Goal: Task Accomplishment & Management: Use online tool/utility

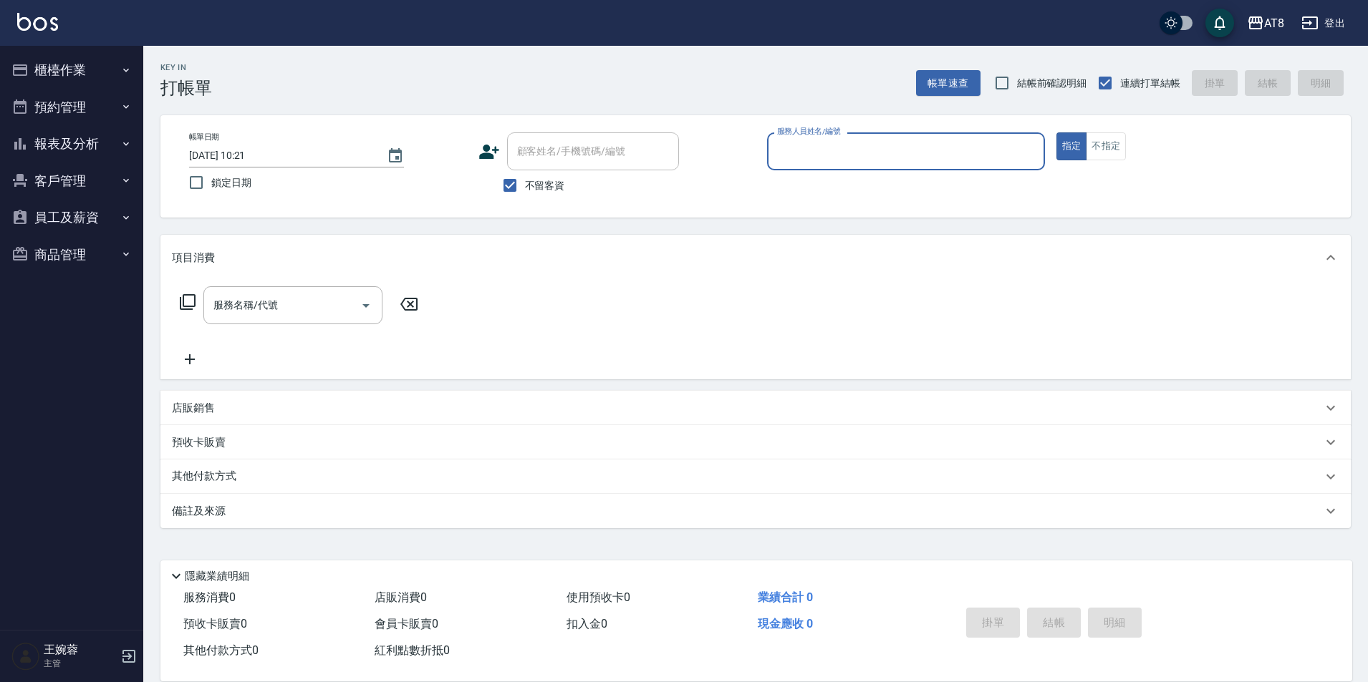
click at [79, 77] on button "櫃檯作業" at bounding box center [72, 70] width 132 height 37
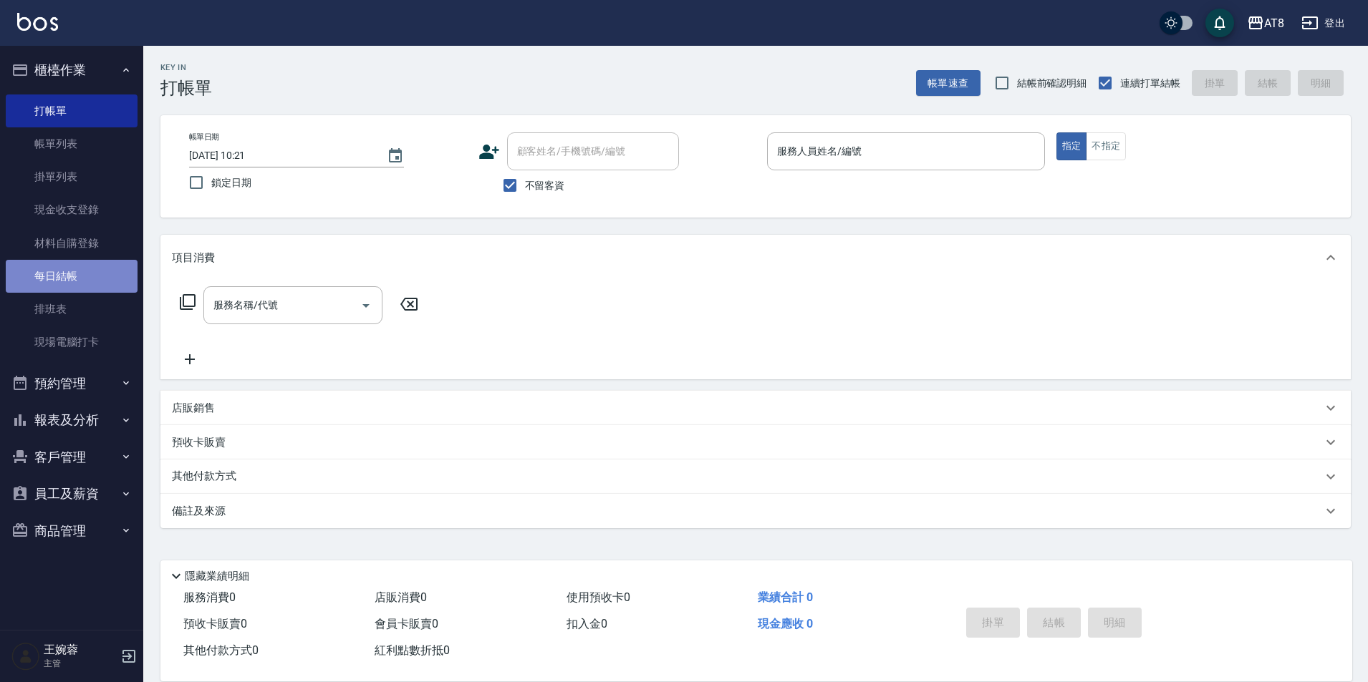
click at [72, 277] on link "每日結帳" at bounding box center [72, 276] width 132 height 33
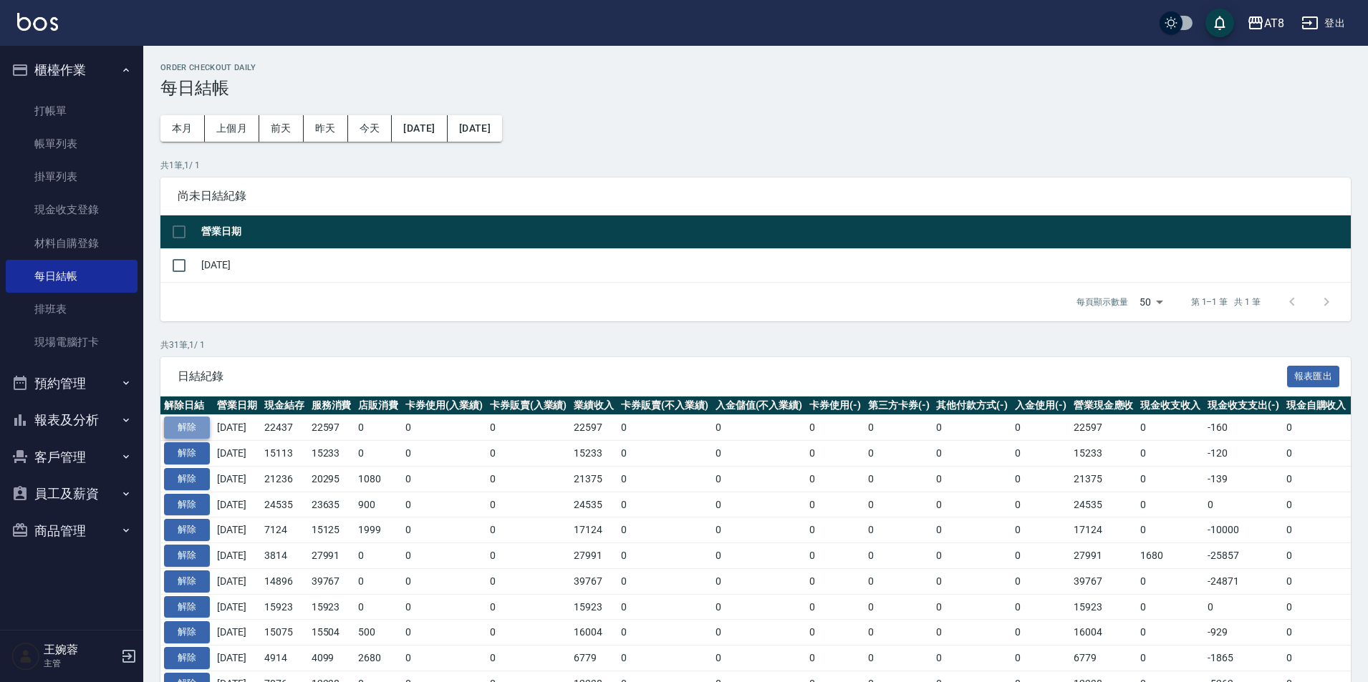
click at [199, 438] on button "解除" at bounding box center [187, 428] width 46 height 22
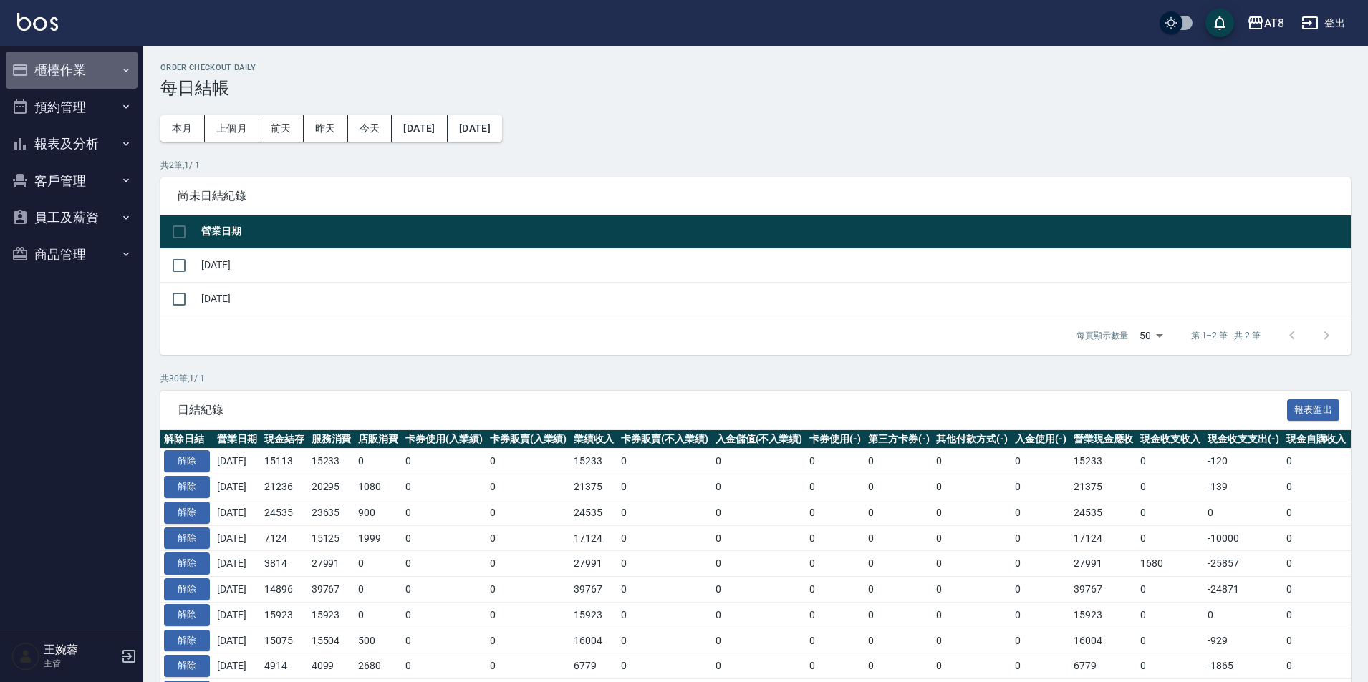
click at [97, 75] on button "櫃檯作業" at bounding box center [72, 70] width 132 height 37
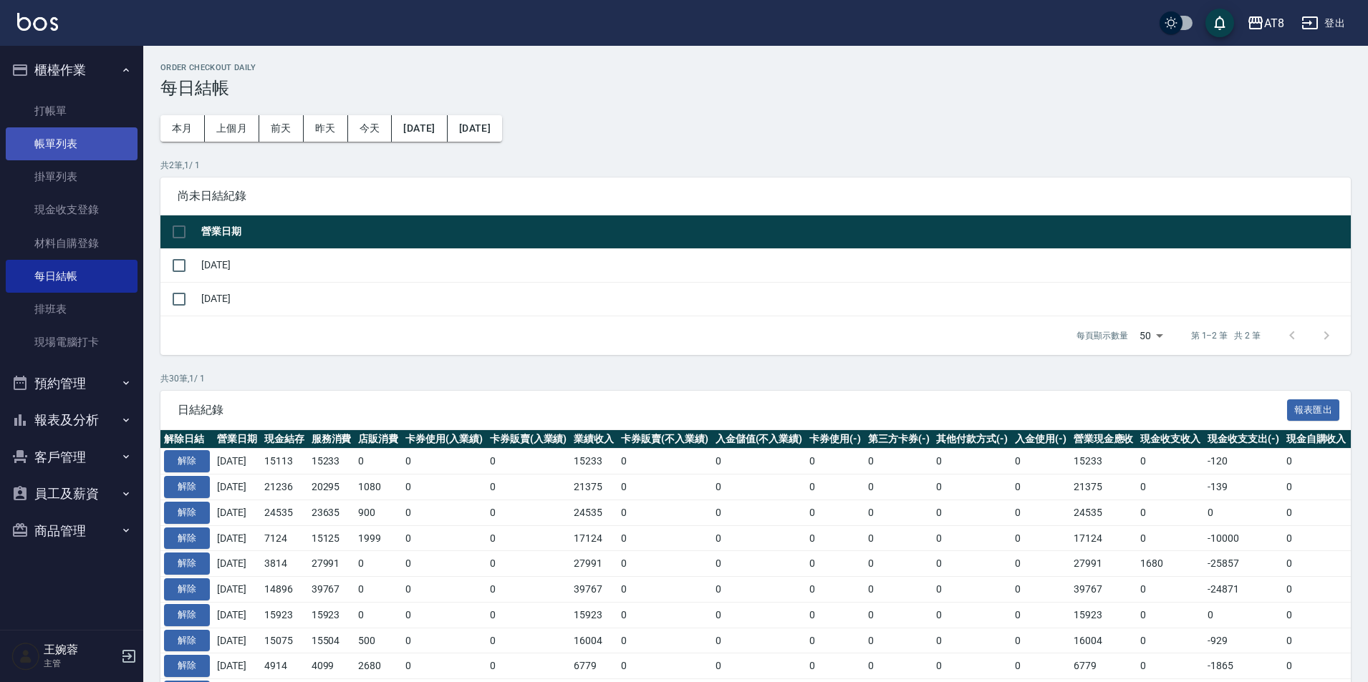
click at [93, 144] on link "帳單列表" at bounding box center [72, 143] width 132 height 33
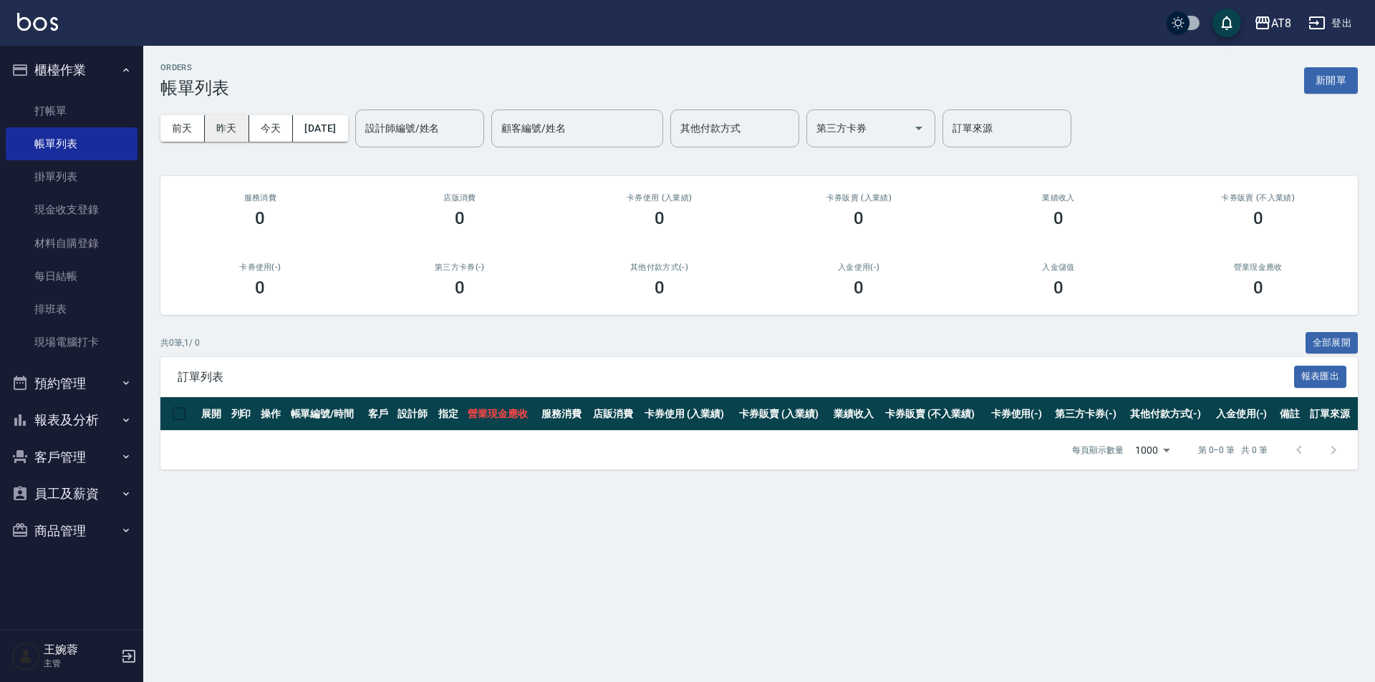
click at [226, 140] on button "昨天" at bounding box center [227, 128] width 44 height 26
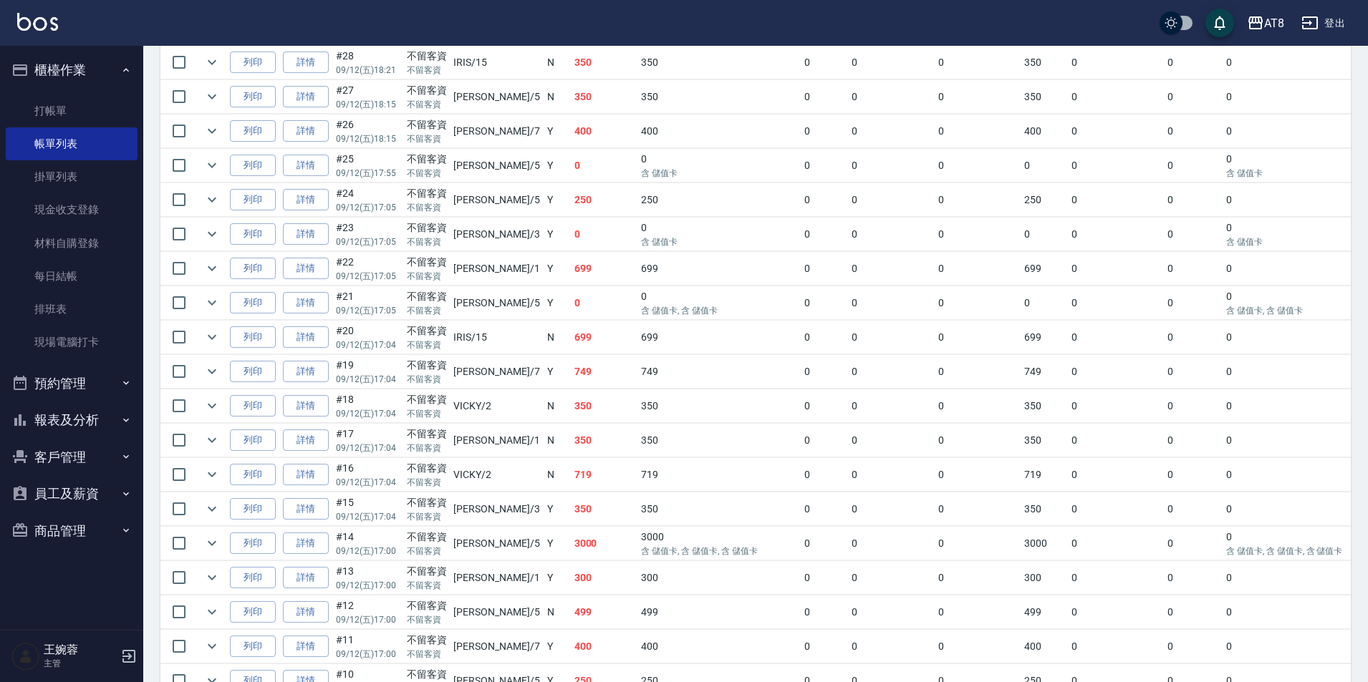
scroll to position [662, 0]
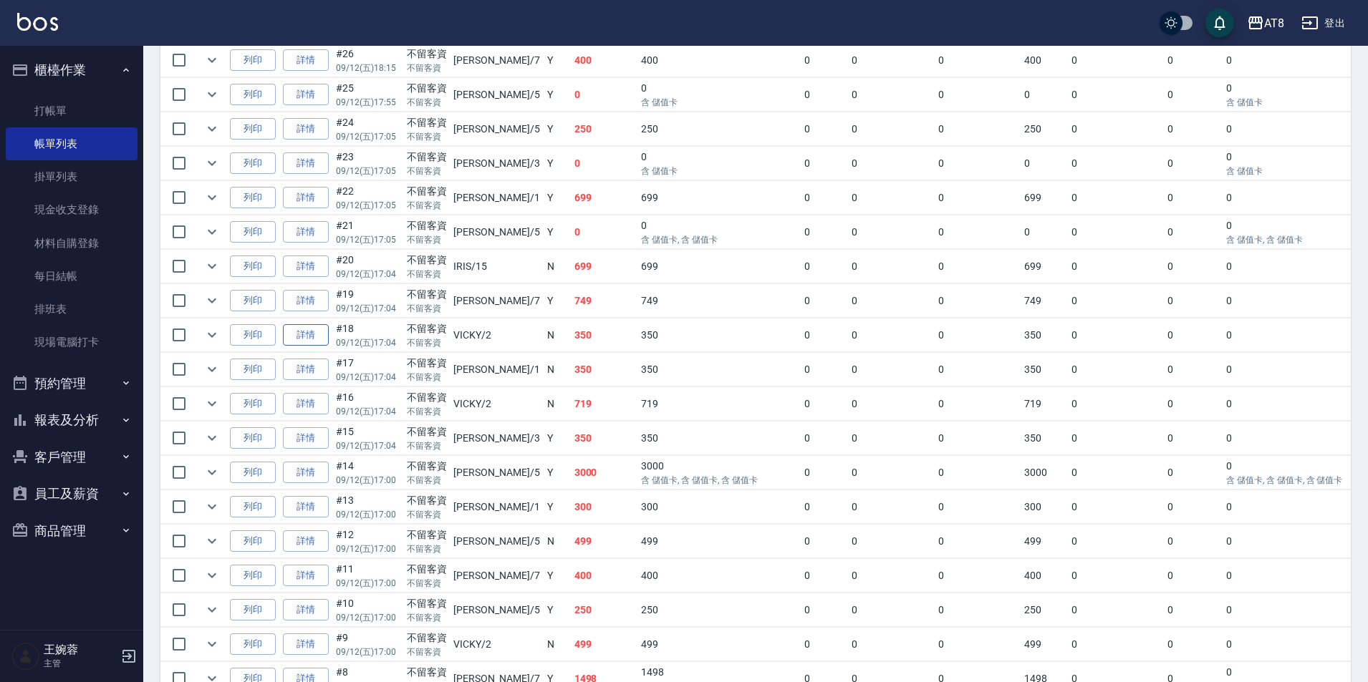
click at [320, 347] on link "詳情" at bounding box center [306, 335] width 46 height 22
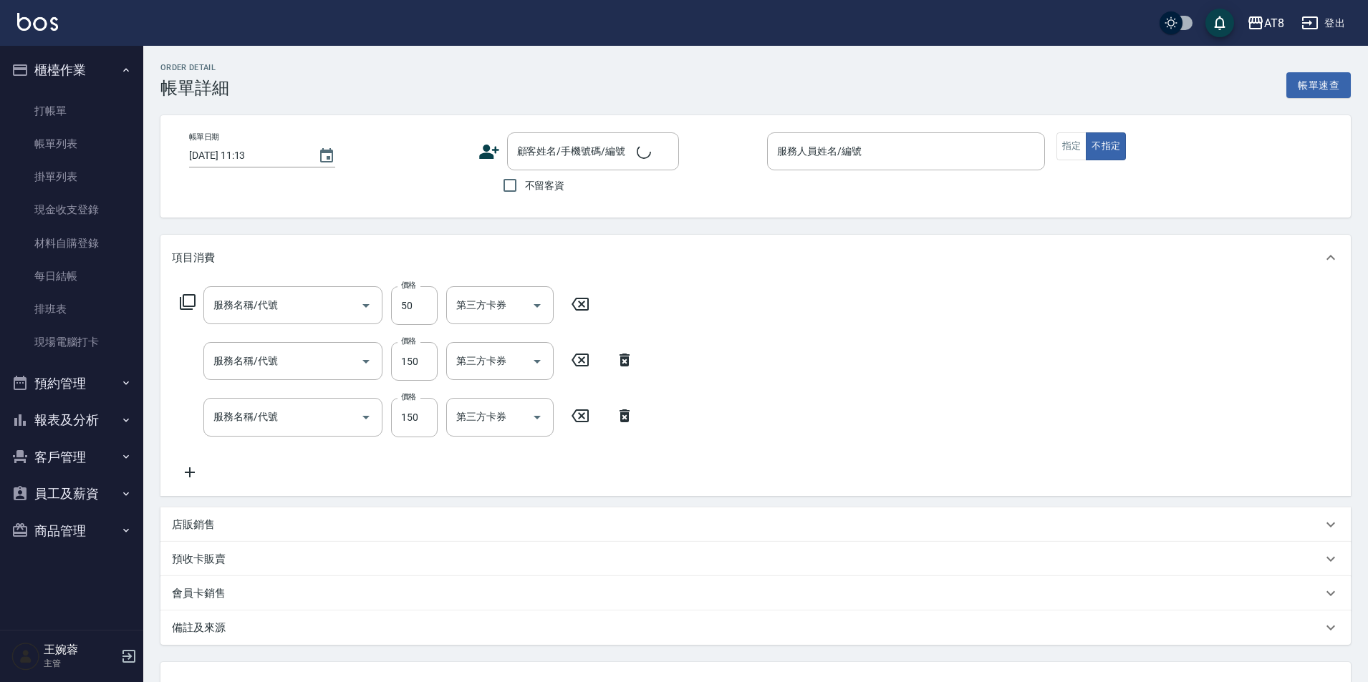
type input "2025/09/12 17:04"
checkbox input "true"
type input "VICKY-2"
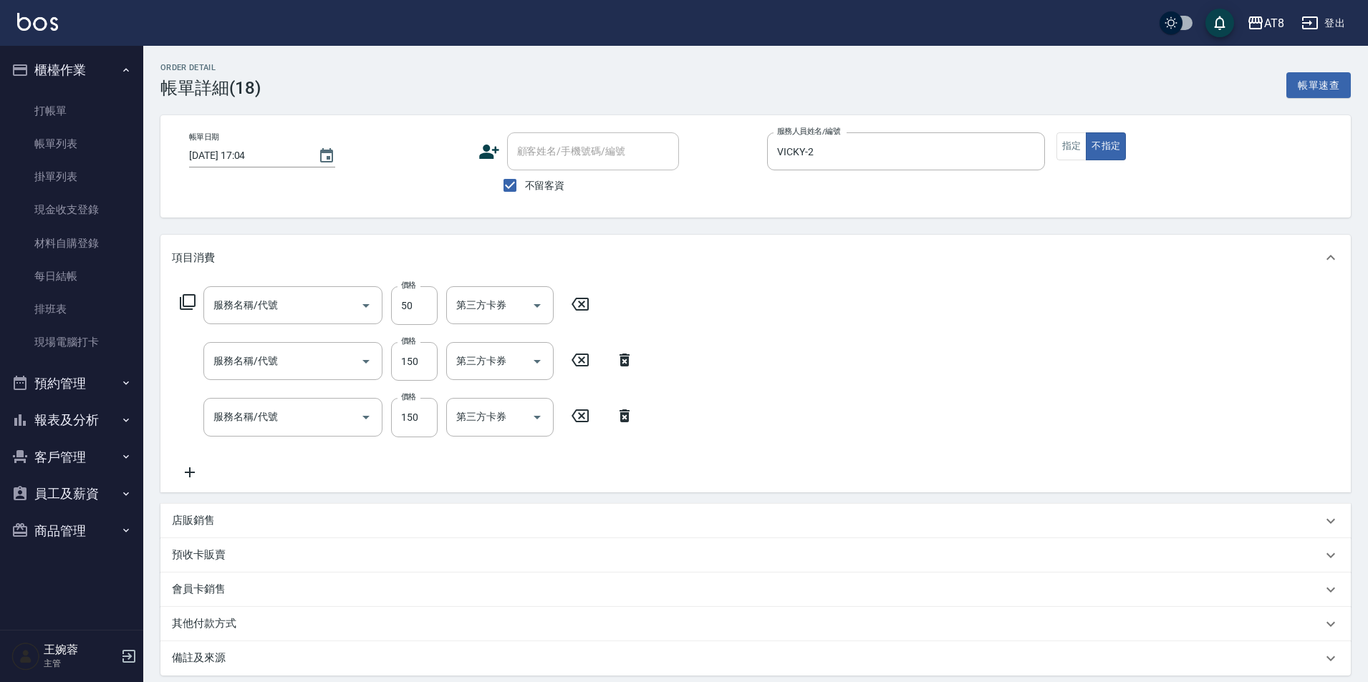
type input "精油或深層(550)"
type input "剪髮(2150)"
type input "洗髮(1150)"
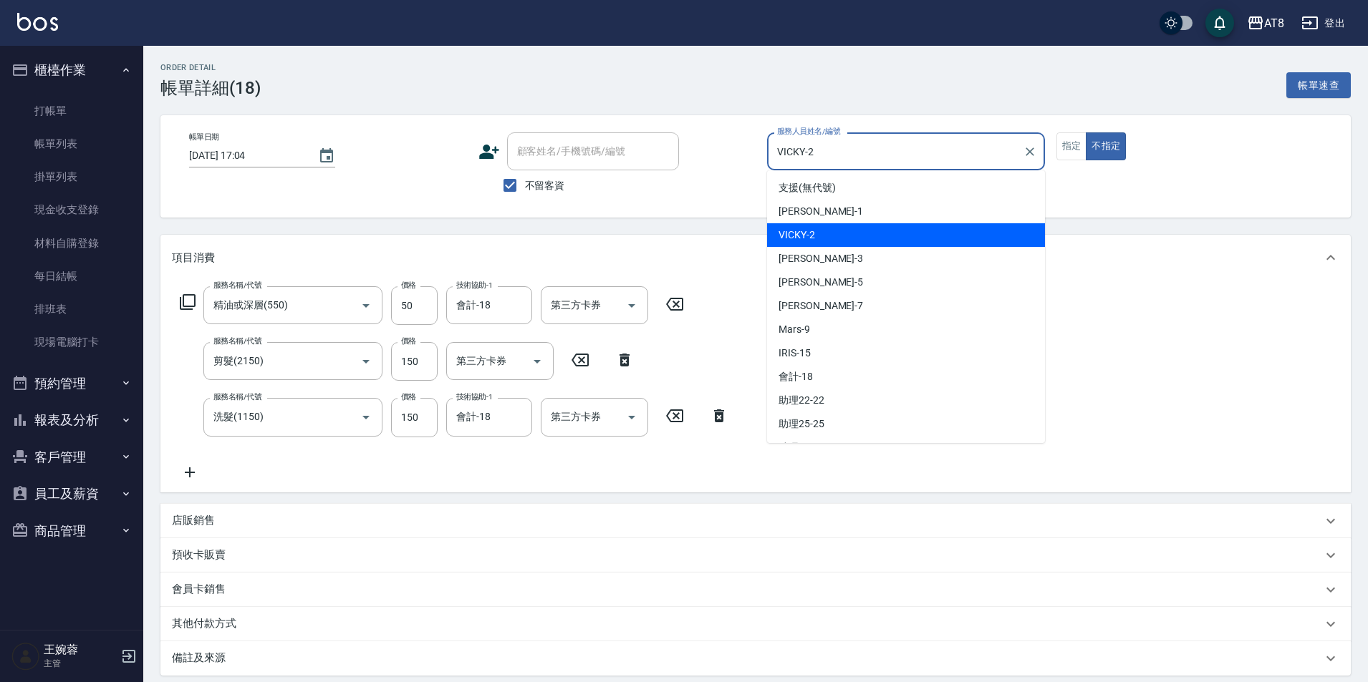
click at [922, 148] on input "VICKY-2" at bounding box center [894, 151] width 243 height 25
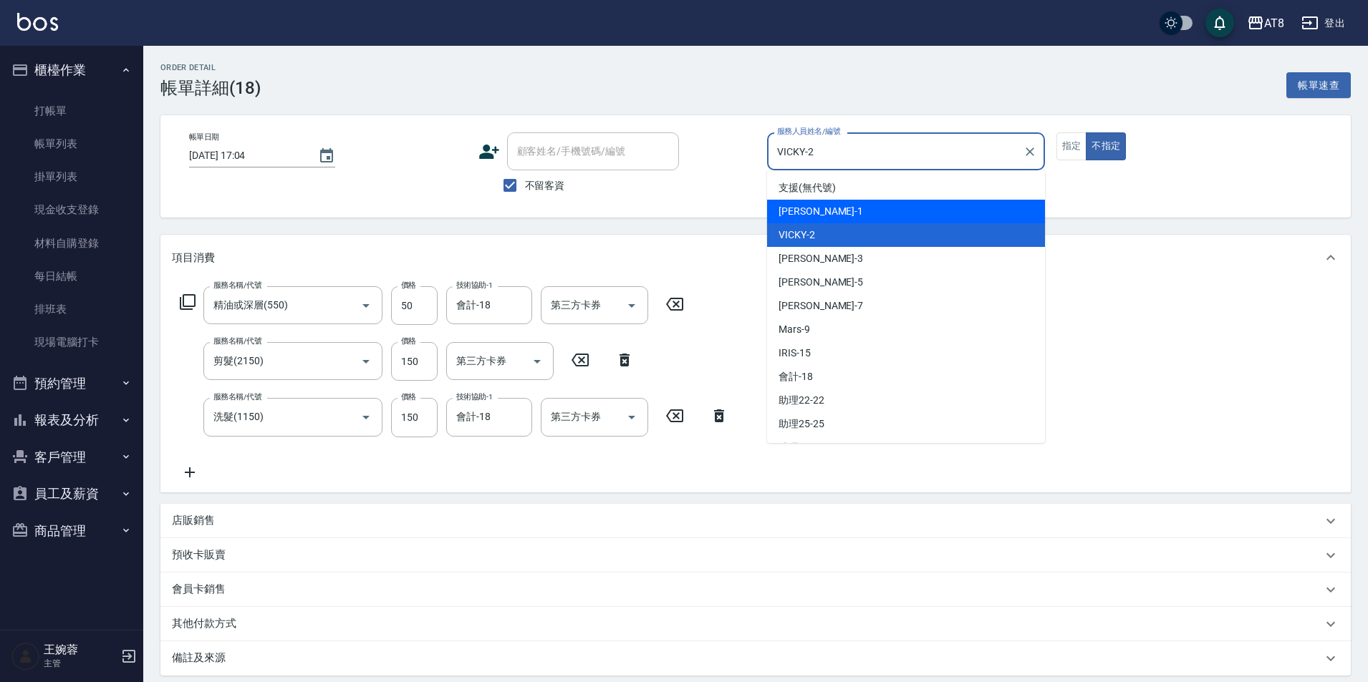
click at [863, 213] on div "YUKI -1" at bounding box center [906, 212] width 278 height 24
type input "YUKI-1"
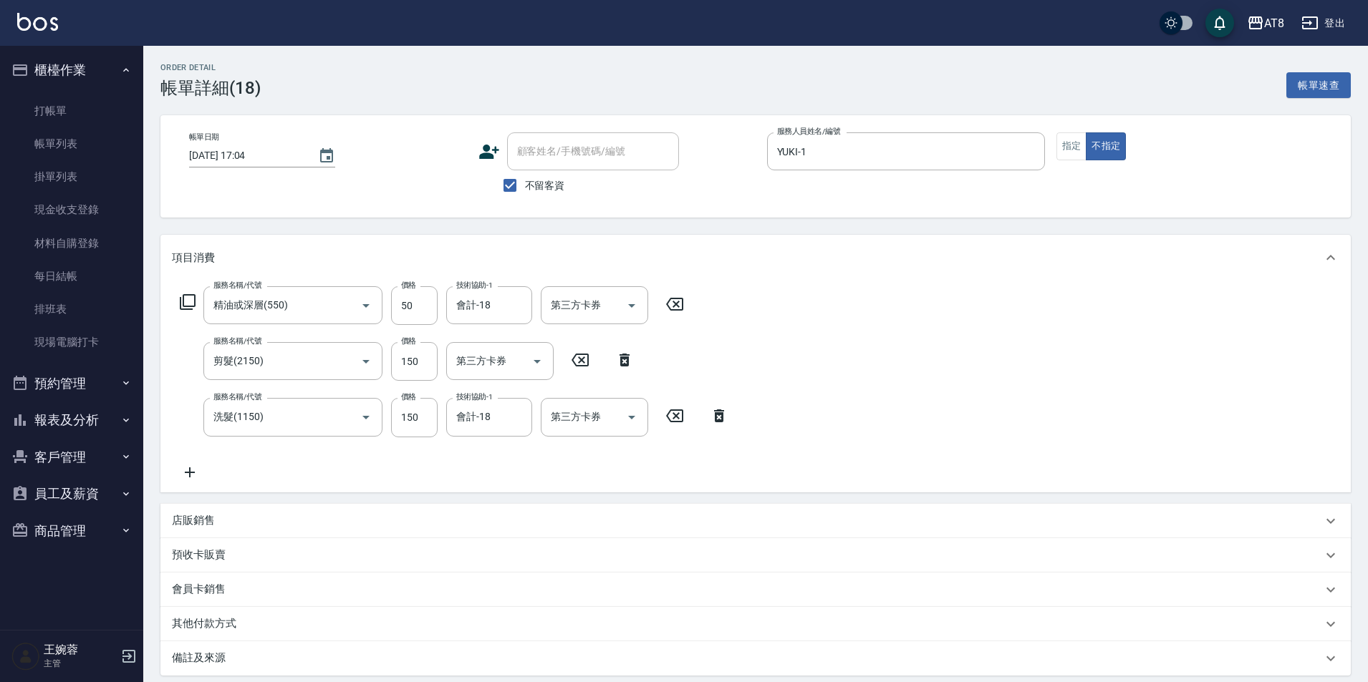
click at [1173, 363] on div "服務名稱/代號 精油或深層(550) 服務名稱/代號 價格 50 價格 技術協助-1 會計-18 技術協助-1 第三方卡券 第三方卡券 服務名稱/代號 剪髮(…" at bounding box center [755, 386] width 1190 height 211
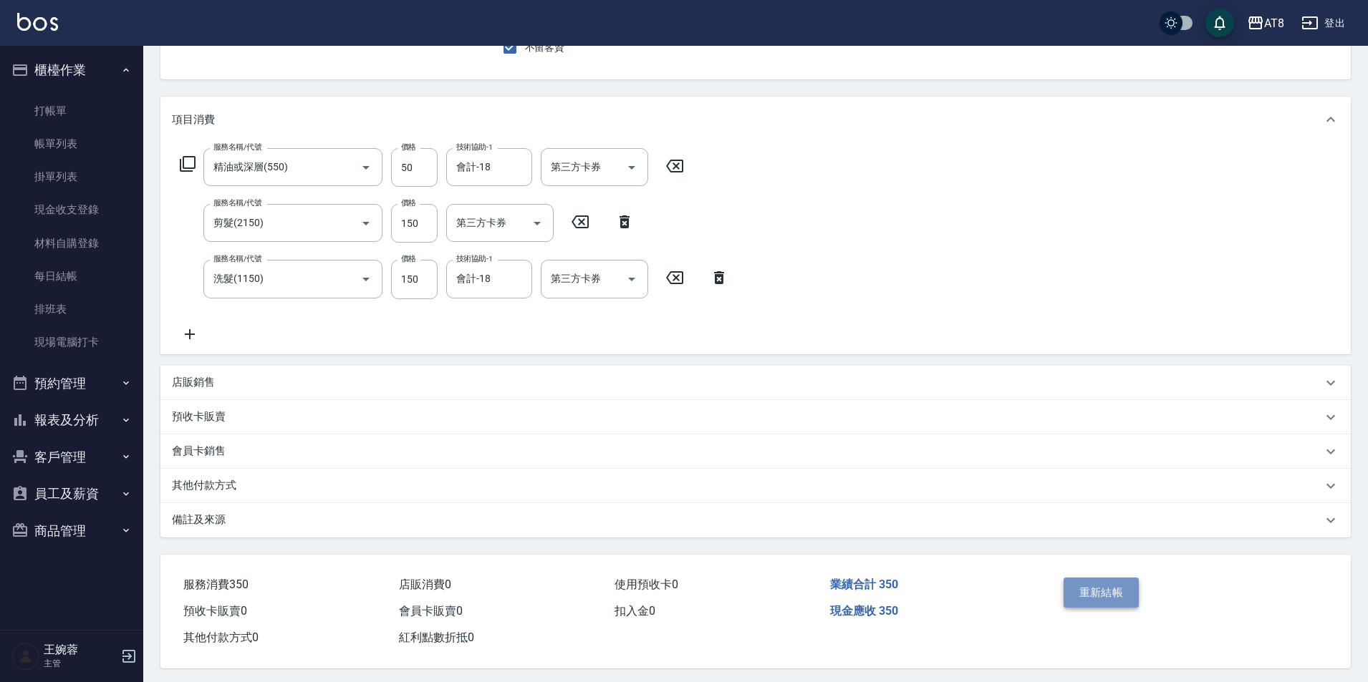
click at [1099, 608] on button "重新結帳" at bounding box center [1101, 593] width 76 height 30
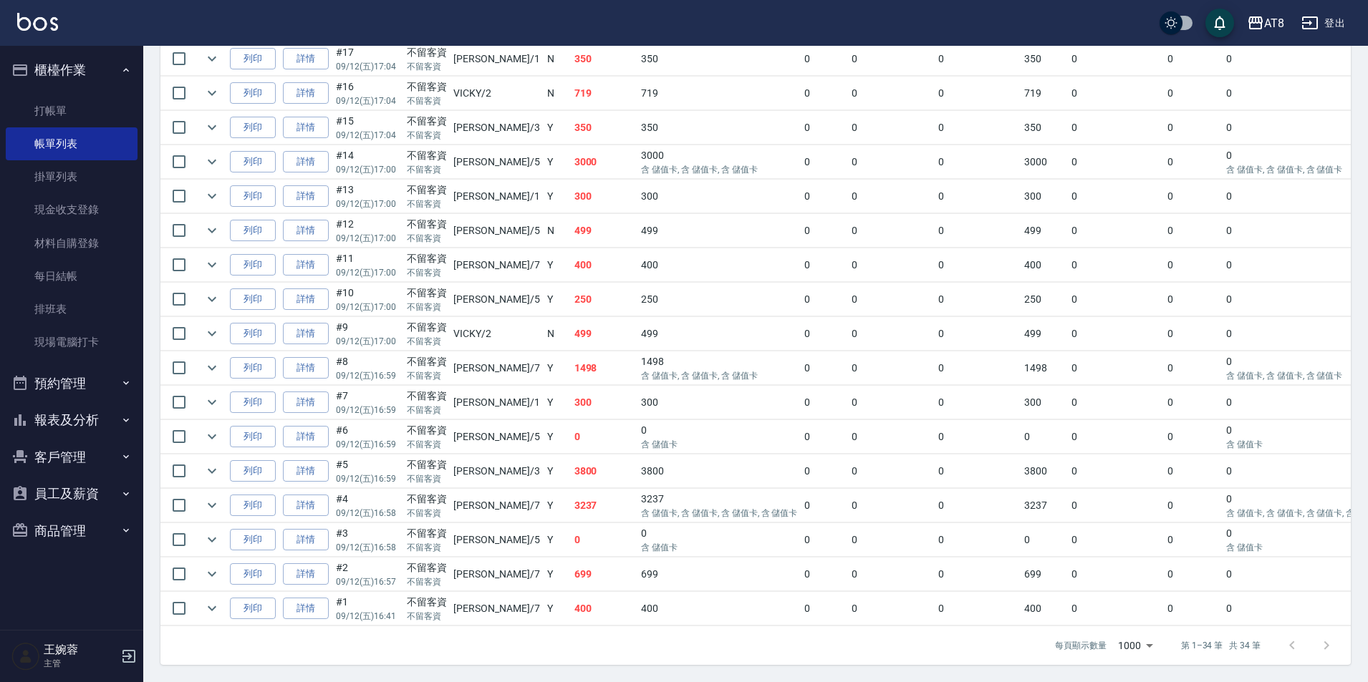
scroll to position [1146, 0]
click at [321, 357] on link "詳情" at bounding box center [306, 368] width 46 height 22
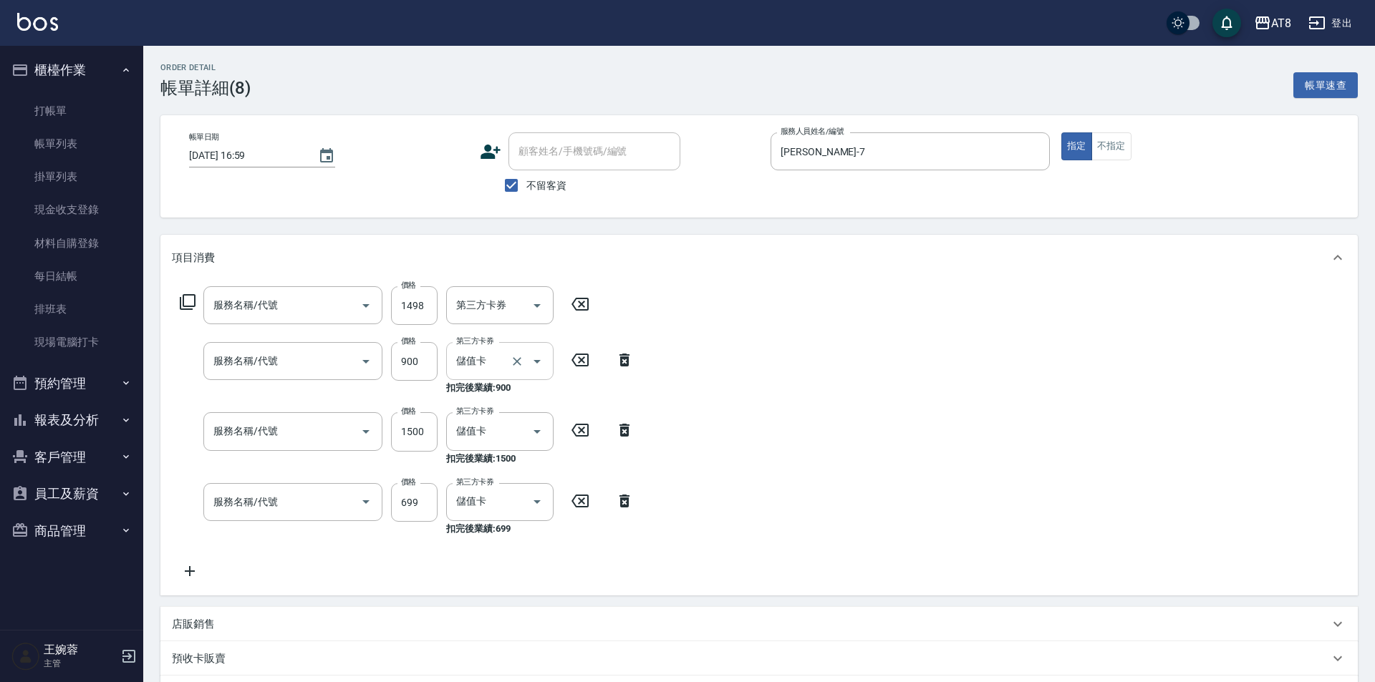
type input "2025/09/12 16:59"
checkbox input "true"
type input "NINA-7"
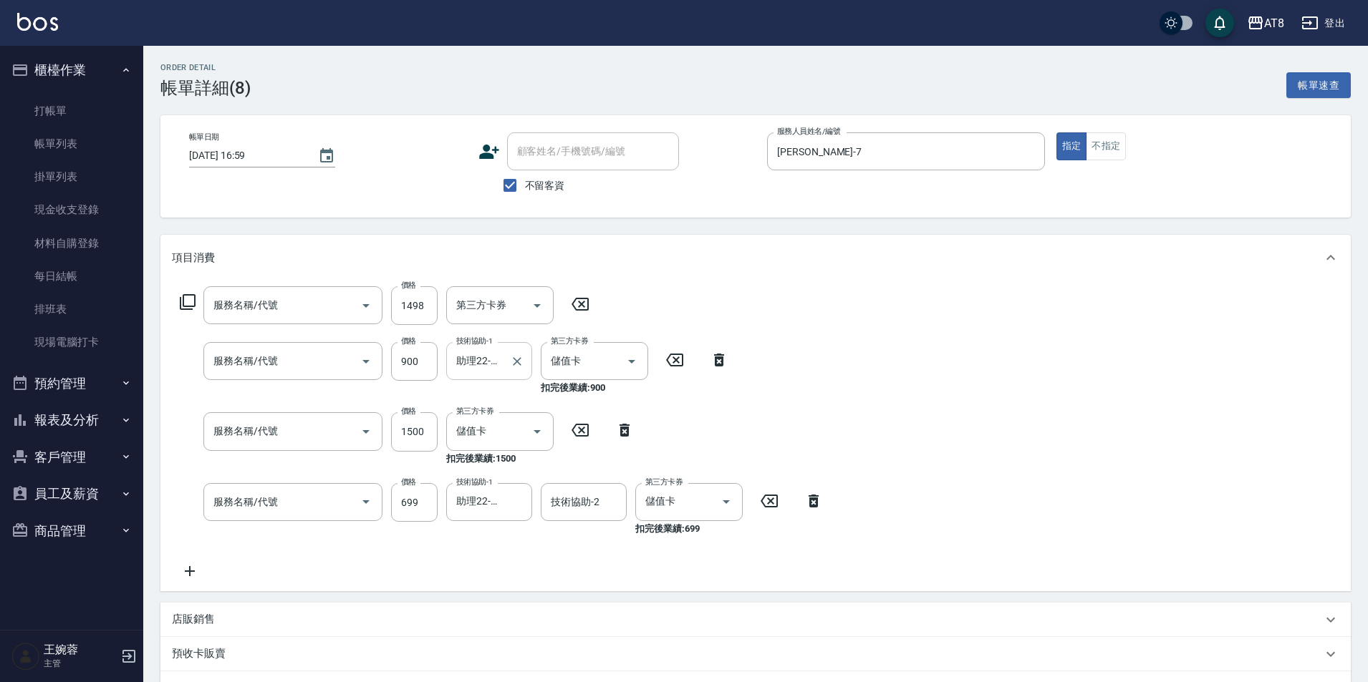
type input "頂級豪華3(803)"
type input "入金護髮1200(501200)"
type input "入金染髮1500(401500)"
type input "入金SPA699(60699)"
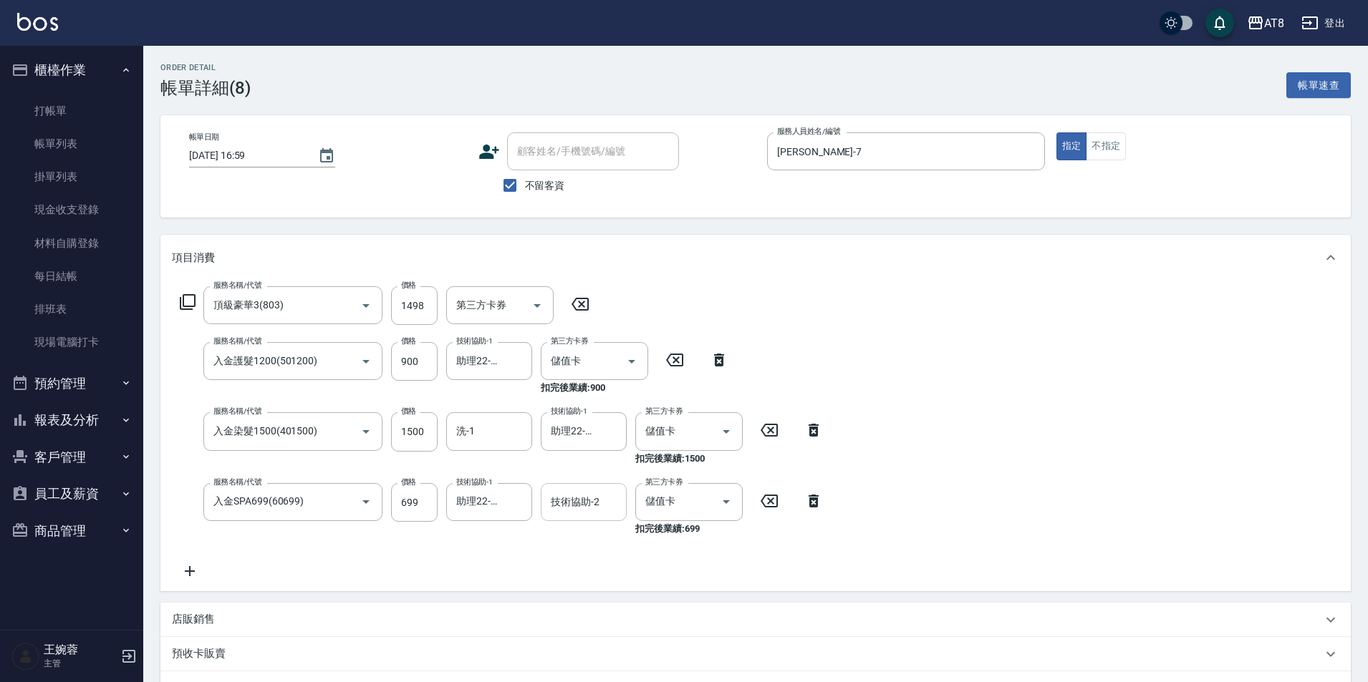
click at [571, 497] on div "技術協助-2 技術協助-2" at bounding box center [584, 502] width 86 height 38
type input "助理28-28"
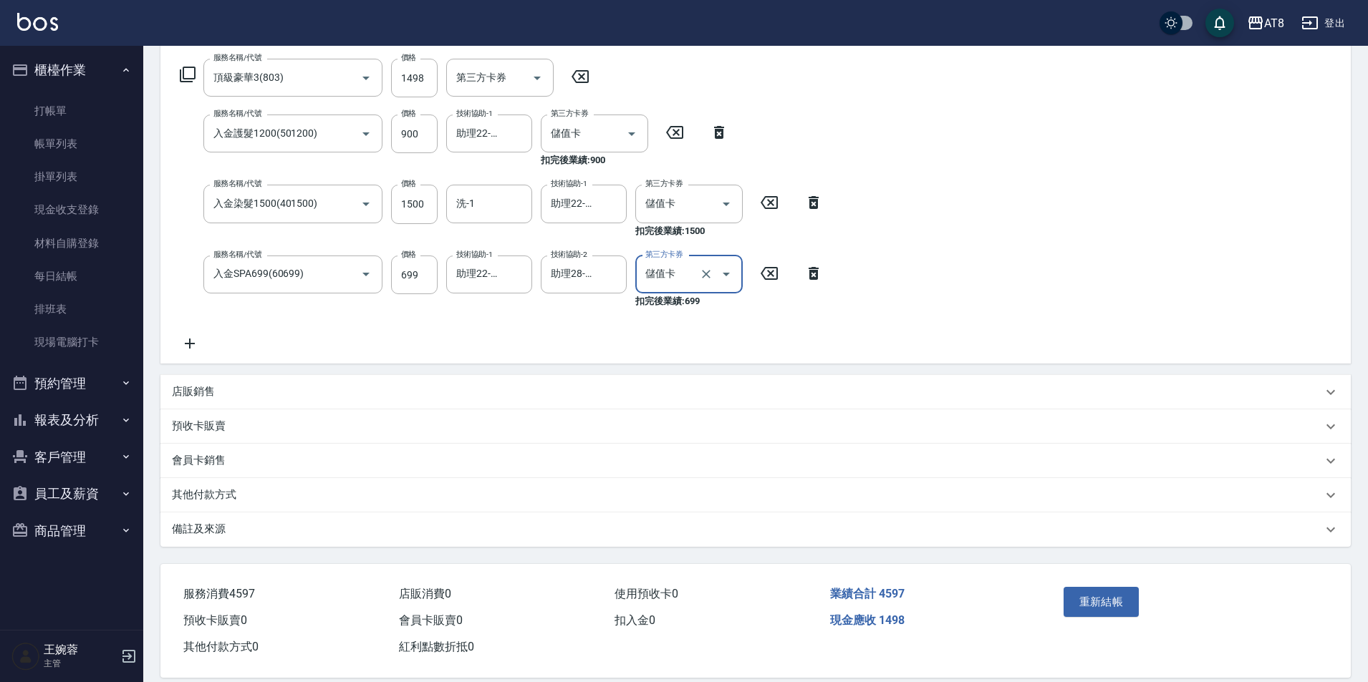
scroll to position [263, 0]
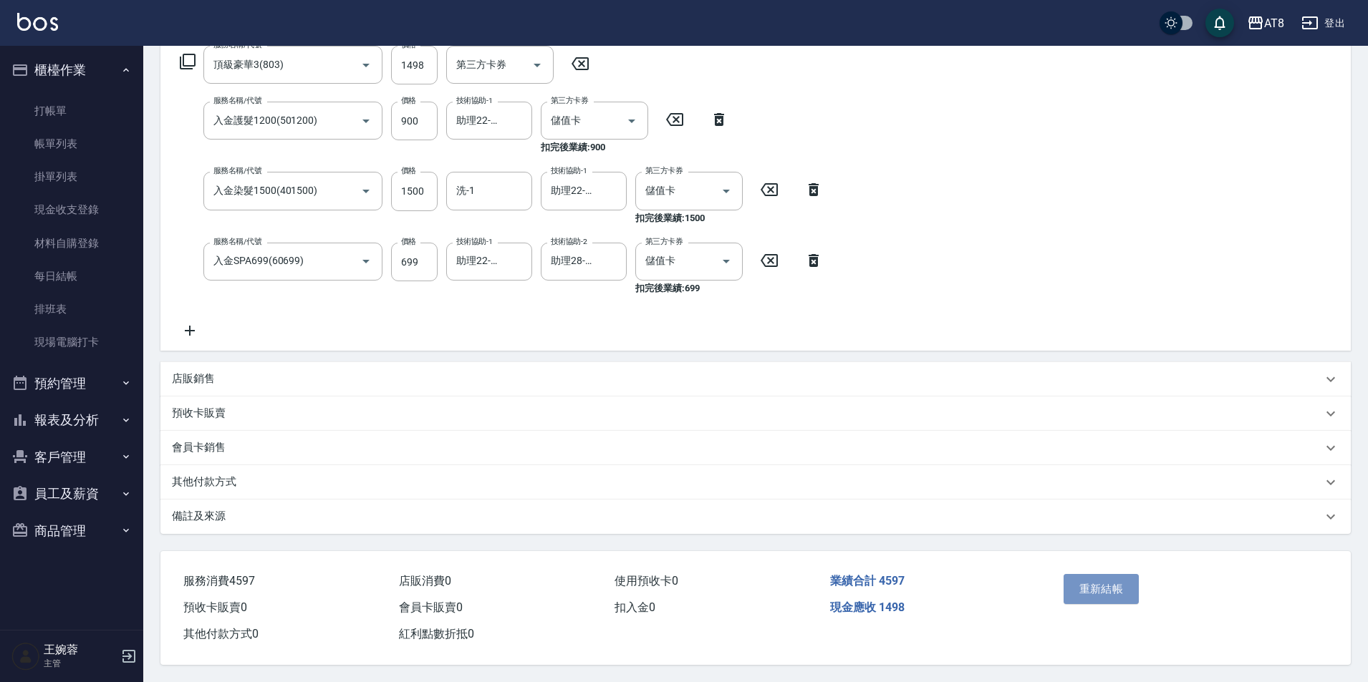
click at [1134, 574] on button "重新結帳" at bounding box center [1101, 589] width 76 height 30
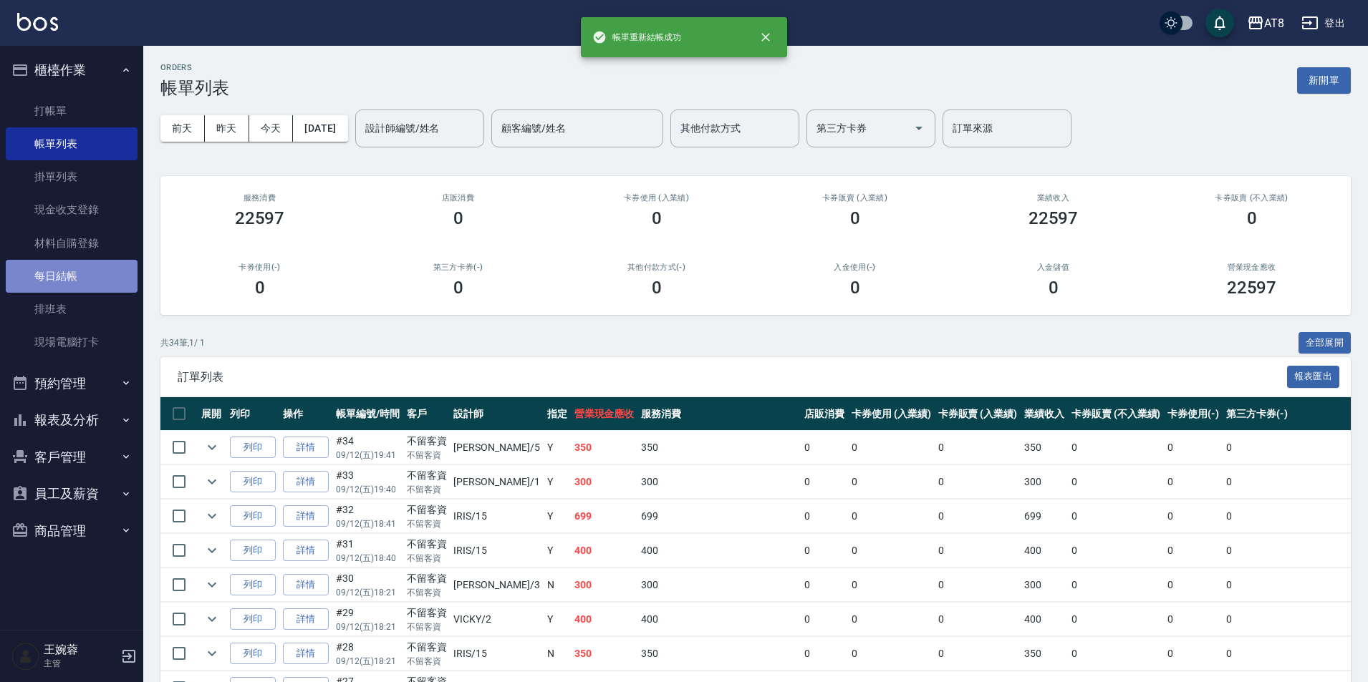
click at [67, 277] on link "每日結帳" at bounding box center [72, 276] width 132 height 33
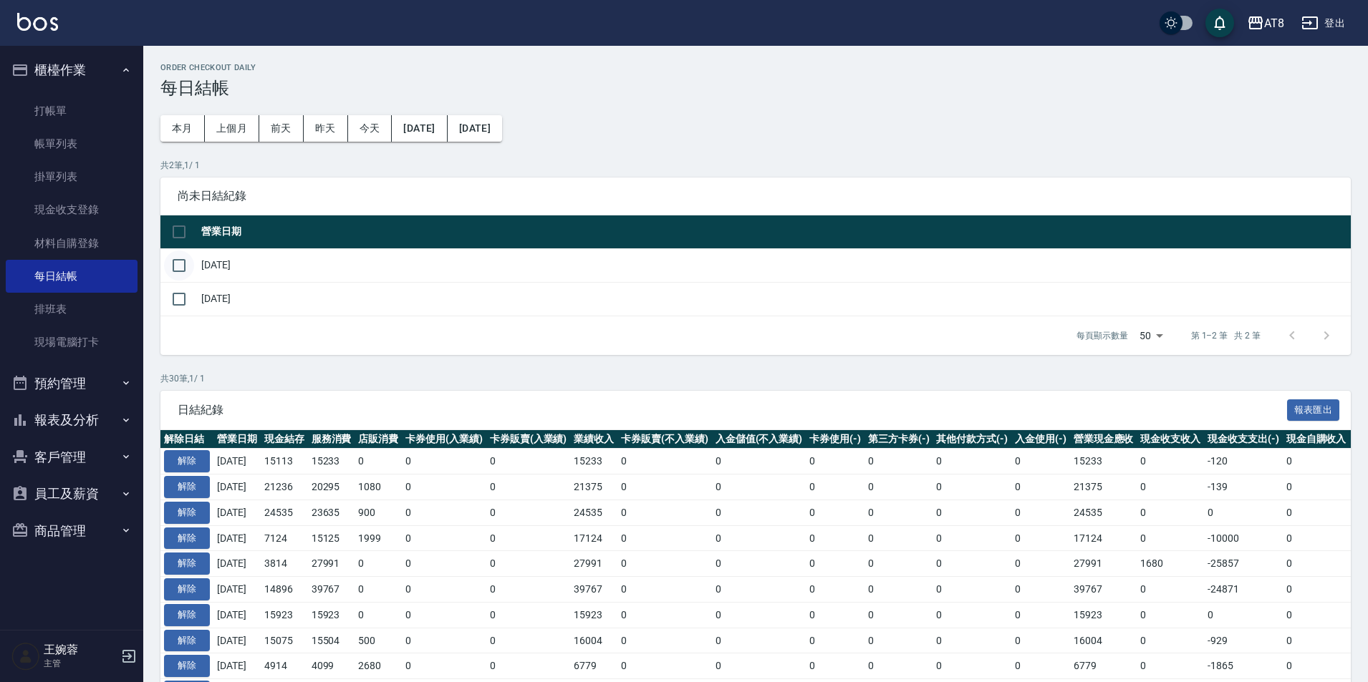
click at [186, 269] on input "checkbox" at bounding box center [179, 266] width 30 height 30
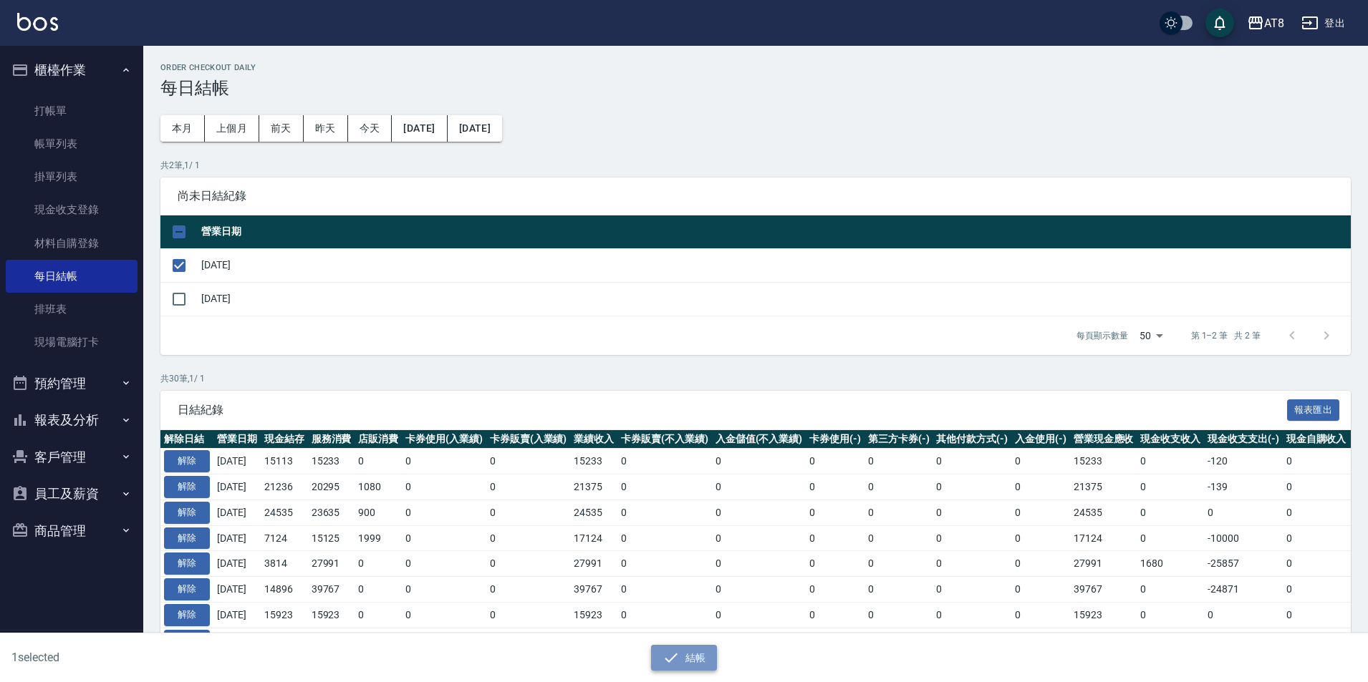
click at [662, 650] on icon "button" at bounding box center [670, 658] width 17 height 17
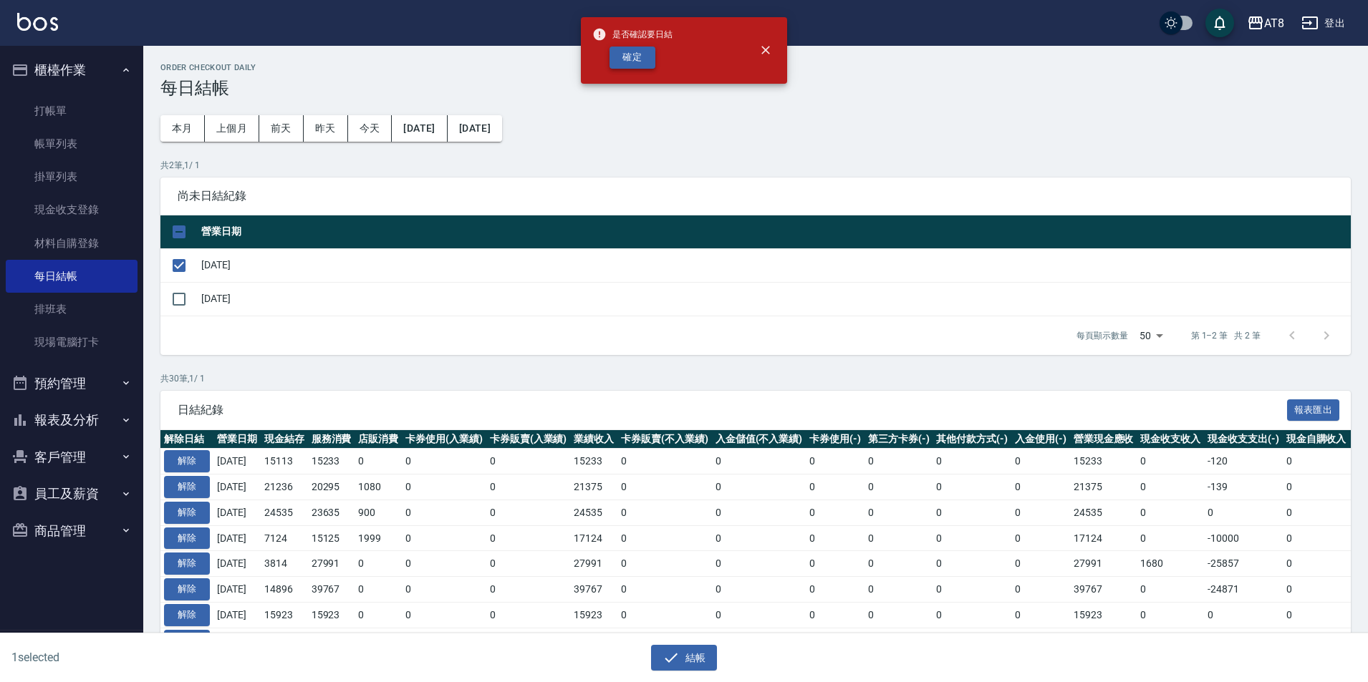
click at [644, 59] on button "確定" at bounding box center [632, 58] width 46 height 22
checkbox input "false"
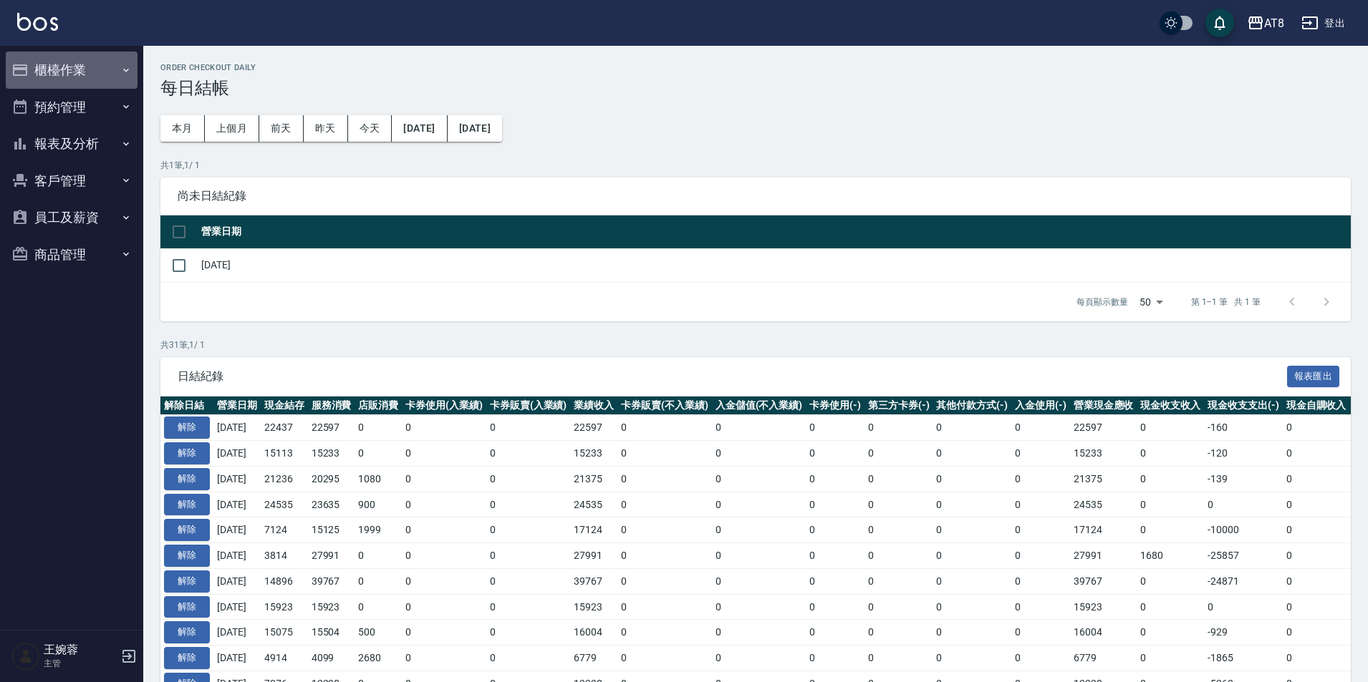
click at [83, 66] on button "櫃檯作業" at bounding box center [72, 70] width 132 height 37
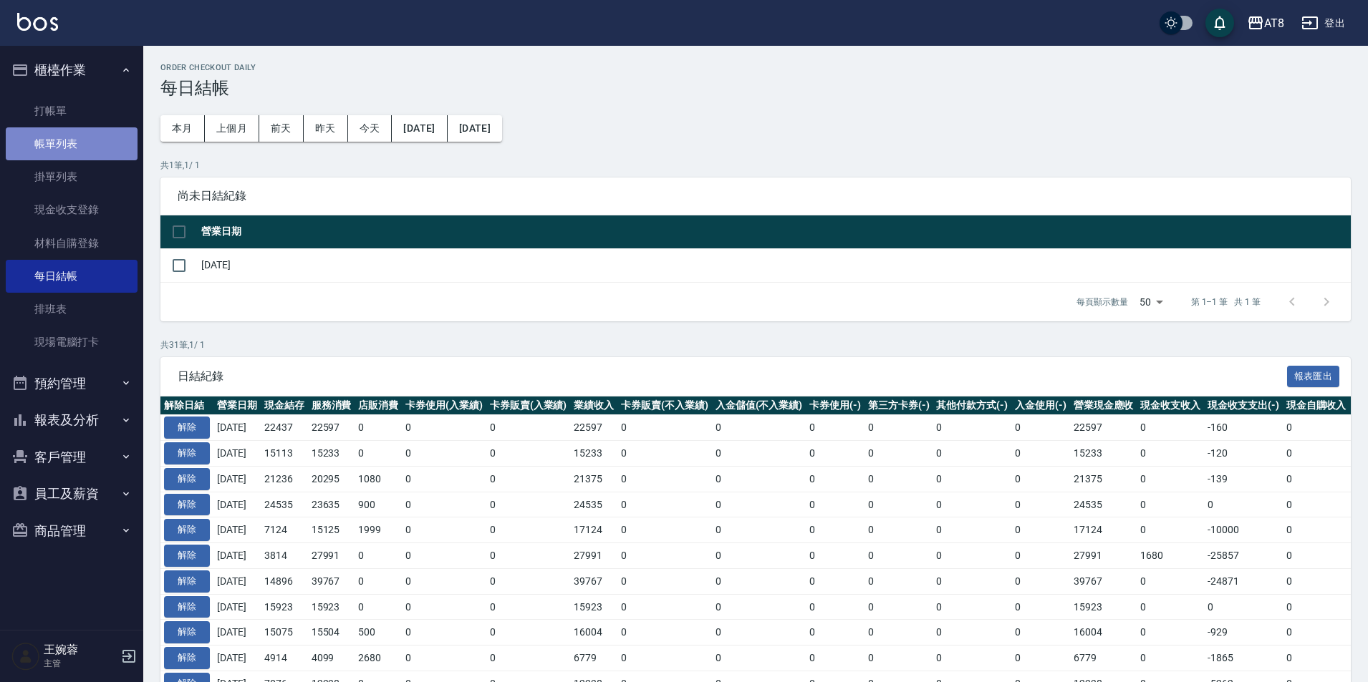
click at [72, 140] on link "帳單列表" at bounding box center [72, 143] width 132 height 33
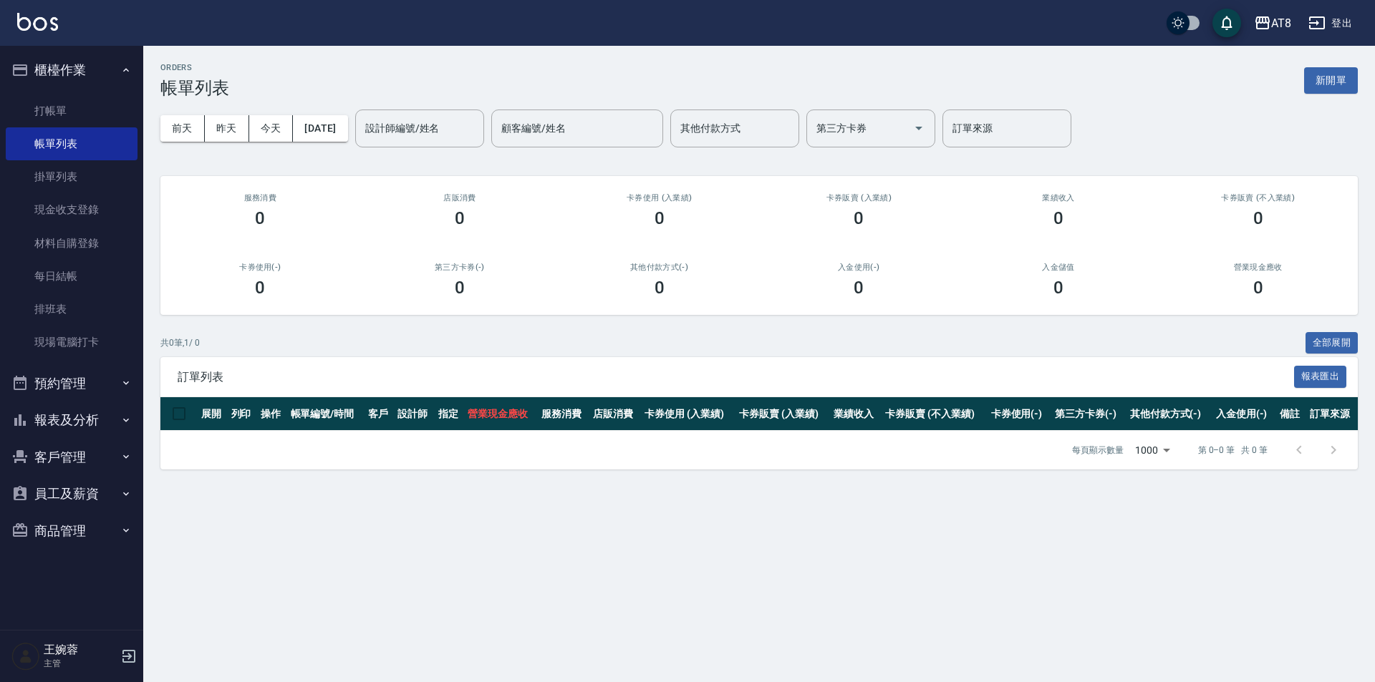
click at [76, 45] on div "AT8 登出" at bounding box center [687, 23] width 1375 height 46
click at [76, 62] on button "櫃檯作業" at bounding box center [72, 70] width 132 height 37
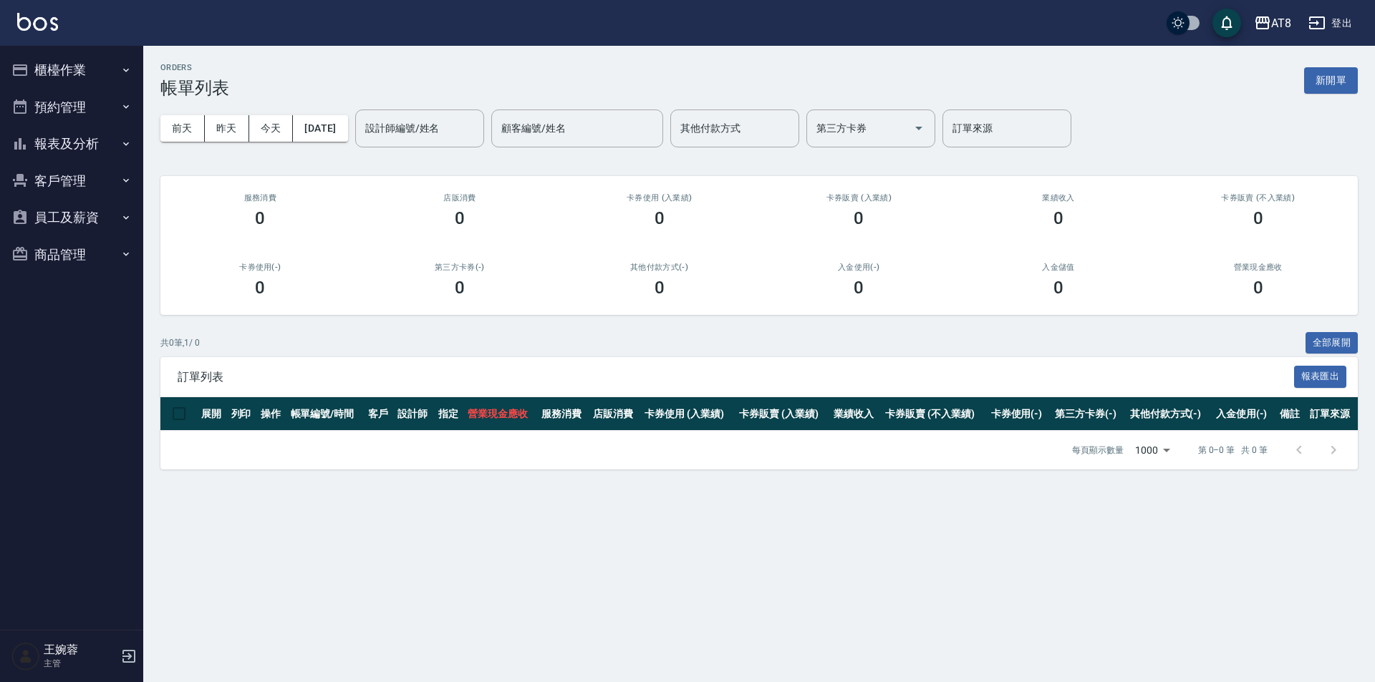
click at [62, 145] on button "報表及分析" at bounding box center [72, 143] width 132 height 37
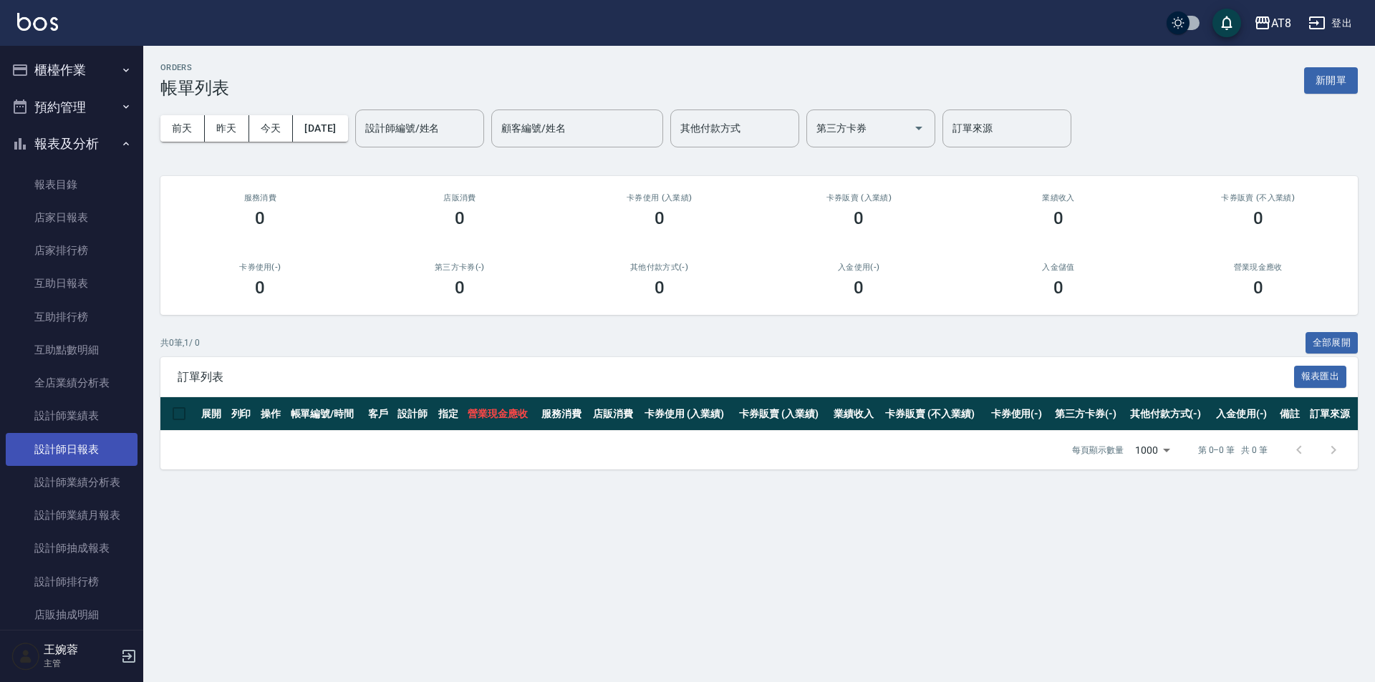
click at [81, 458] on link "設計師日報表" at bounding box center [72, 449] width 132 height 33
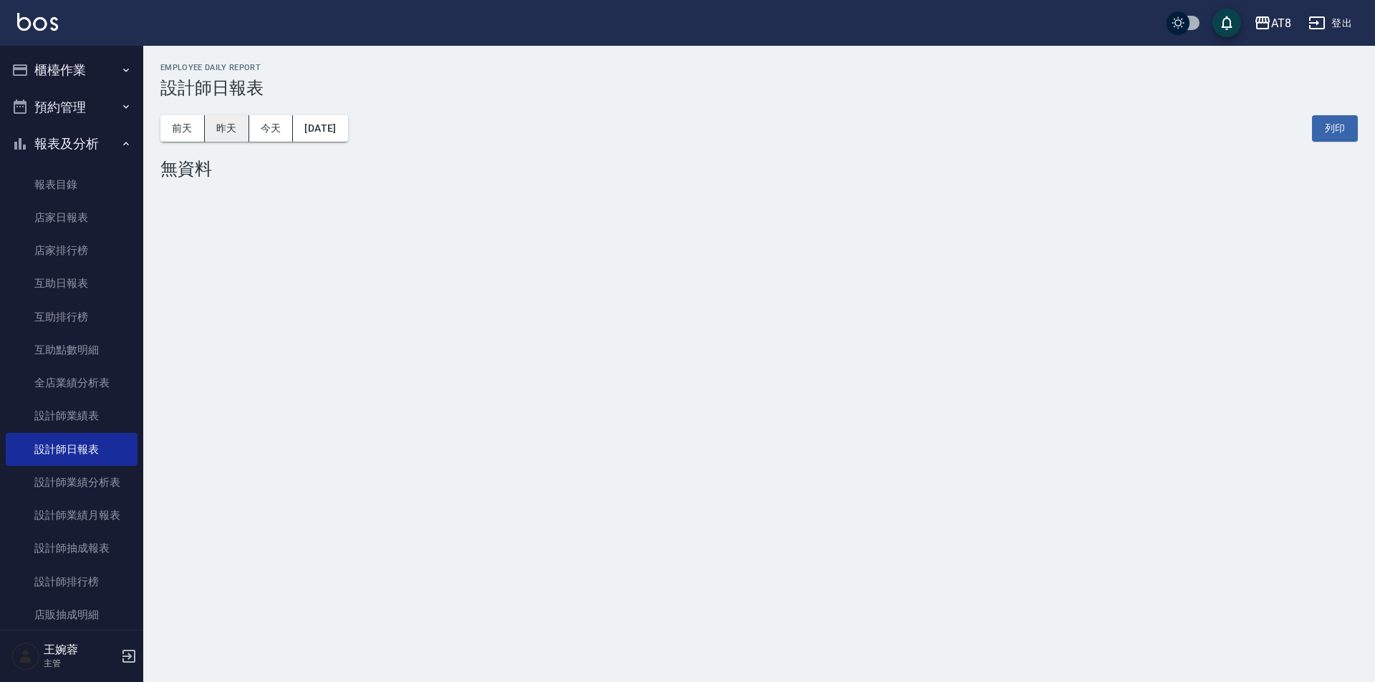
click at [241, 139] on button "昨天" at bounding box center [227, 128] width 44 height 26
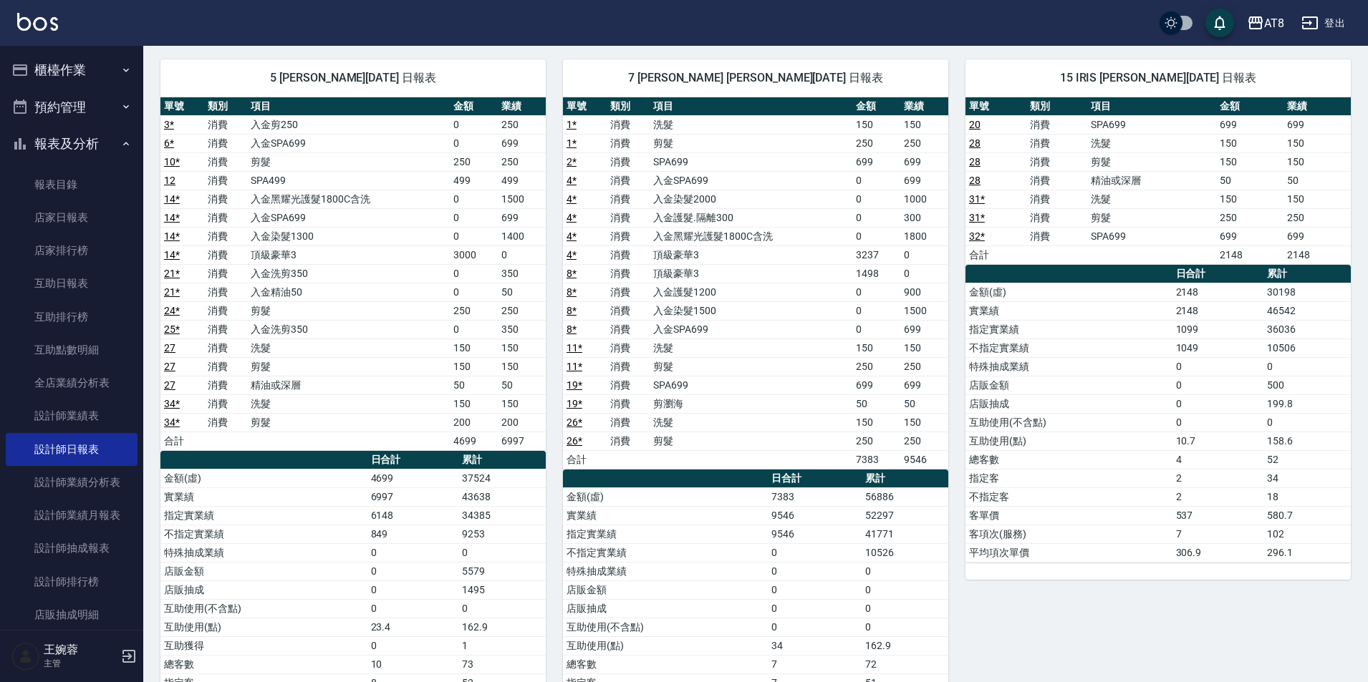
scroll to position [796, 0]
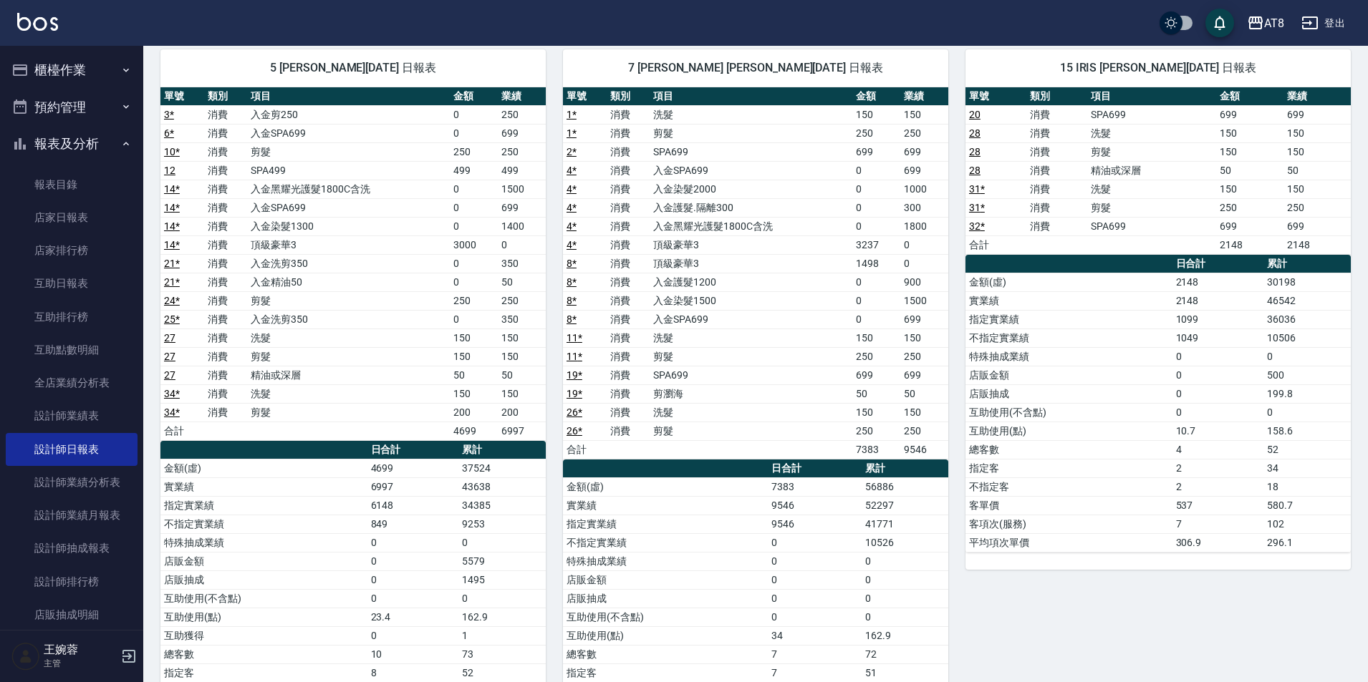
drag, startPoint x: 1365, startPoint y: 527, endPoint x: 1374, endPoint y: 465, distance: 63.0
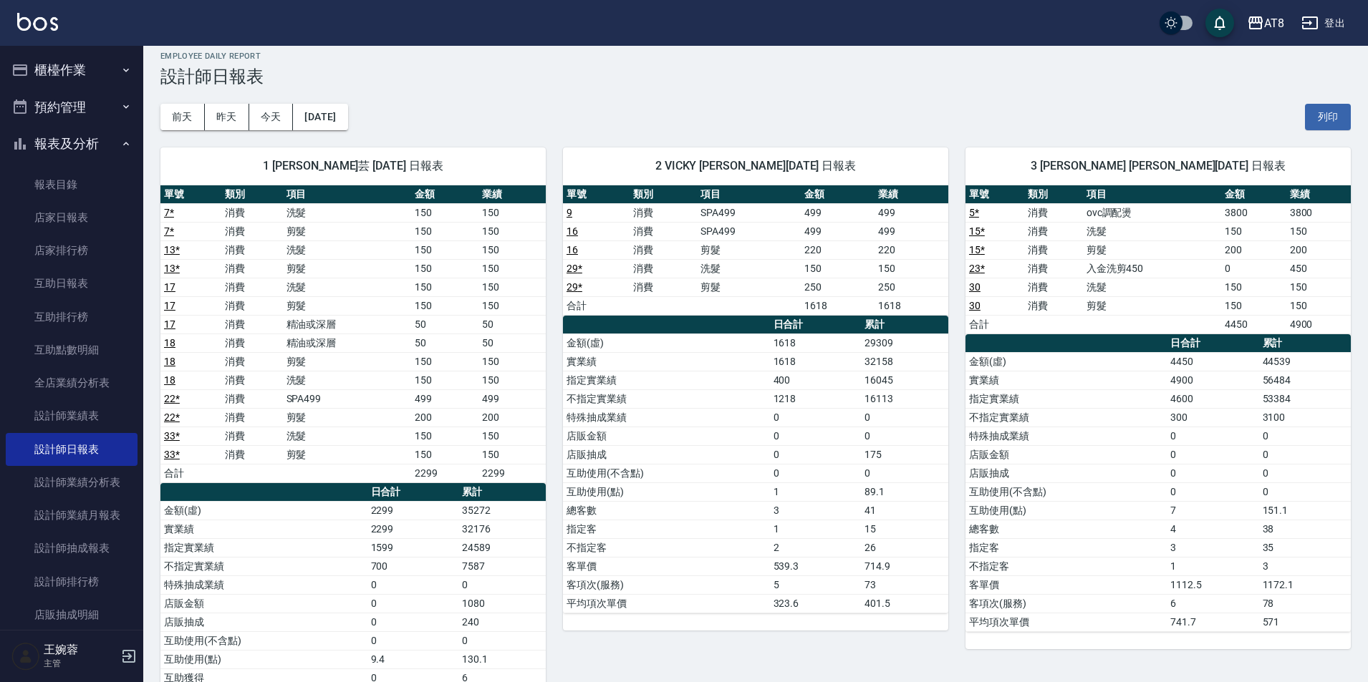
scroll to position [0, 0]
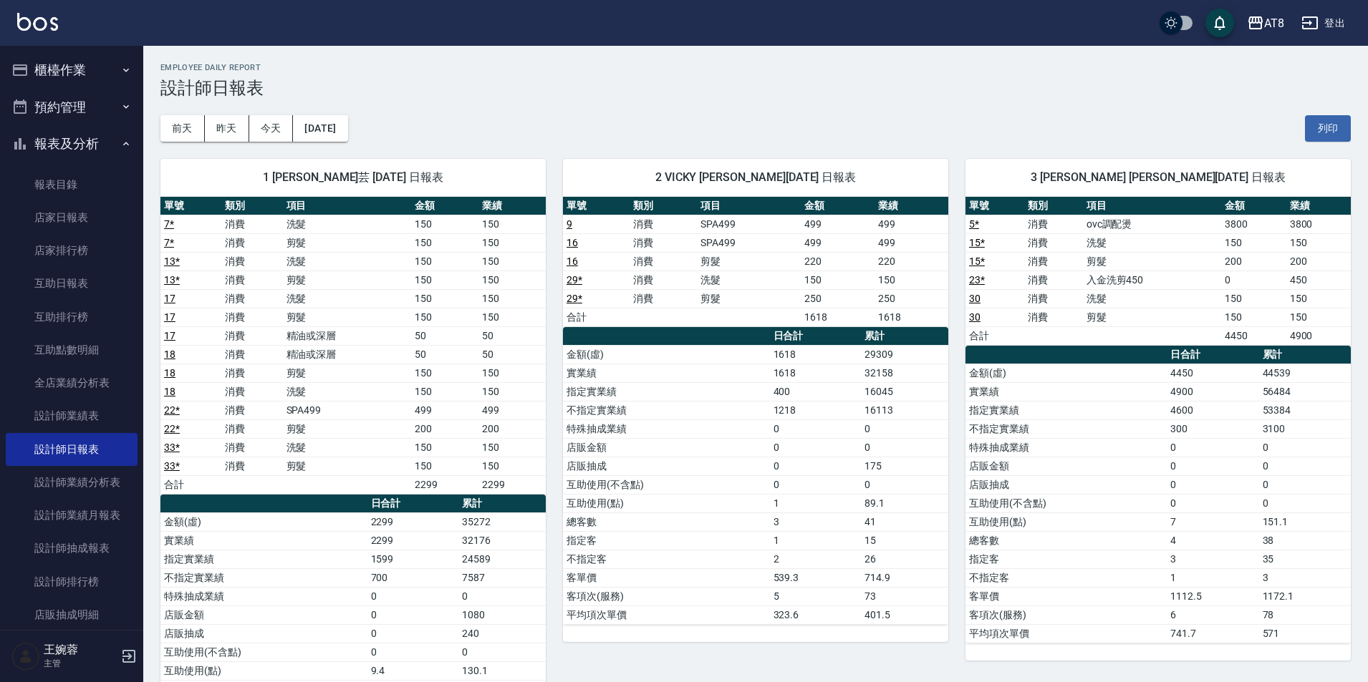
click at [67, 132] on button "報表及分析" at bounding box center [72, 143] width 132 height 37
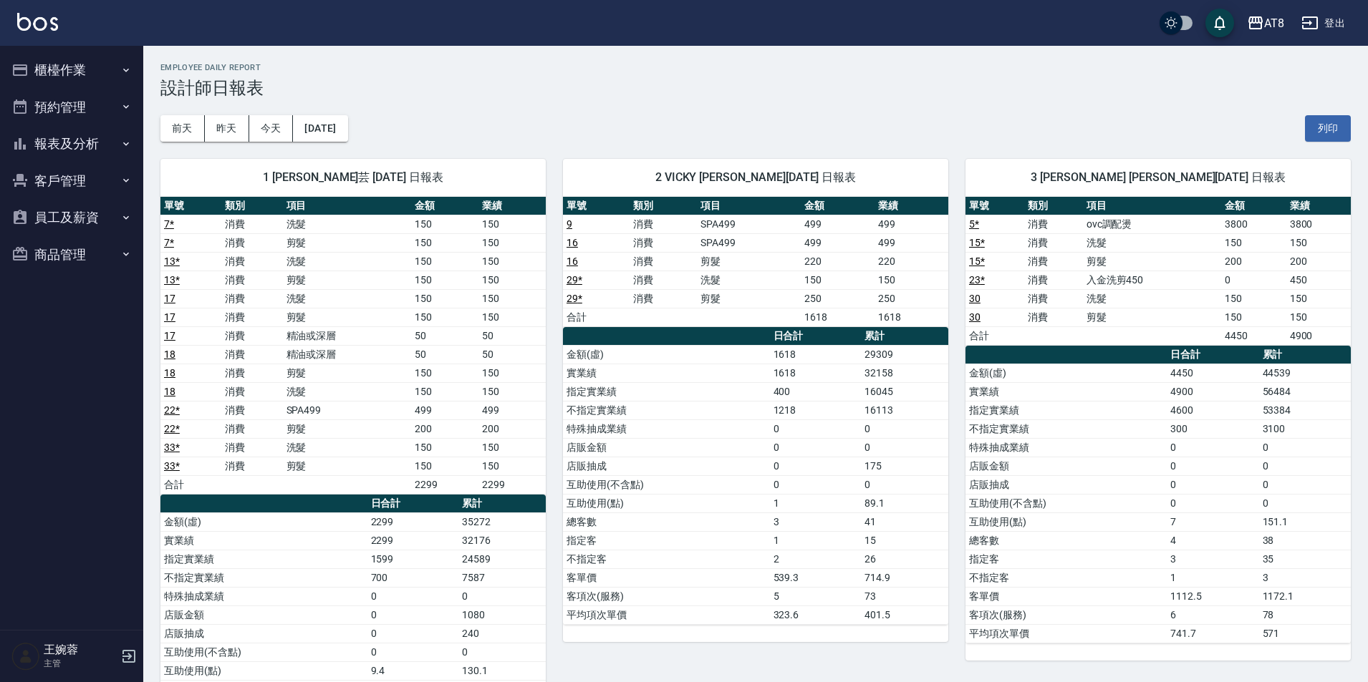
click at [64, 68] on button "櫃檯作業" at bounding box center [72, 70] width 132 height 37
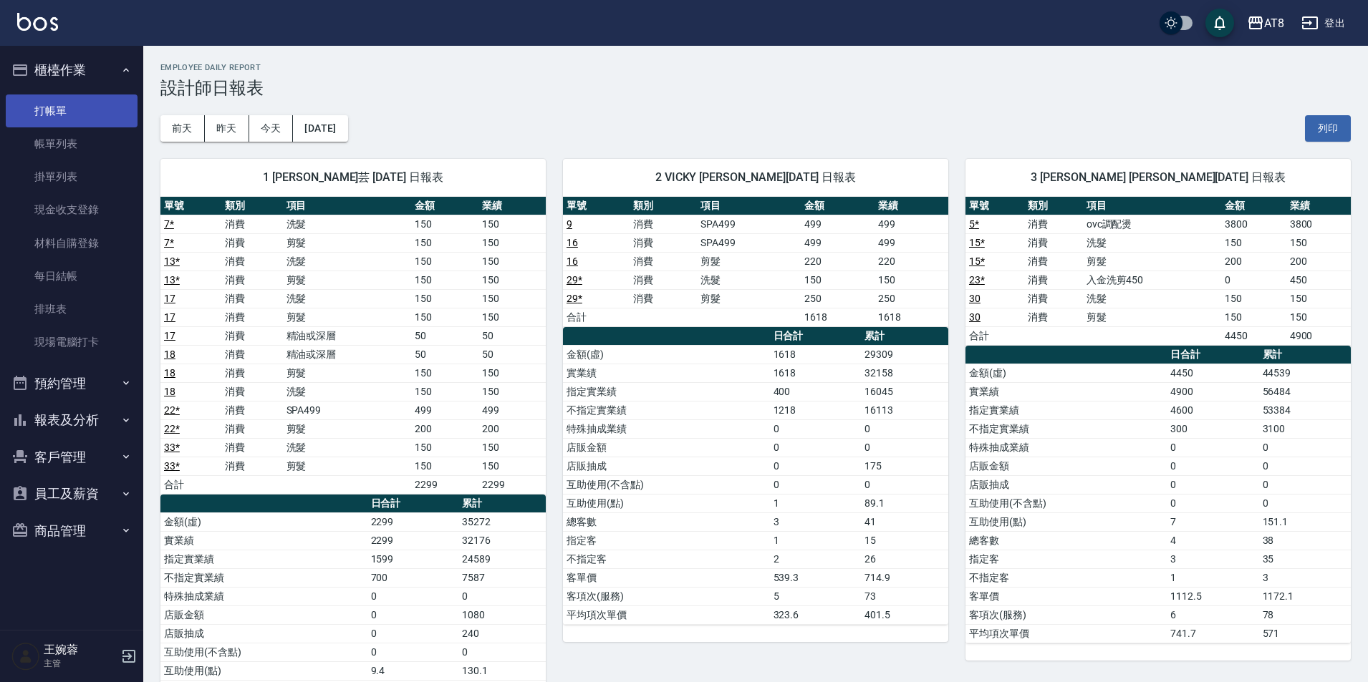
click at [62, 108] on link "打帳單" at bounding box center [72, 111] width 132 height 33
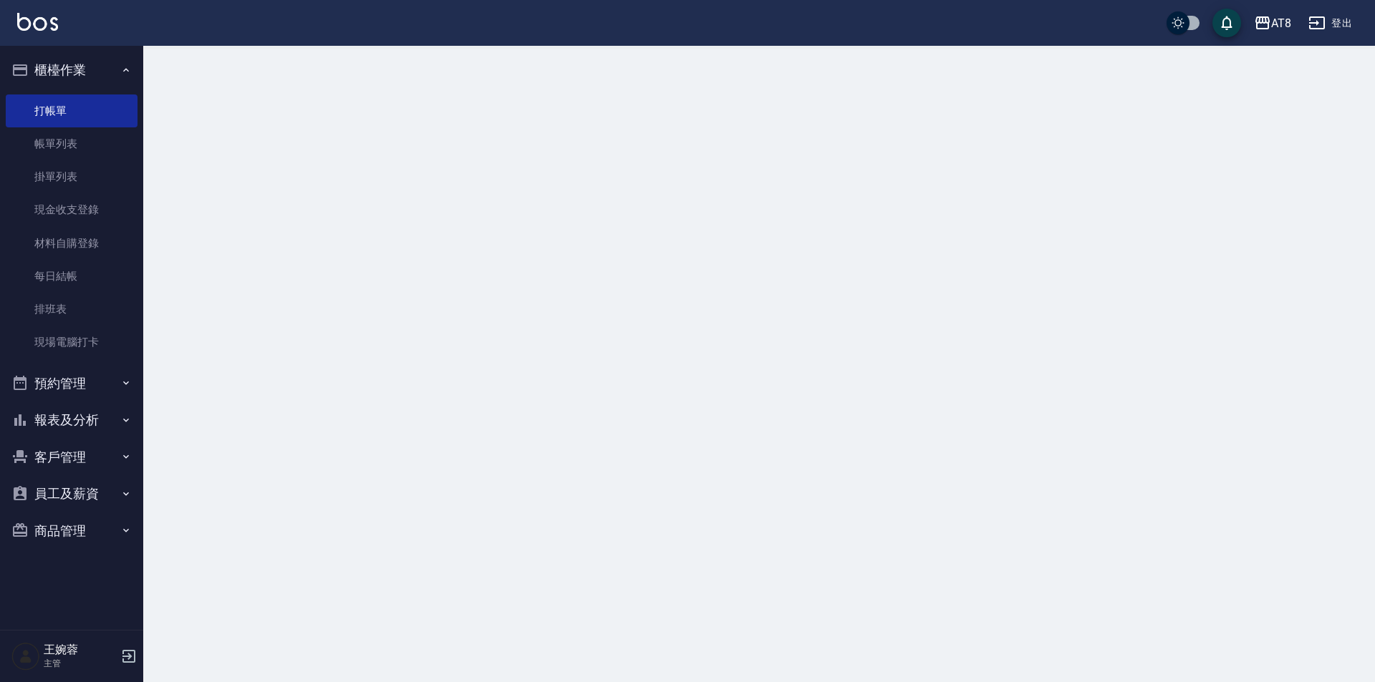
click at [71, 67] on button "櫃檯作業" at bounding box center [72, 70] width 132 height 37
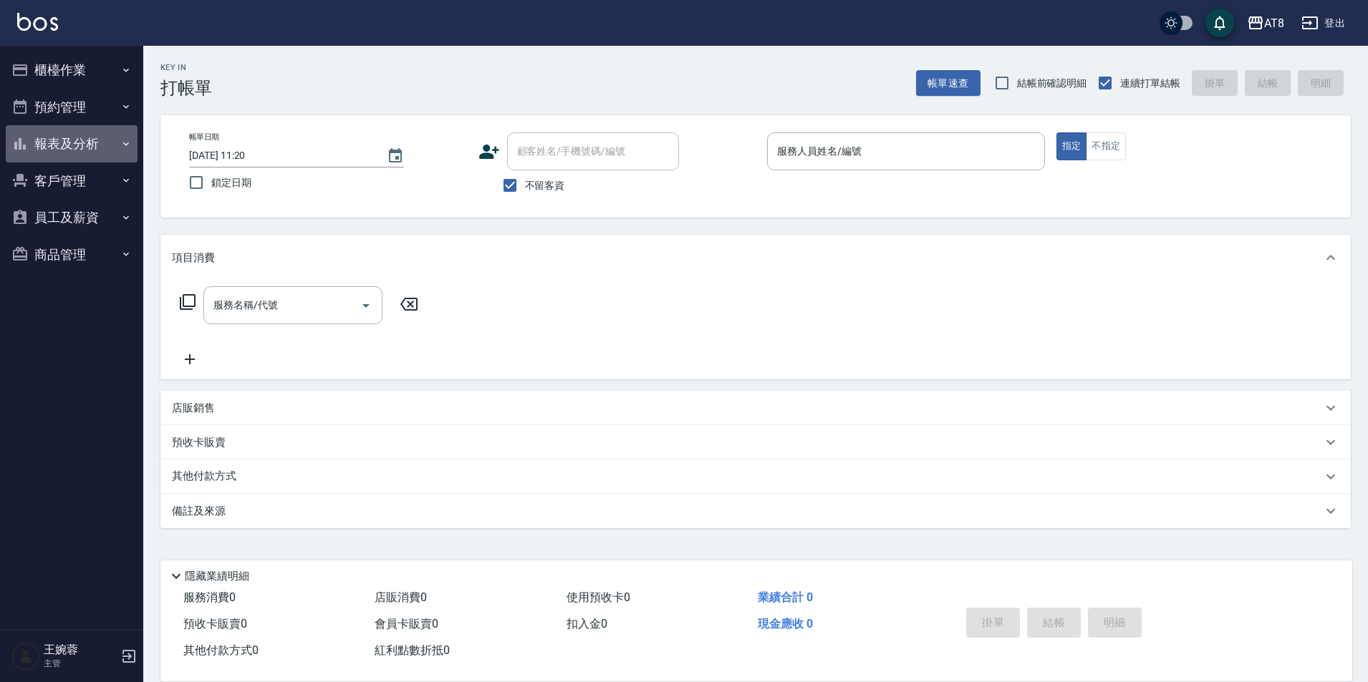
click at [74, 145] on button "報表及分析" at bounding box center [72, 143] width 132 height 37
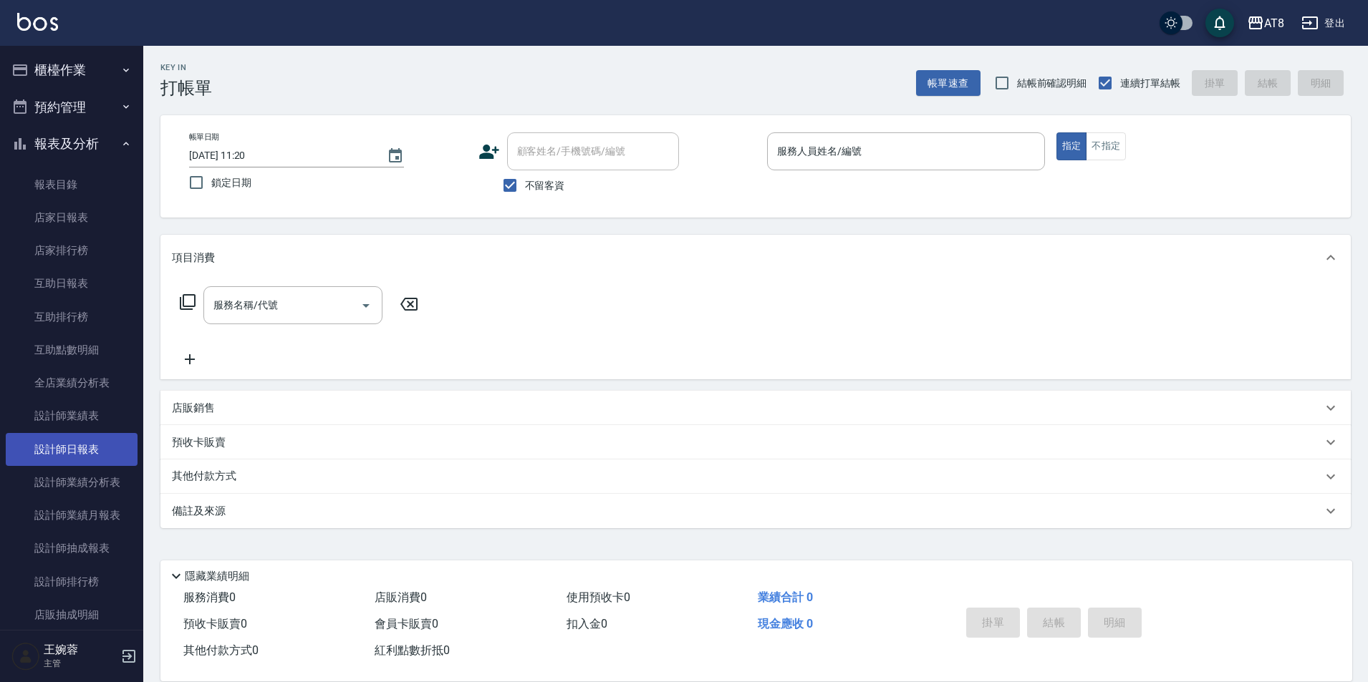
click at [88, 450] on link "設計師日報表" at bounding box center [72, 449] width 132 height 33
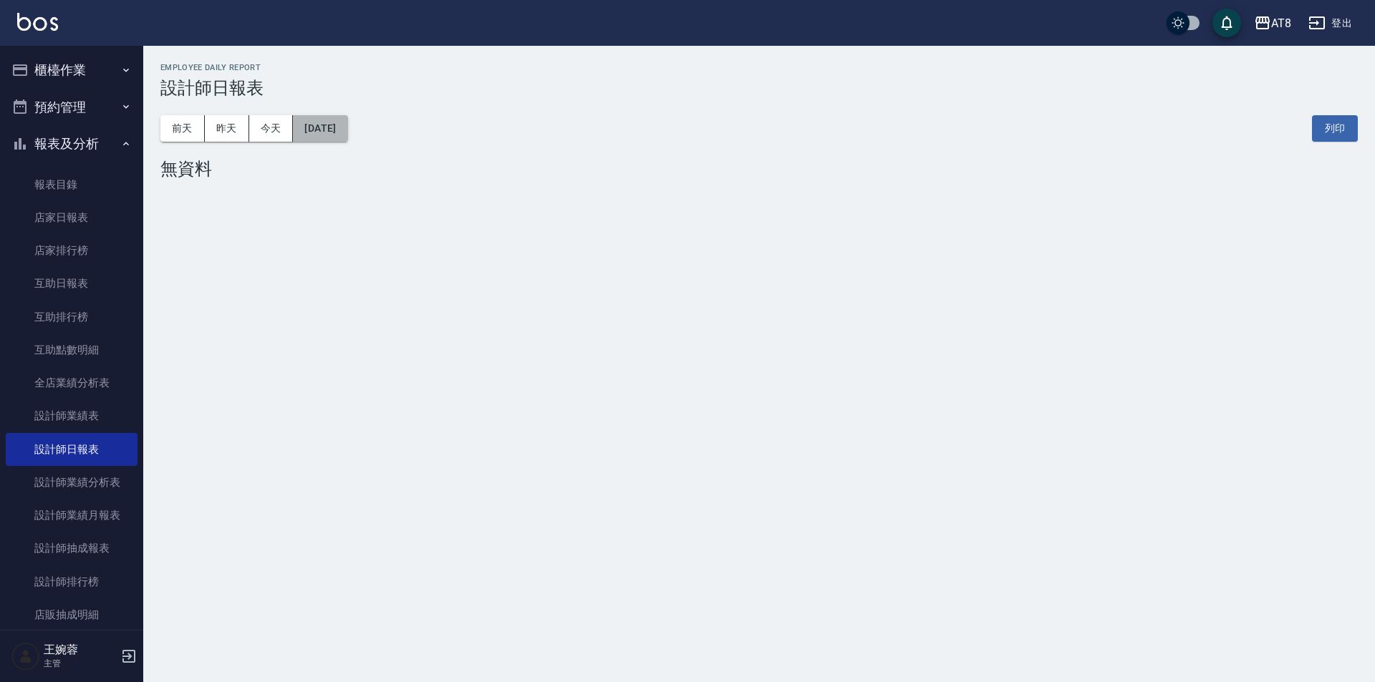
click at [330, 135] on button "[DATE]" at bounding box center [320, 128] width 54 height 26
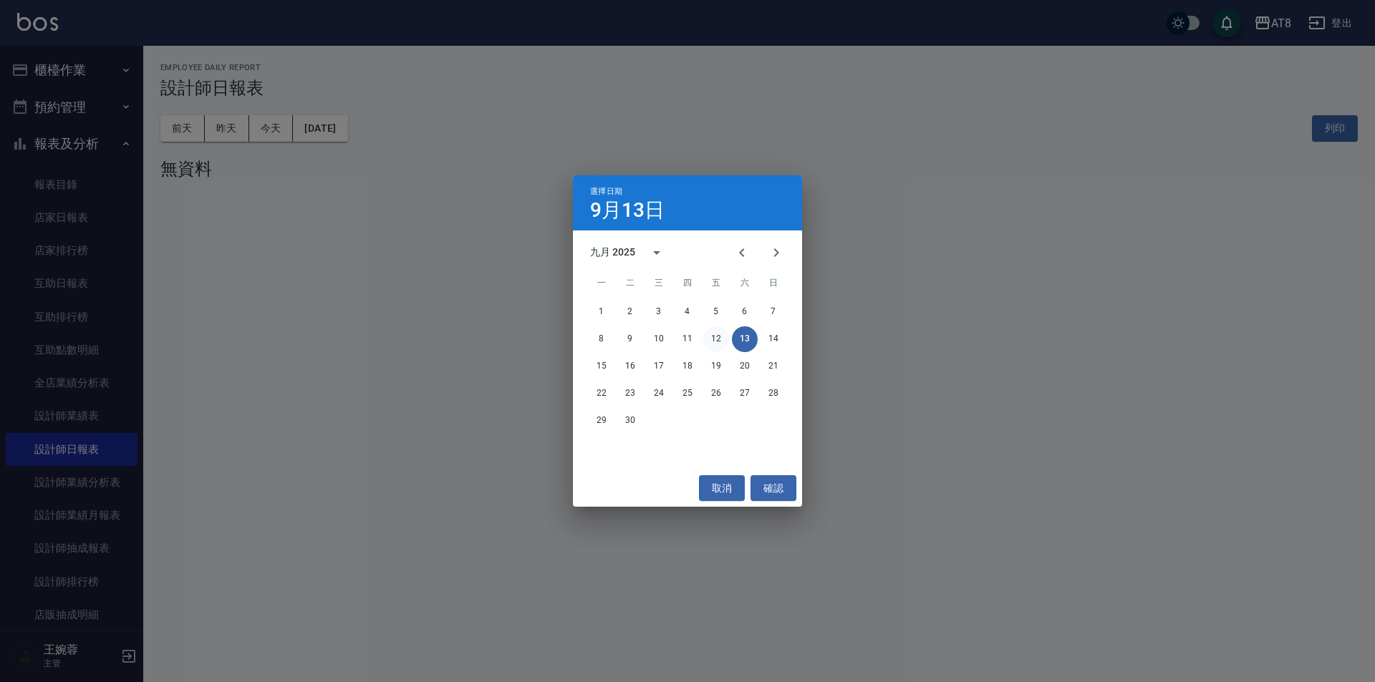
click at [719, 342] on button "12" at bounding box center [716, 340] width 26 height 26
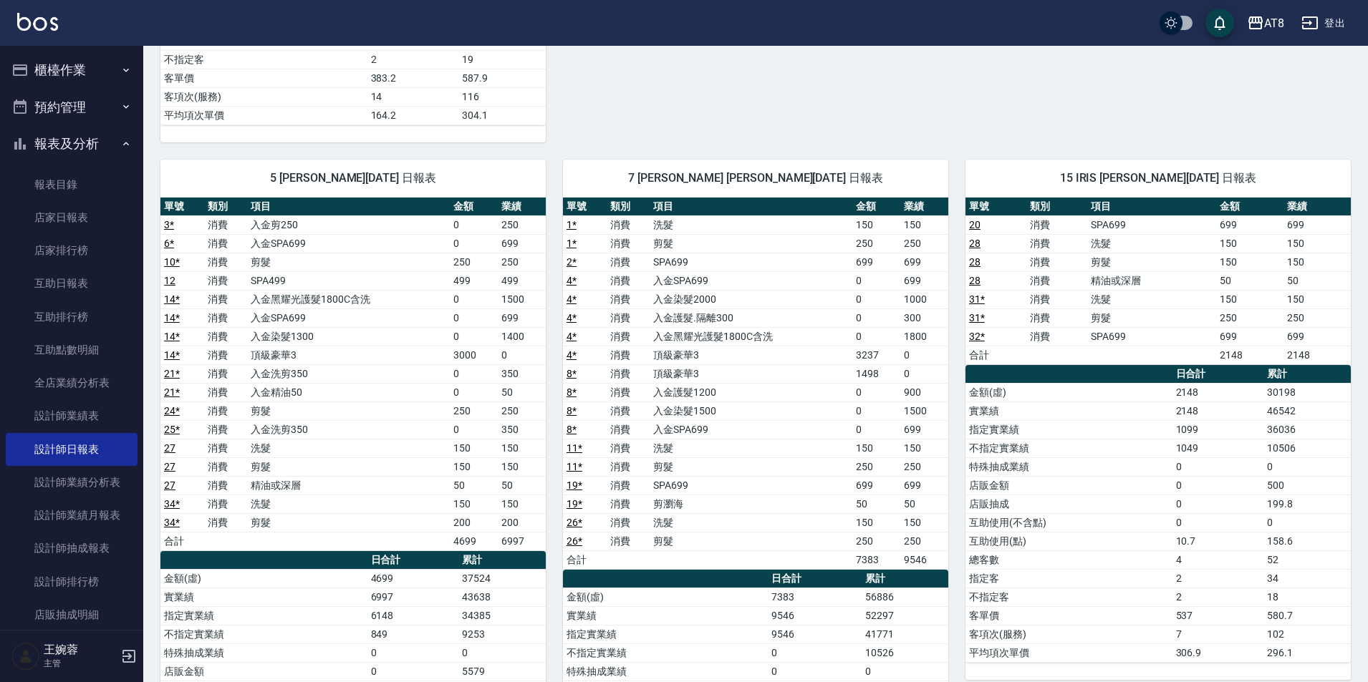
scroll to position [693, 0]
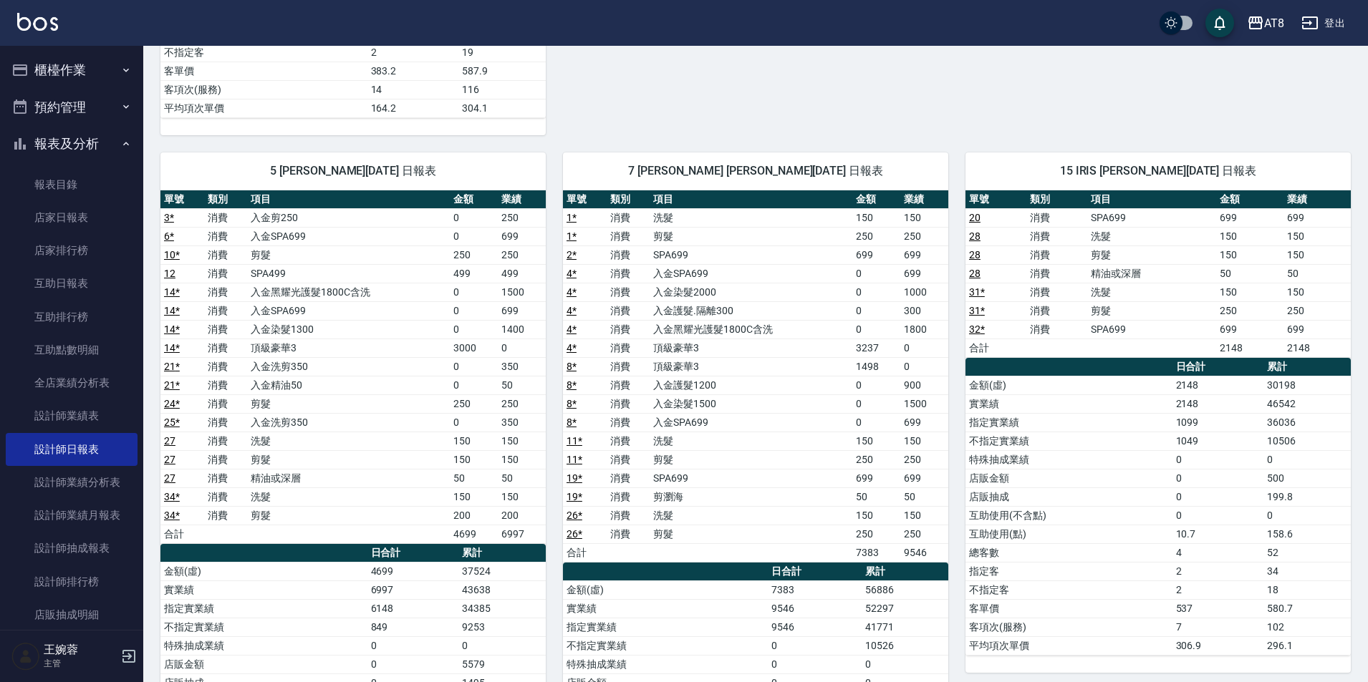
click at [84, 136] on button "報表及分析" at bounding box center [72, 143] width 132 height 37
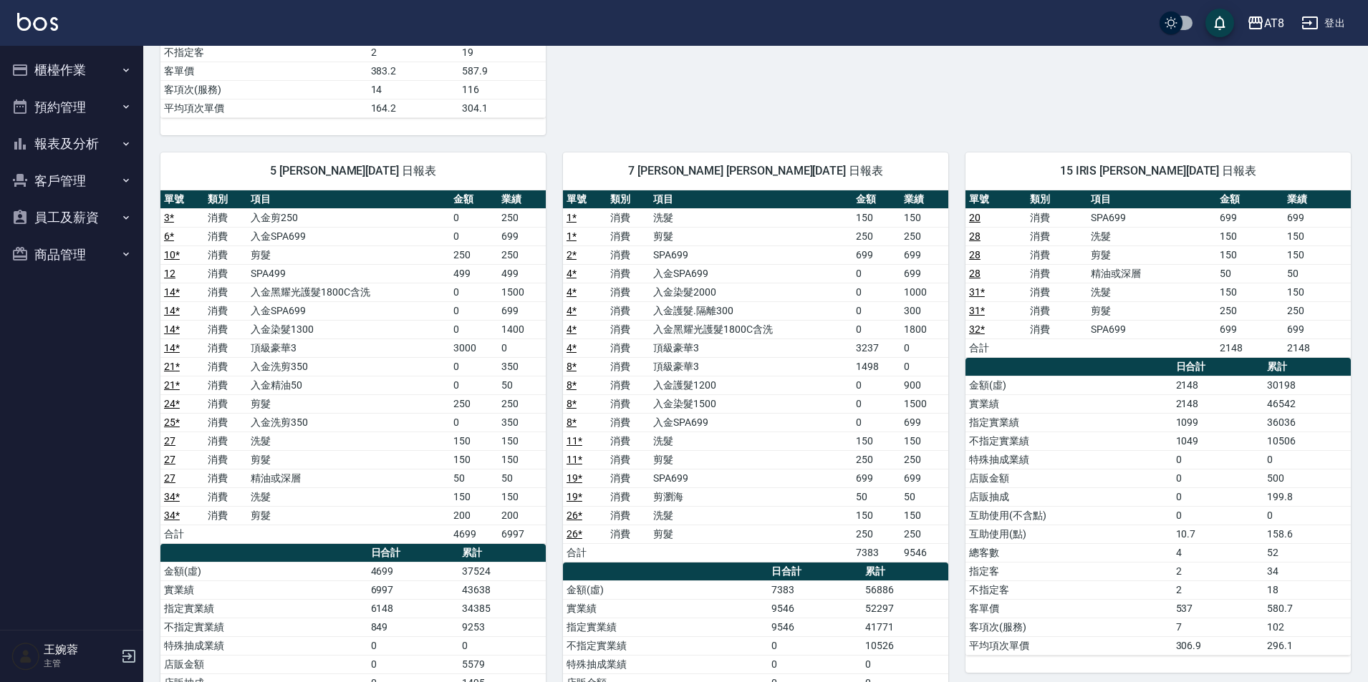
click at [100, 67] on button "櫃檯作業" at bounding box center [72, 70] width 132 height 37
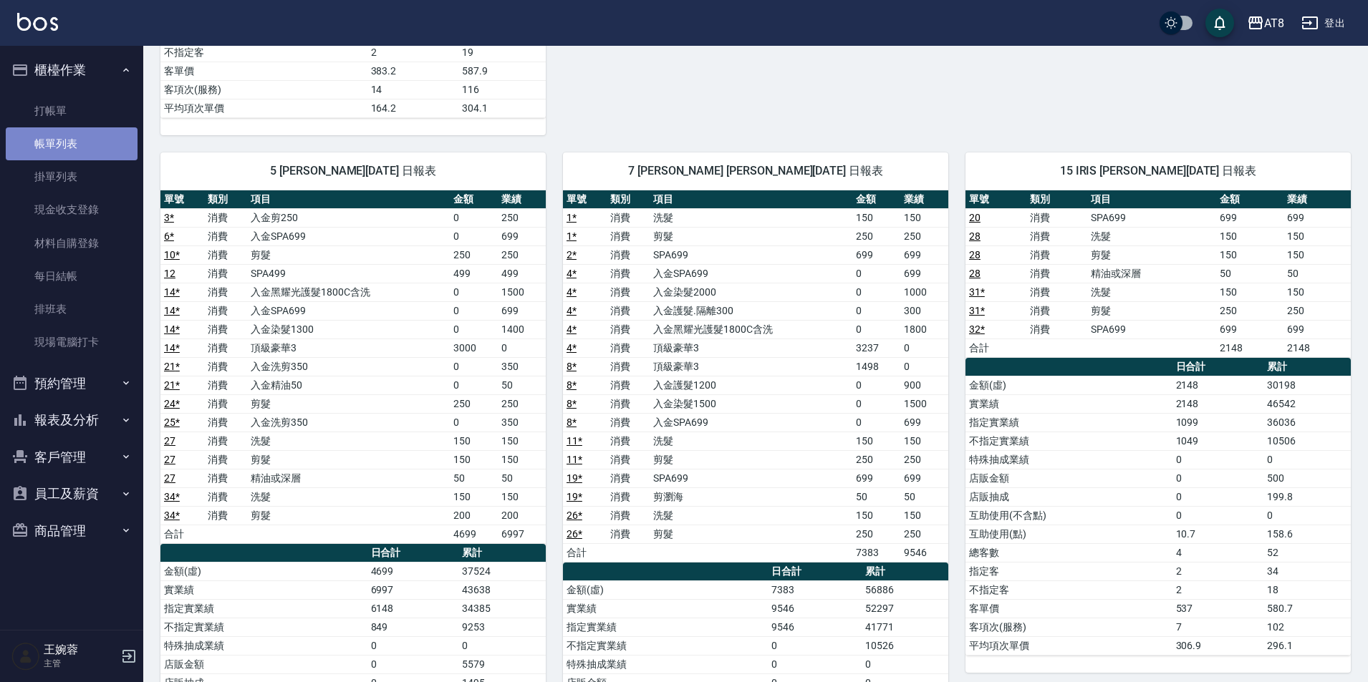
click at [103, 135] on link "帳單列表" at bounding box center [72, 143] width 132 height 33
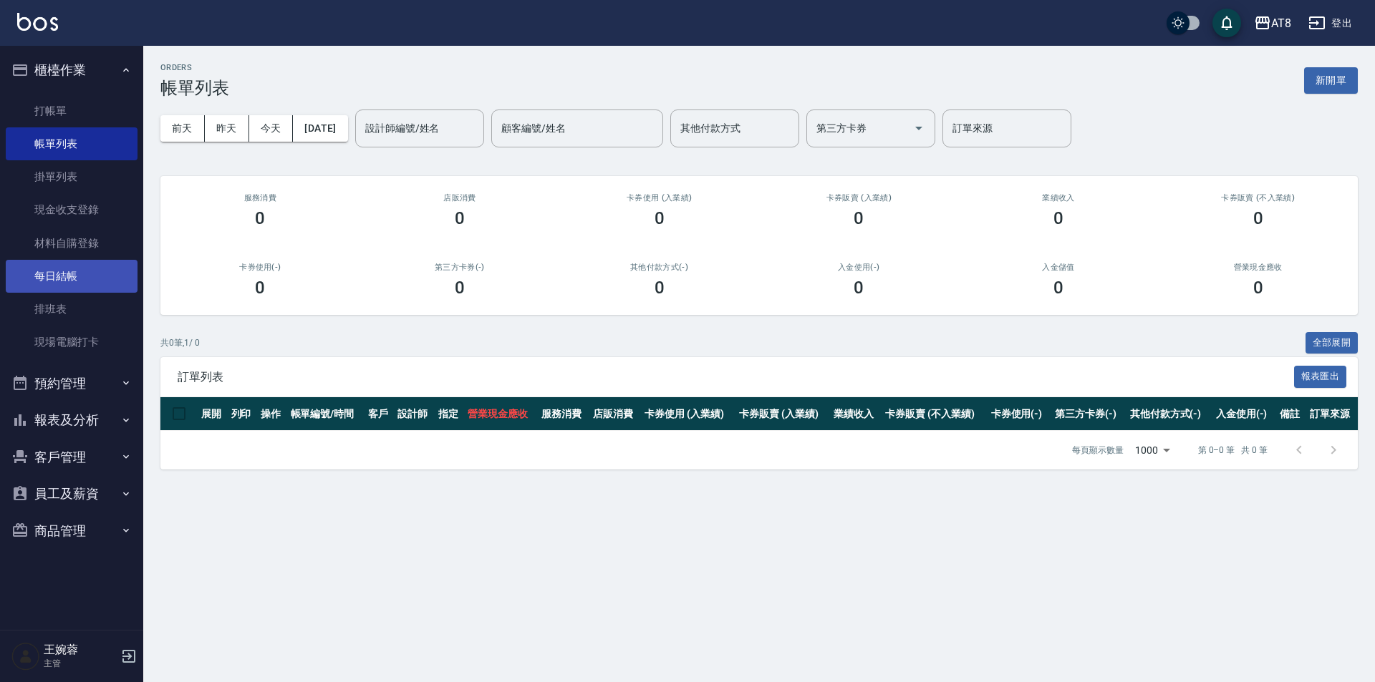
click at [76, 276] on link "每日結帳" at bounding box center [72, 276] width 132 height 33
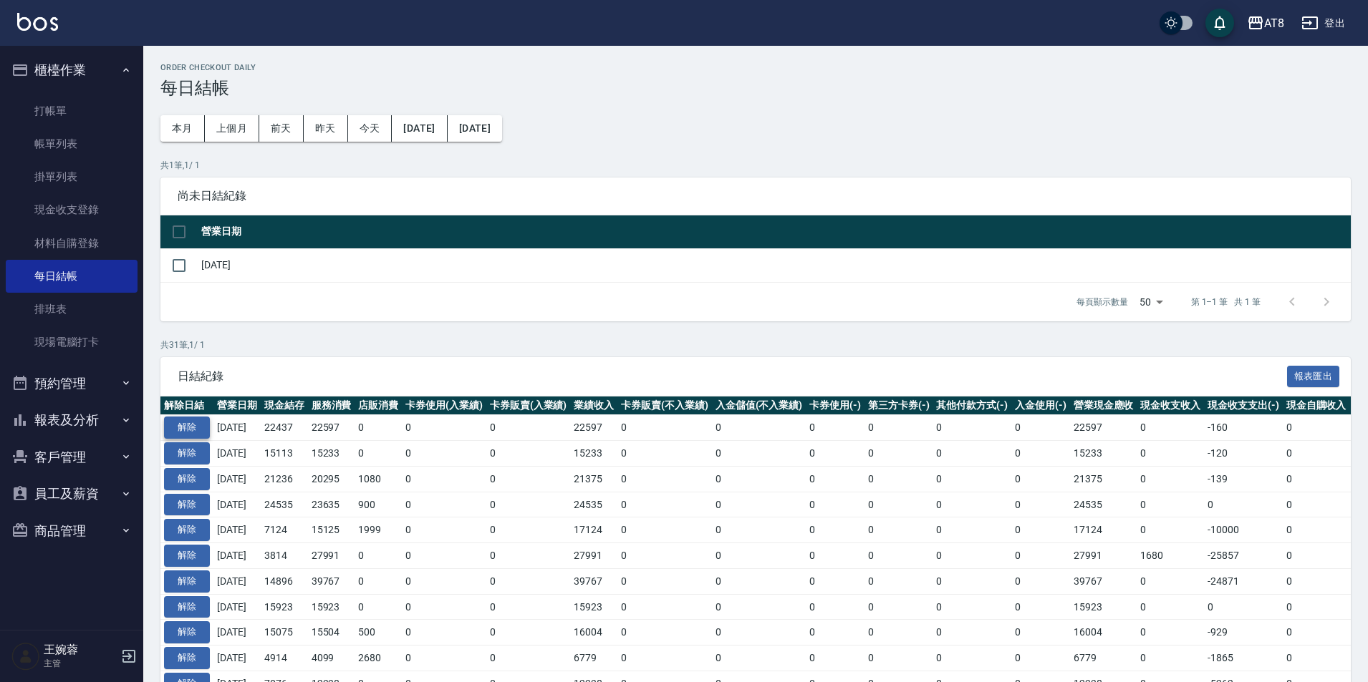
click at [195, 439] on button "解除" at bounding box center [187, 428] width 46 height 22
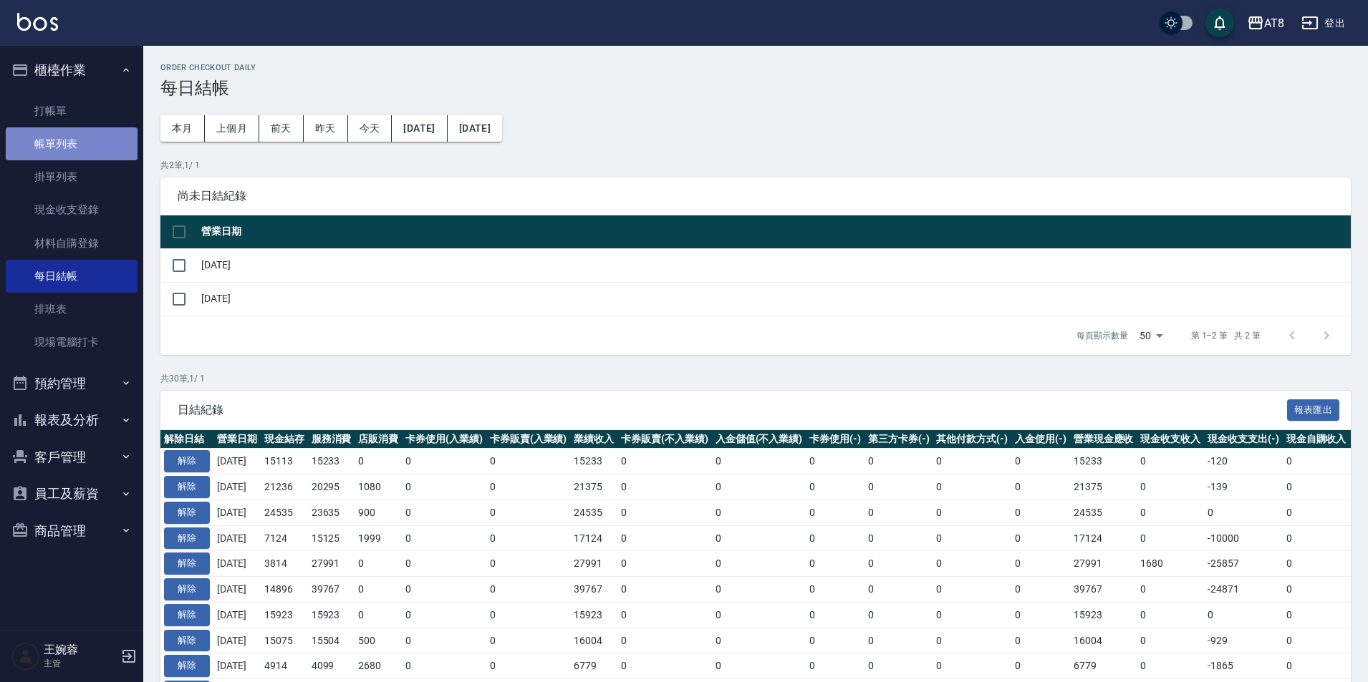
click at [67, 132] on link "帳單列表" at bounding box center [72, 143] width 132 height 33
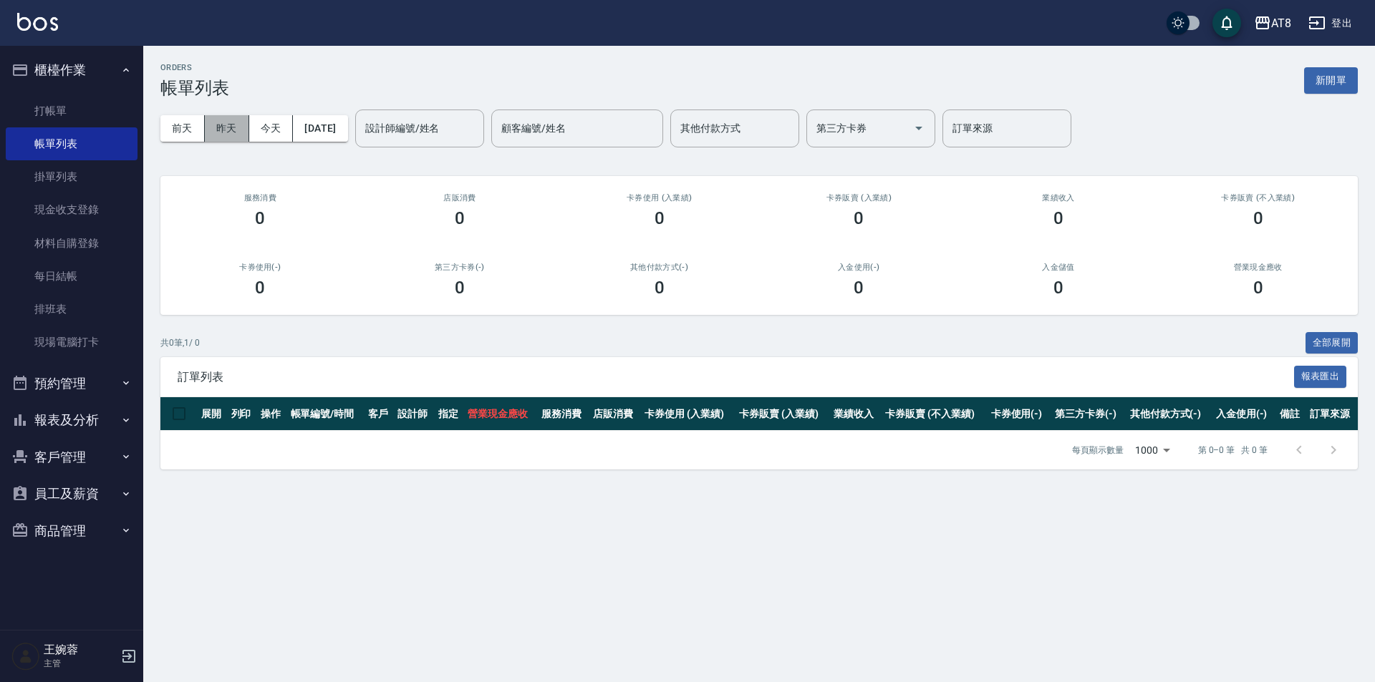
click at [225, 130] on button "昨天" at bounding box center [227, 128] width 44 height 26
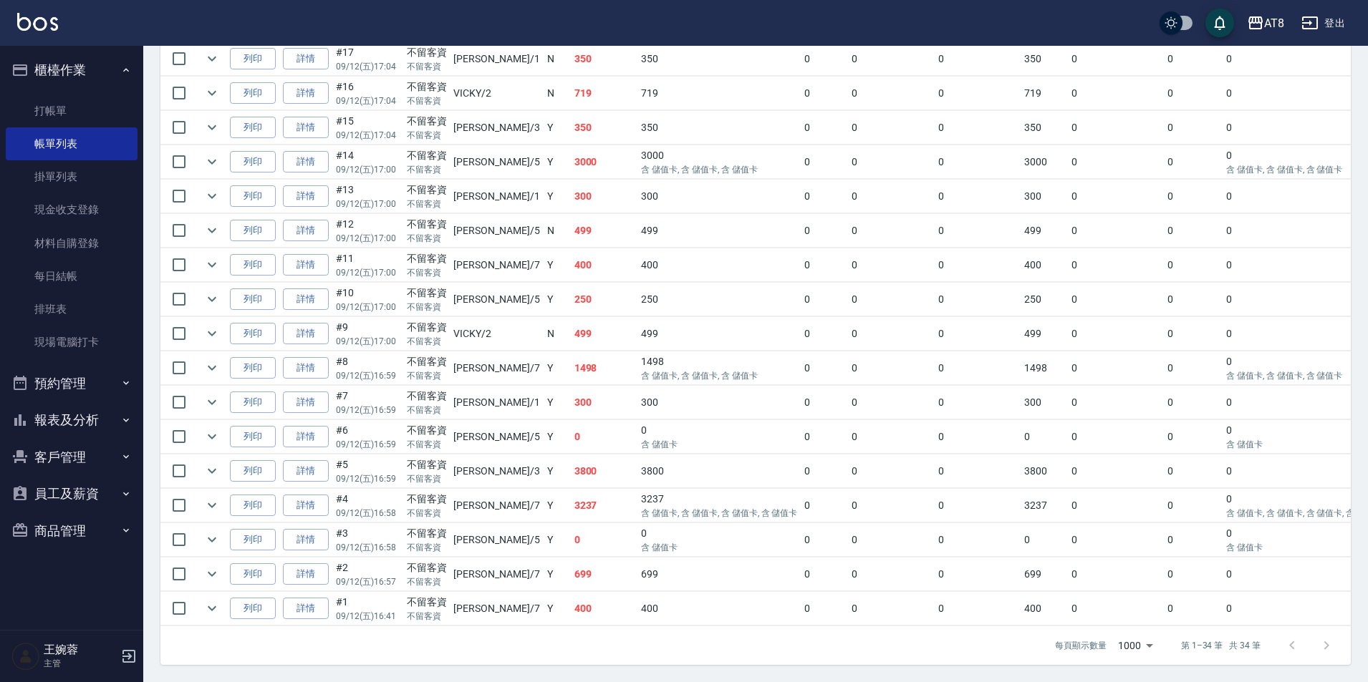
scroll to position [1146, 0]
click at [306, 495] on link "詳情" at bounding box center [306, 506] width 46 height 22
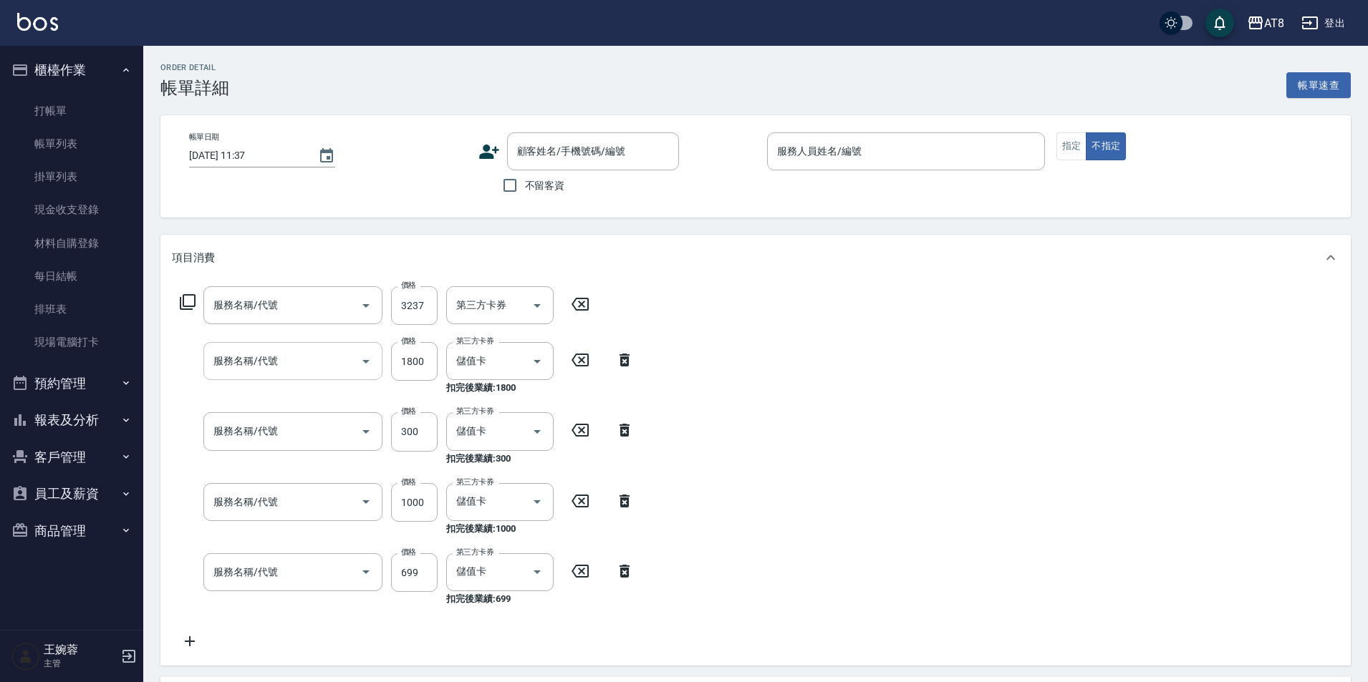
type input "2025/09/12 16:58"
checkbox input "true"
type input "NINA-7"
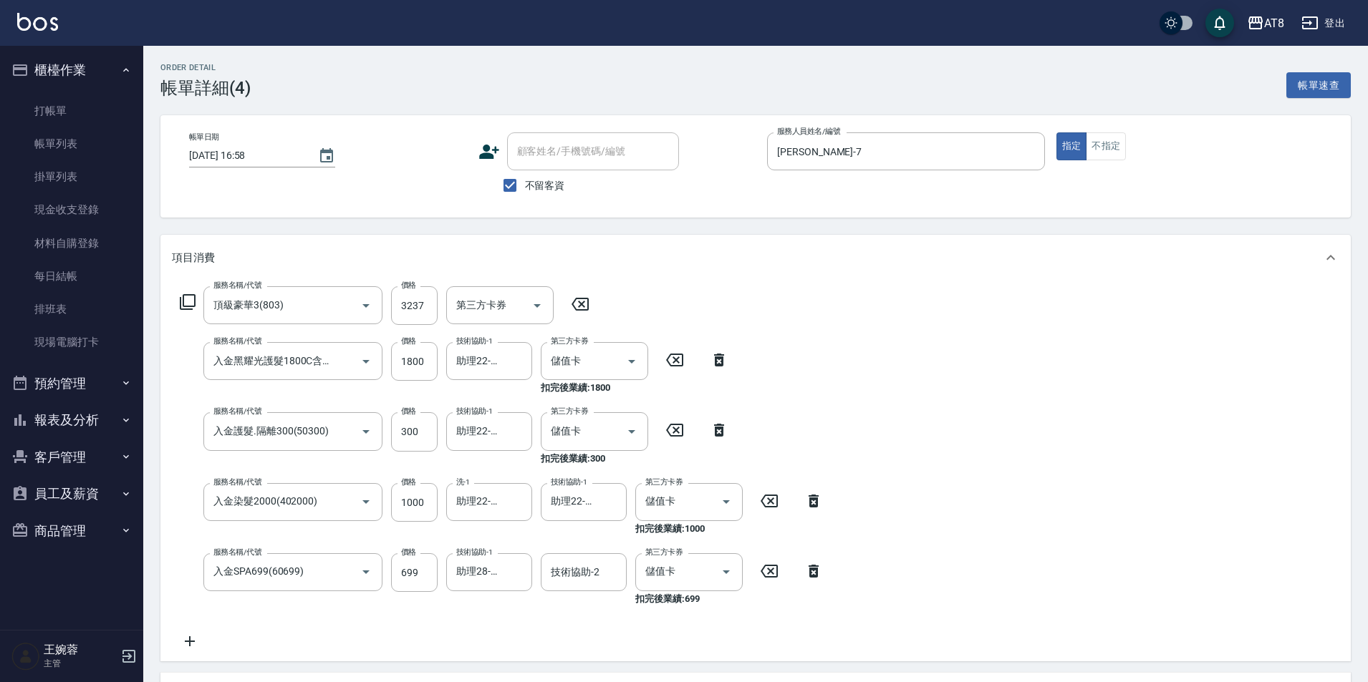
type input "頂級豪華3(803)"
type input "入金黑耀光護髮1800C含洗(501800)"
type input "入金護髮.隔離300(50300)"
type input "入金染髮2000(402000)"
type input "入金SPA699(60699)"
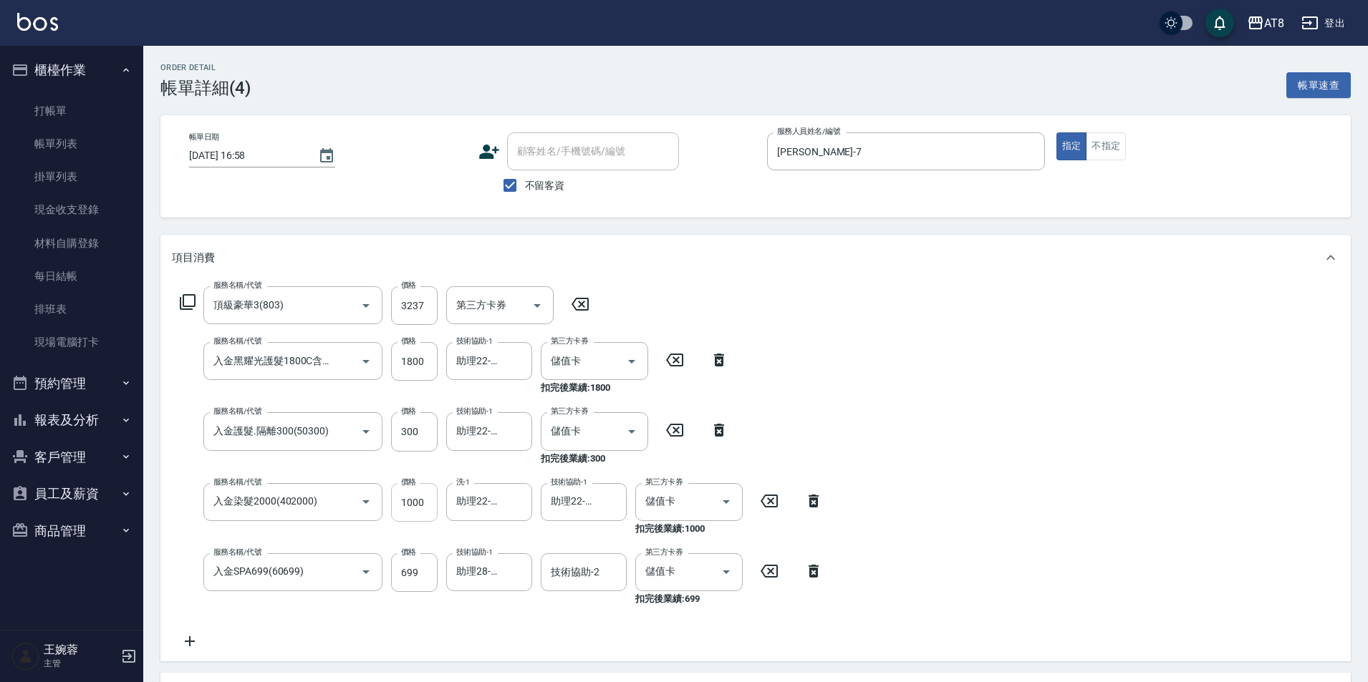
click at [425, 511] on input "1000" at bounding box center [414, 502] width 47 height 39
type input "2000"
click at [942, 427] on div "服務名稱/代號 頂級豪華3(803) 服務名稱/代號 價格 3237 價格 第三方卡券 第三方卡券 服務名稱/代號 入金黑耀光護髮1800C含洗(501800…" at bounding box center [755, 471] width 1190 height 381
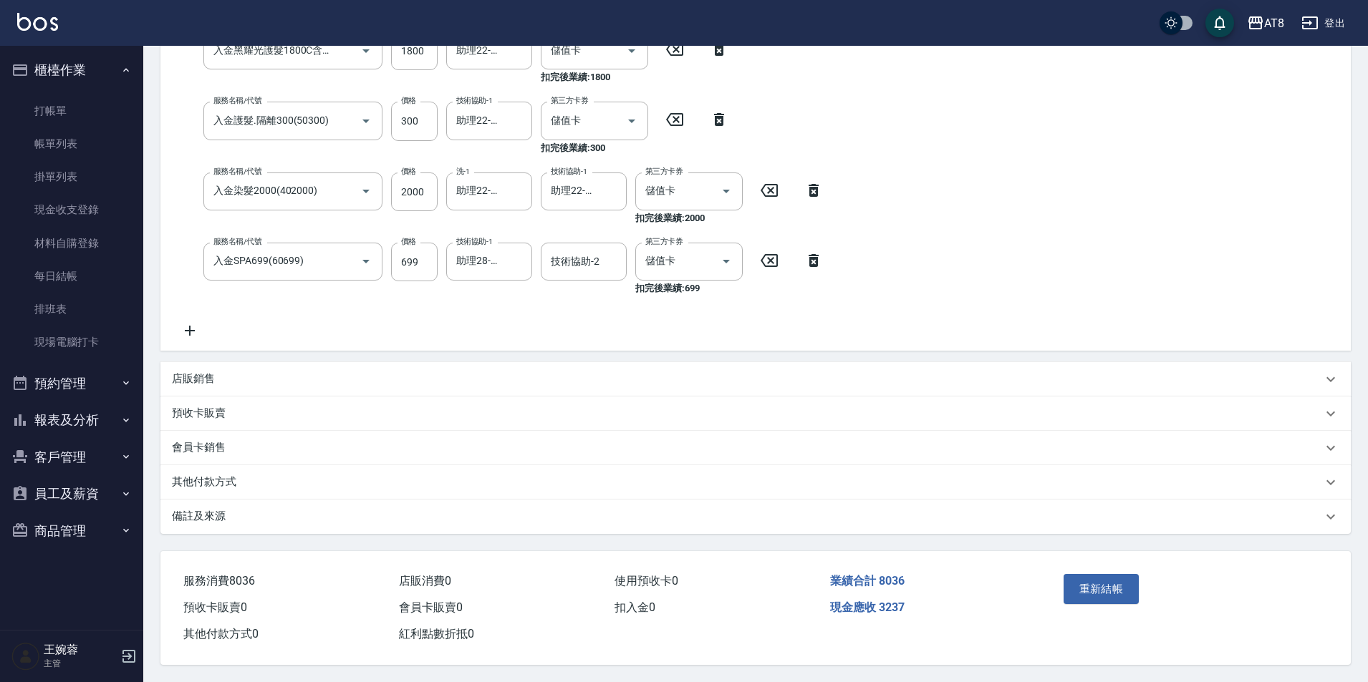
scroll to position [328, 0]
click at [1134, 590] on button "重新結帳" at bounding box center [1101, 589] width 76 height 30
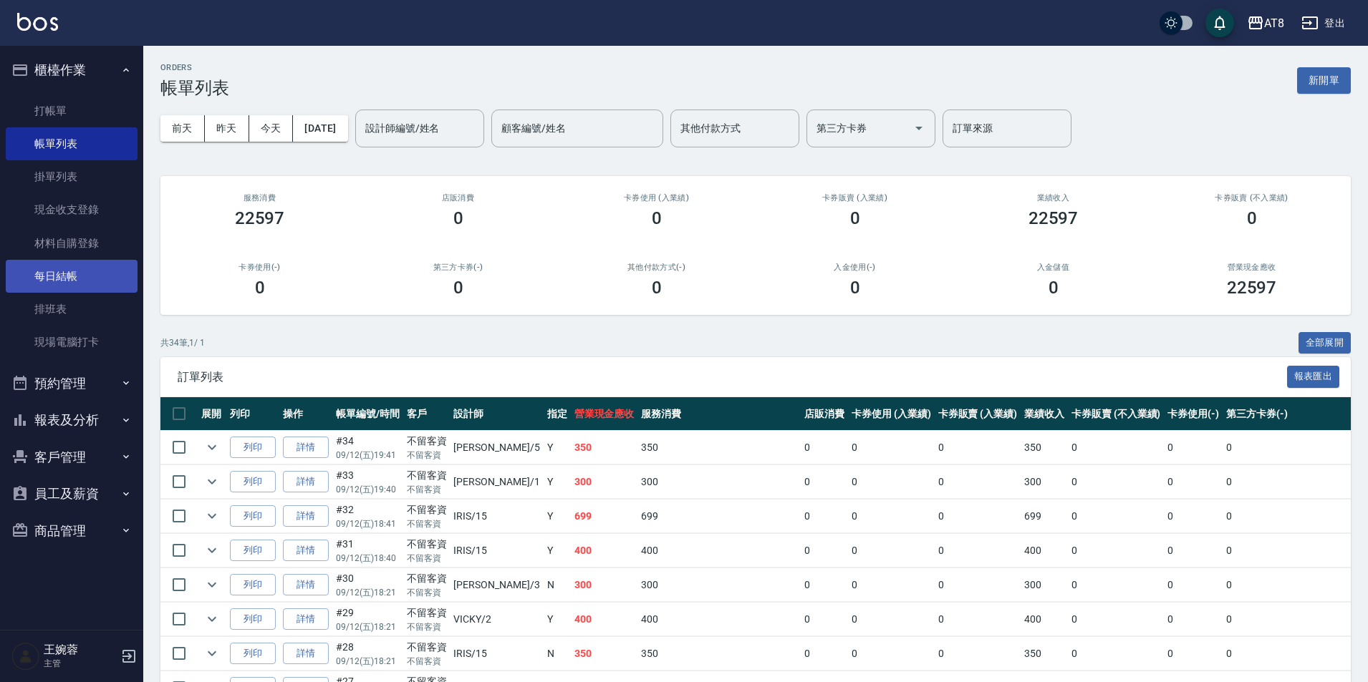
click at [48, 268] on link "每日結帳" at bounding box center [72, 276] width 132 height 33
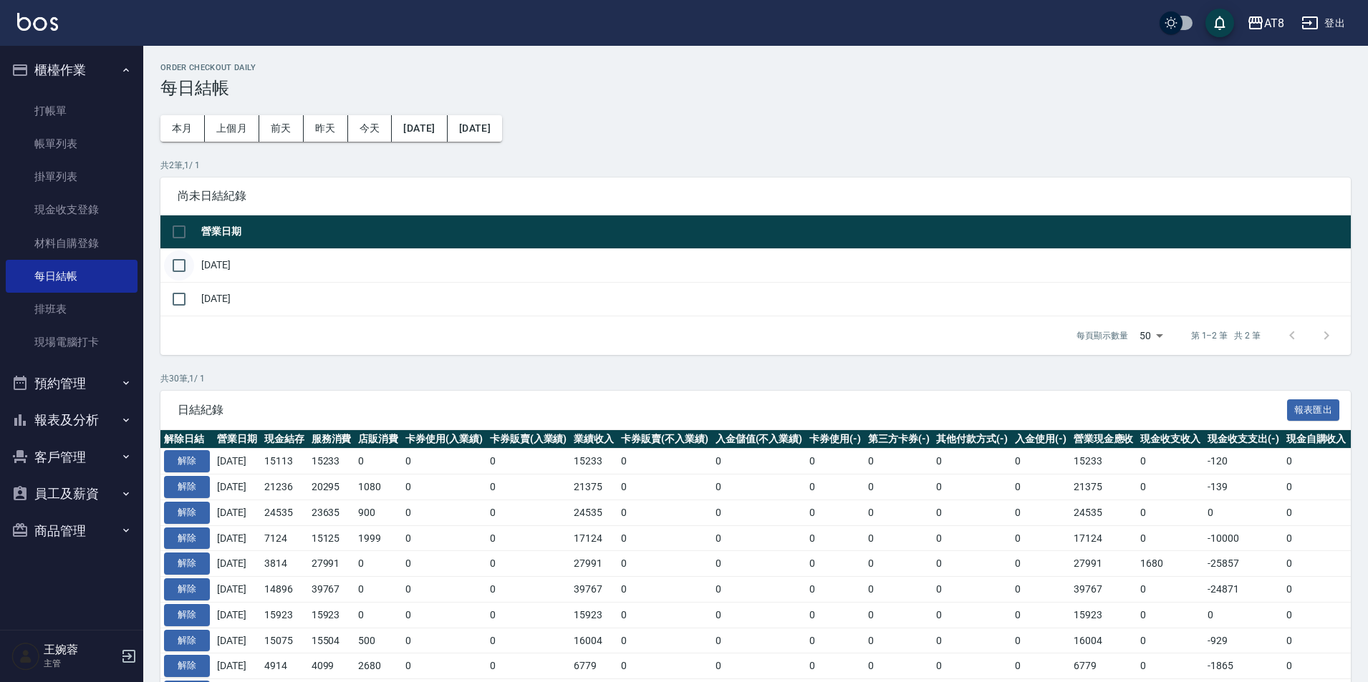
click at [188, 275] on input "checkbox" at bounding box center [179, 266] width 30 height 30
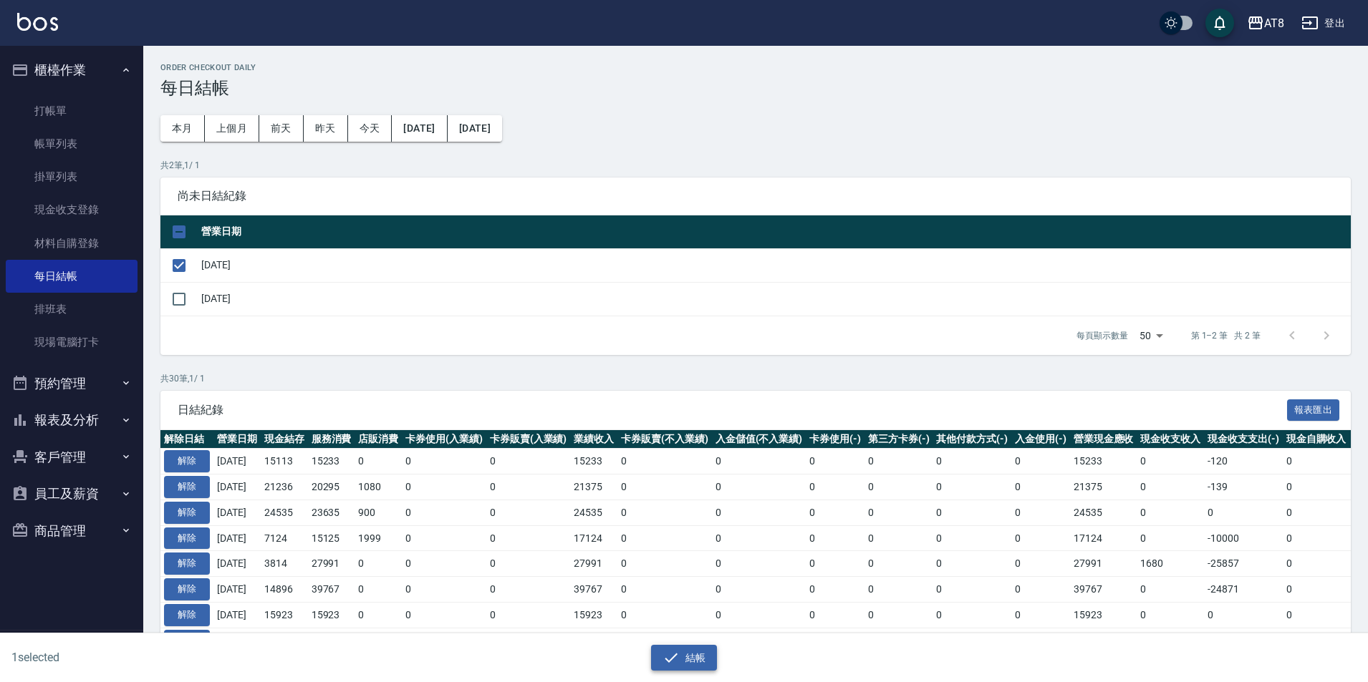
click at [682, 666] on button "結帳" at bounding box center [684, 658] width 67 height 26
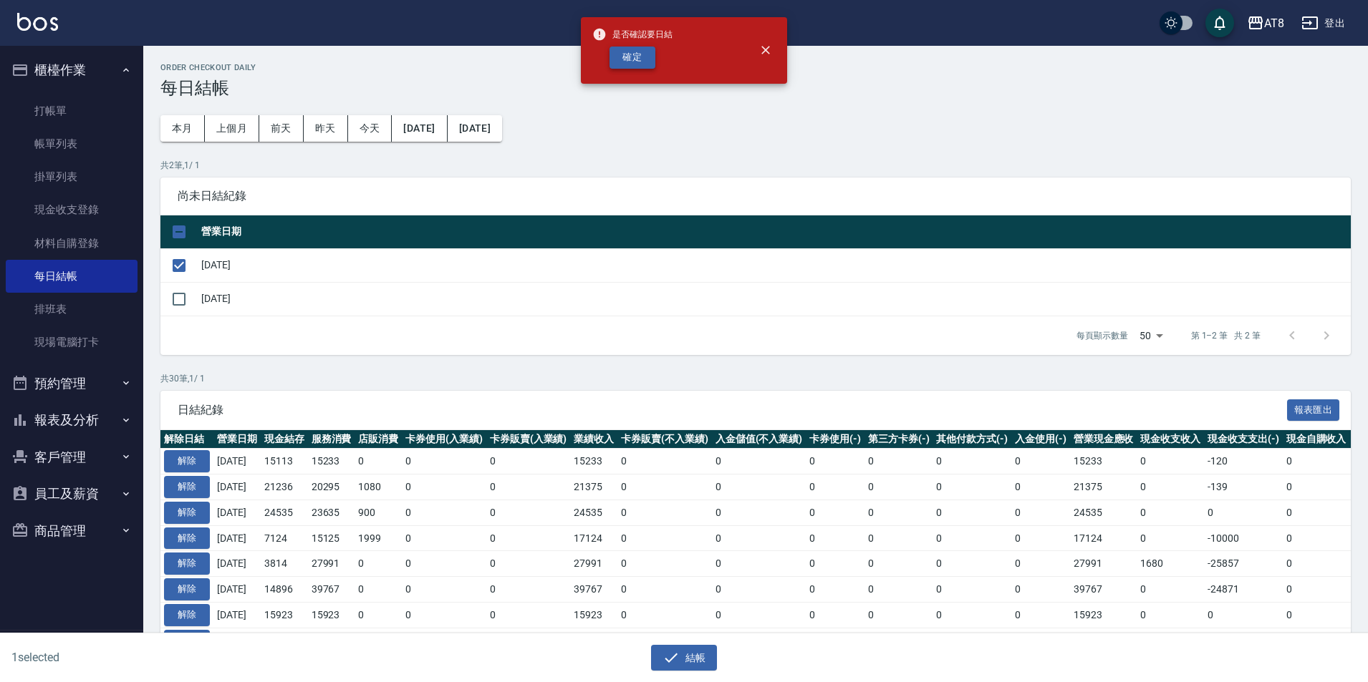
click at [624, 59] on button "確定" at bounding box center [632, 58] width 46 height 22
checkbox input "false"
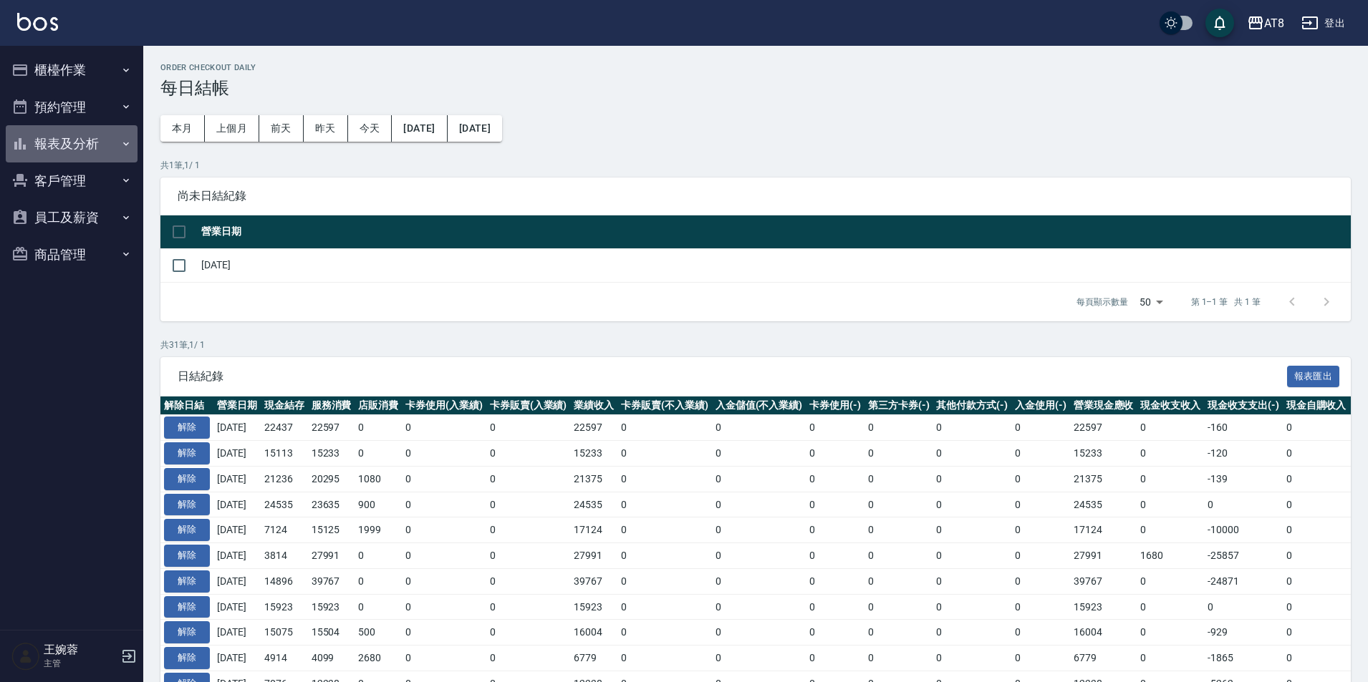
click at [92, 145] on button "報表及分析" at bounding box center [72, 143] width 132 height 37
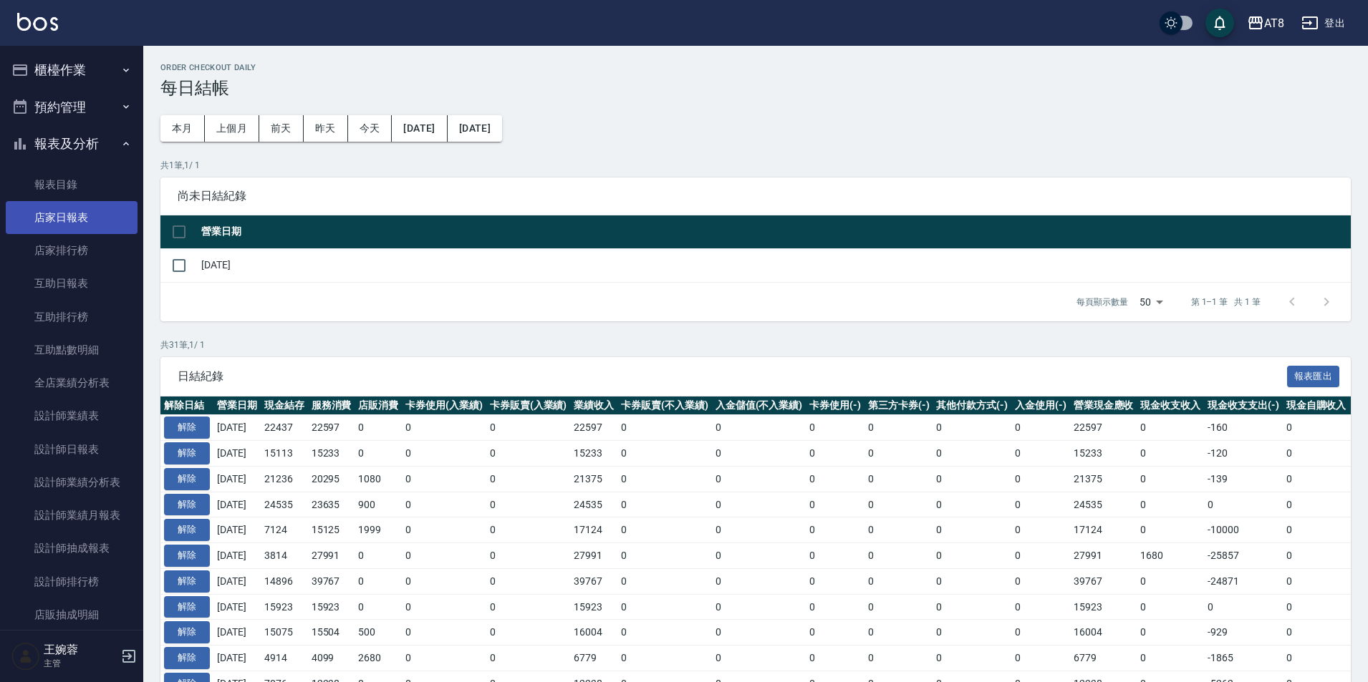
click at [80, 229] on link "店家日報表" at bounding box center [72, 217] width 132 height 33
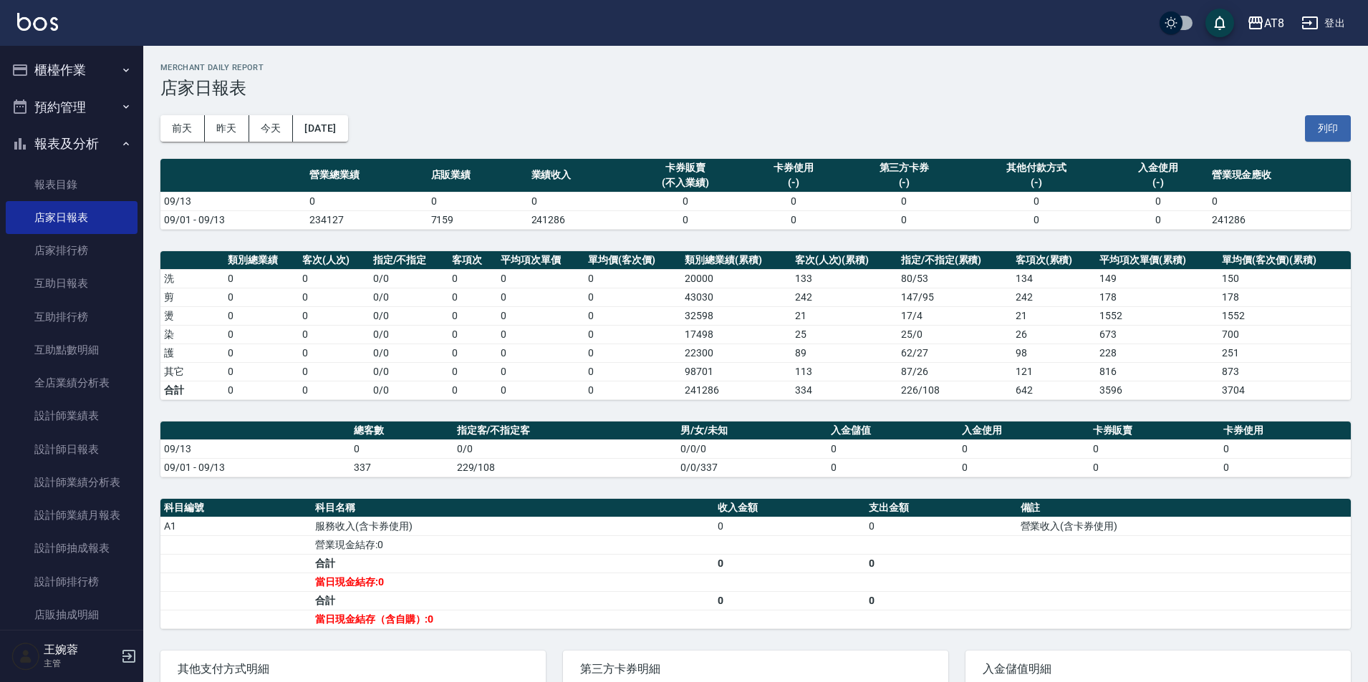
click at [72, 64] on button "櫃檯作業" at bounding box center [72, 70] width 132 height 37
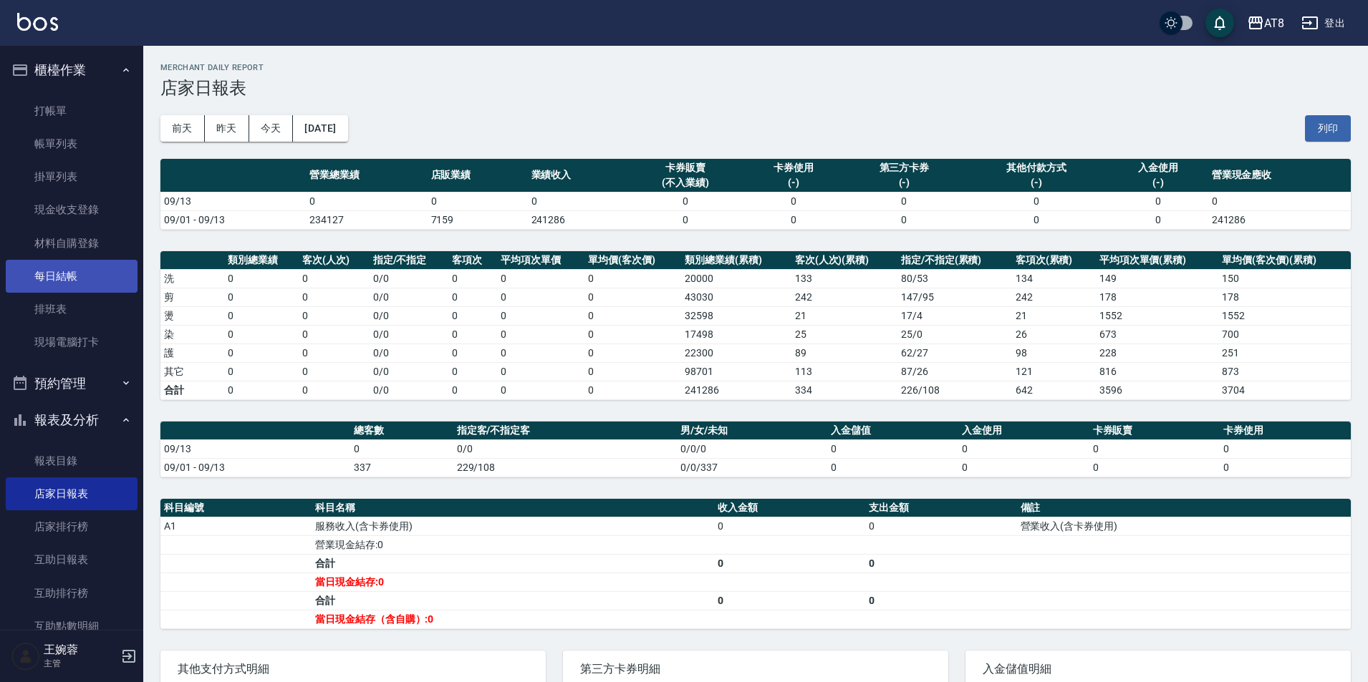
click at [78, 280] on link "每日結帳" at bounding box center [72, 276] width 132 height 33
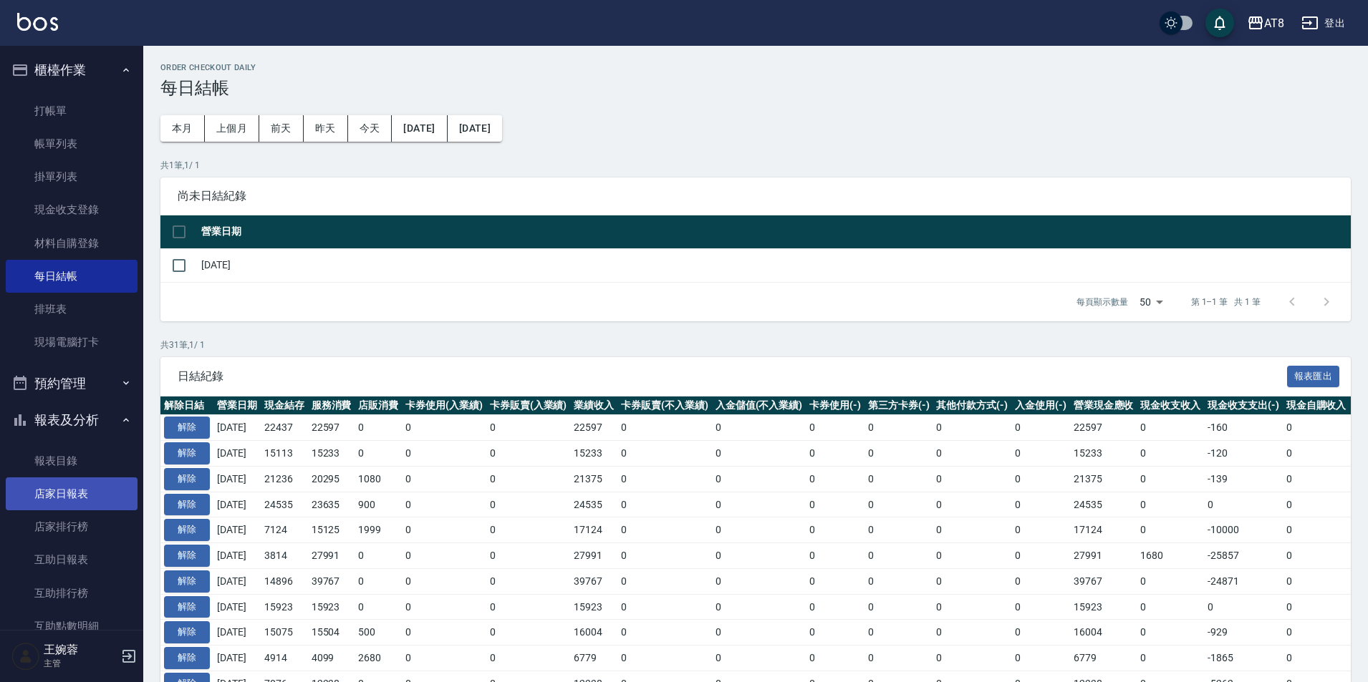
click at [79, 501] on link "店家日報表" at bounding box center [72, 494] width 132 height 33
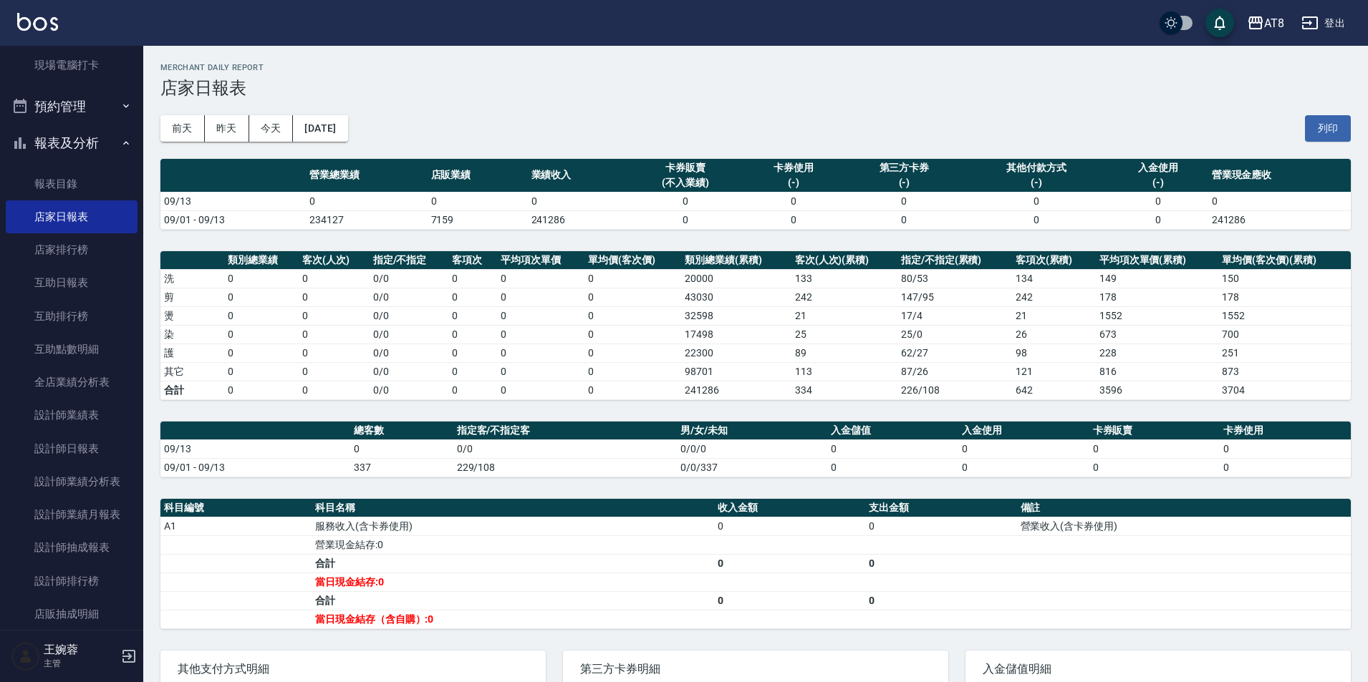
scroll to position [279, 0]
click at [60, 452] on link "設計師日報表" at bounding box center [72, 447] width 132 height 33
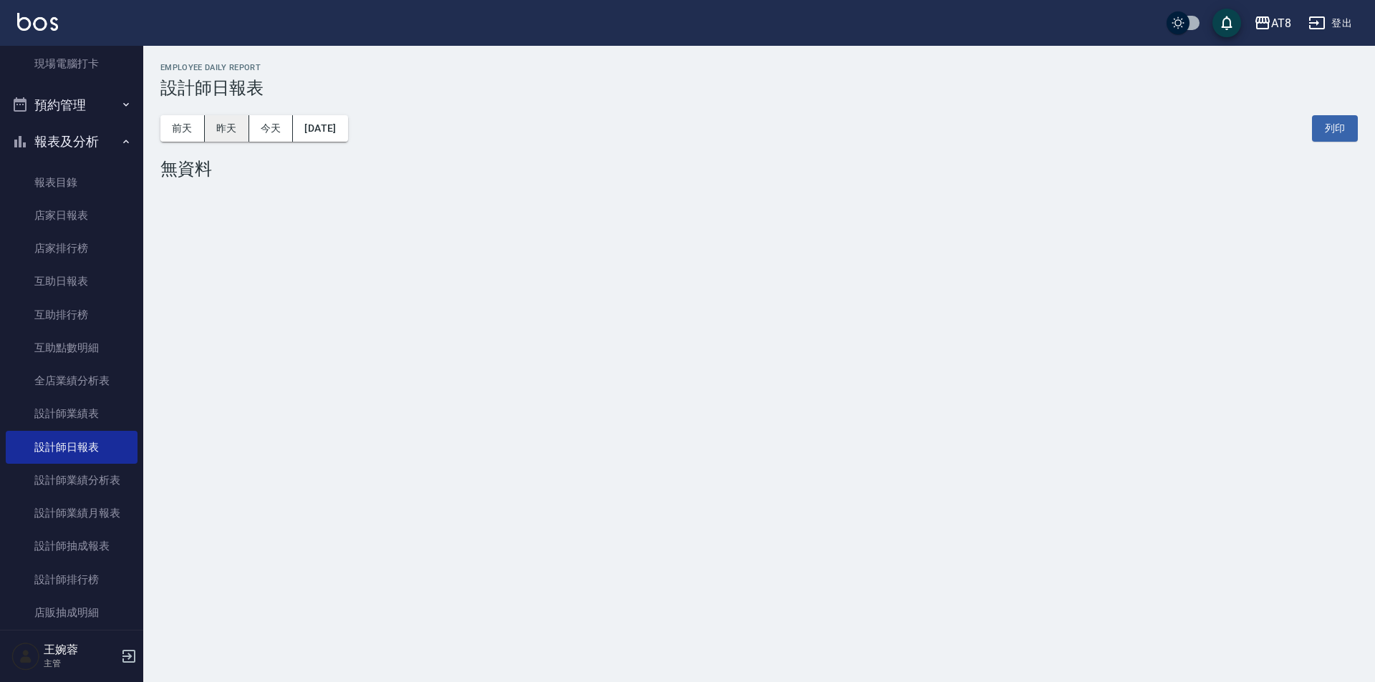
click at [223, 133] on button "昨天" at bounding box center [227, 128] width 44 height 26
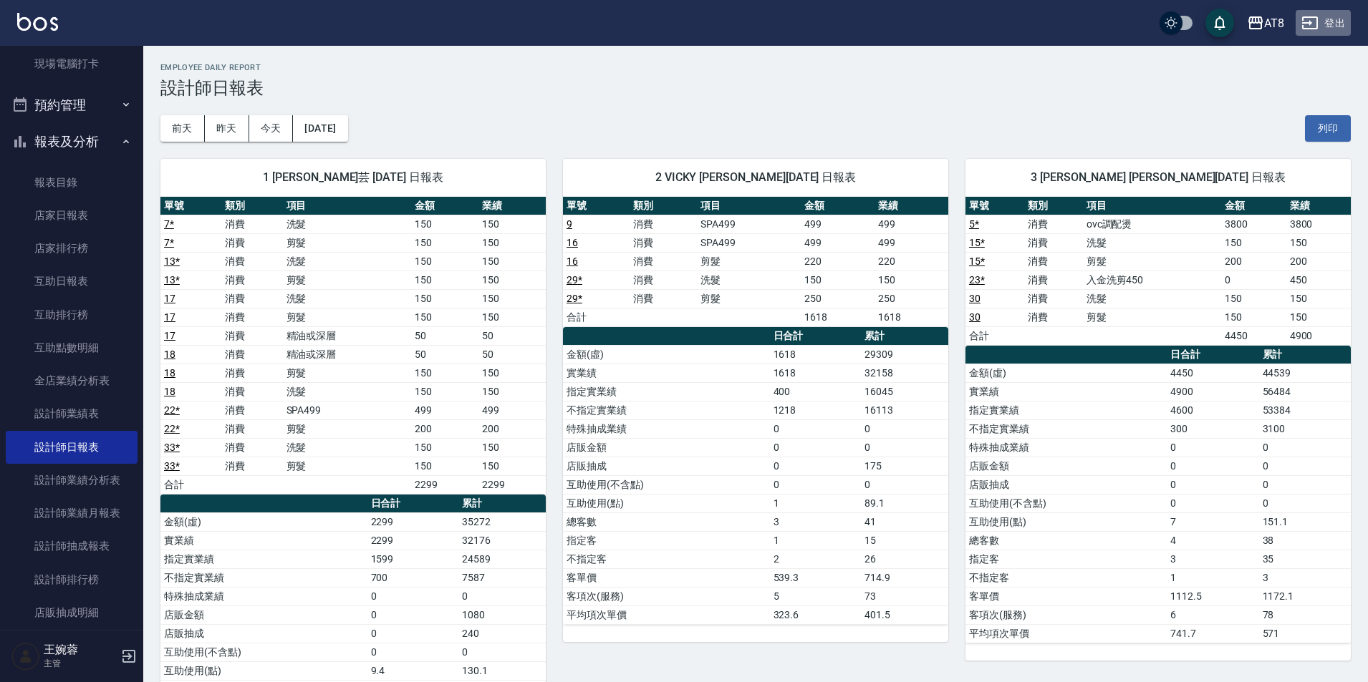
click at [1301, 19] on icon "button" at bounding box center [1309, 22] width 17 height 17
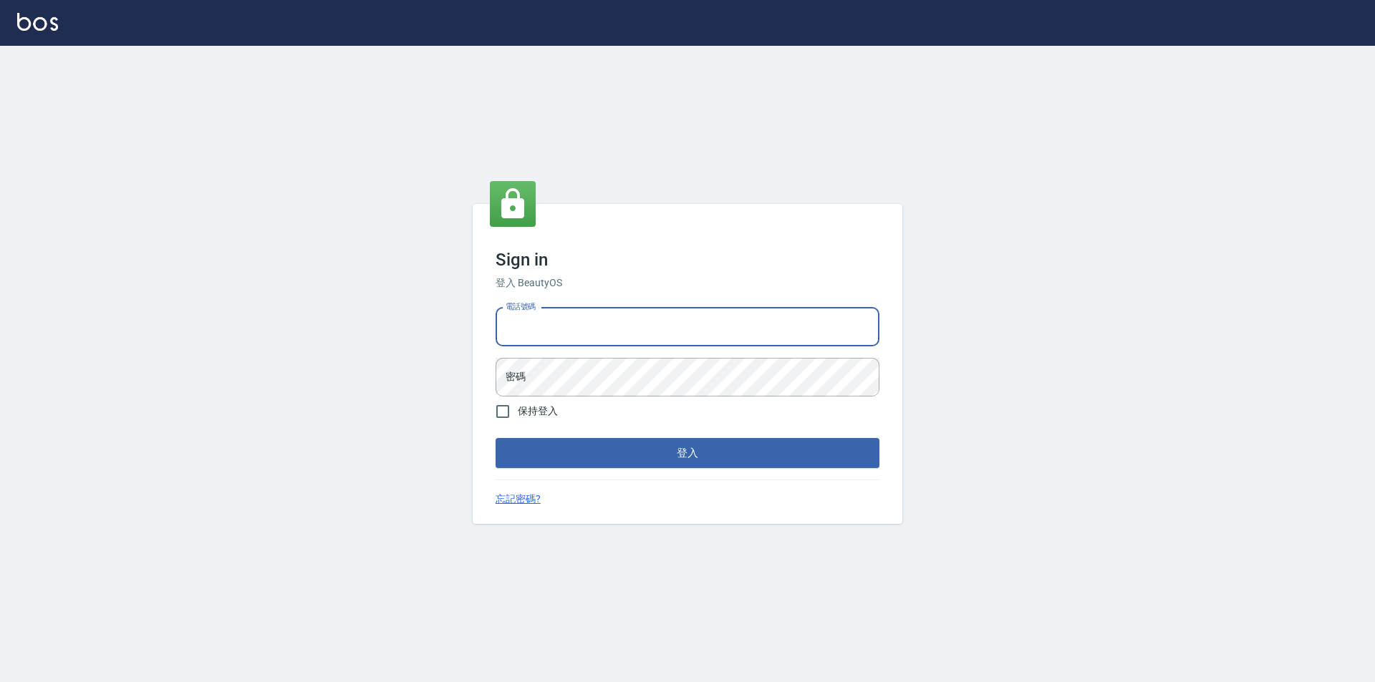
type input "0425151178"
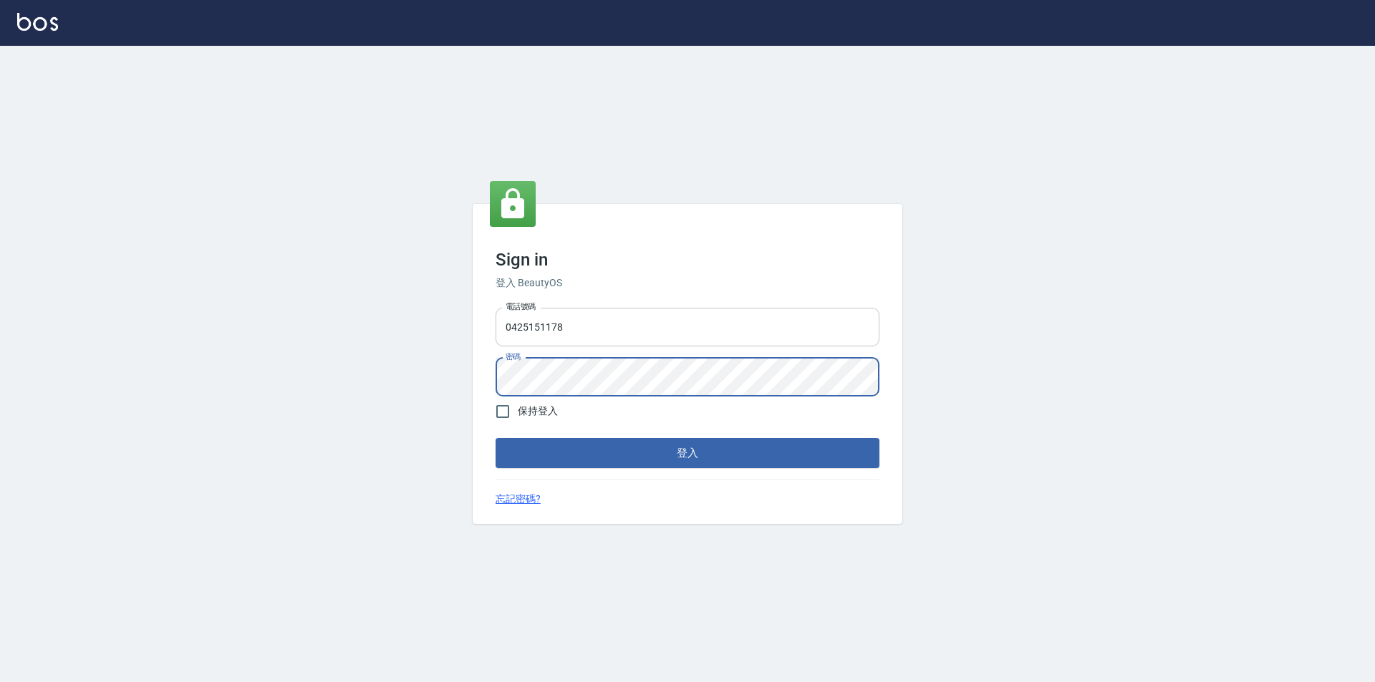
click at [496, 438] on button "登入" at bounding box center [688, 453] width 384 height 30
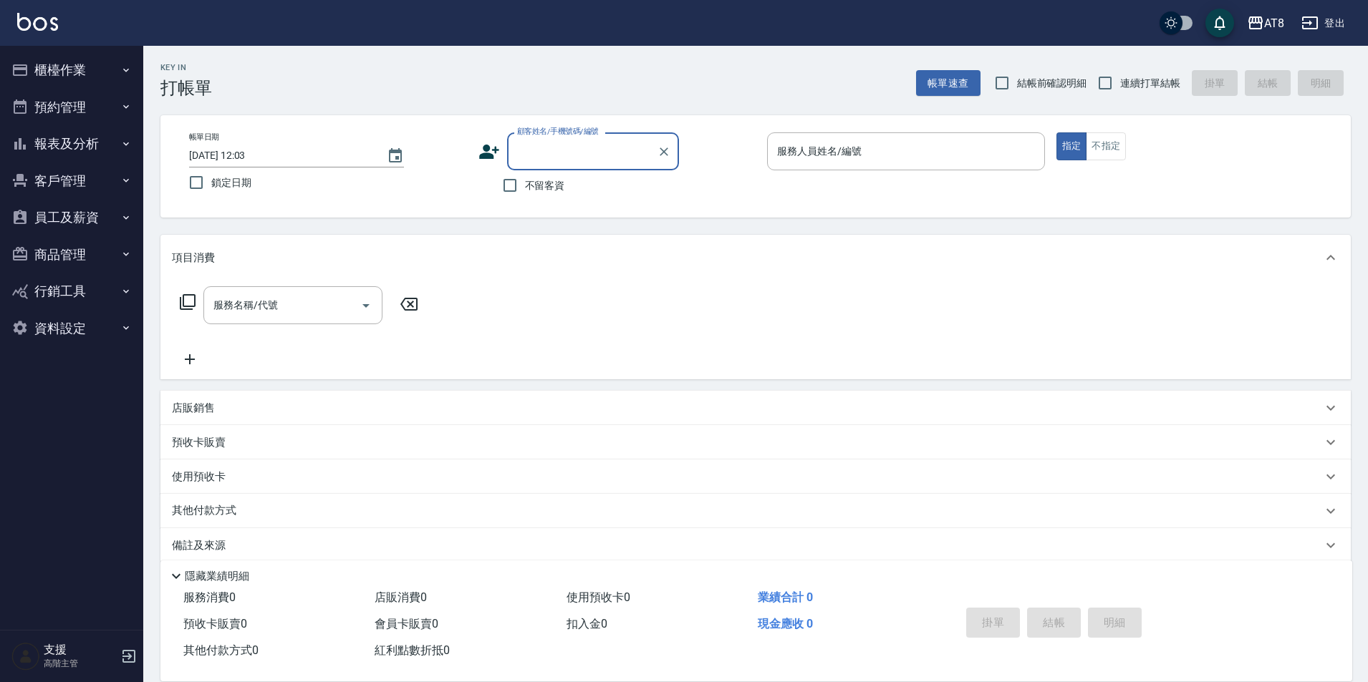
click at [64, 248] on button "商品管理" at bounding box center [72, 254] width 132 height 37
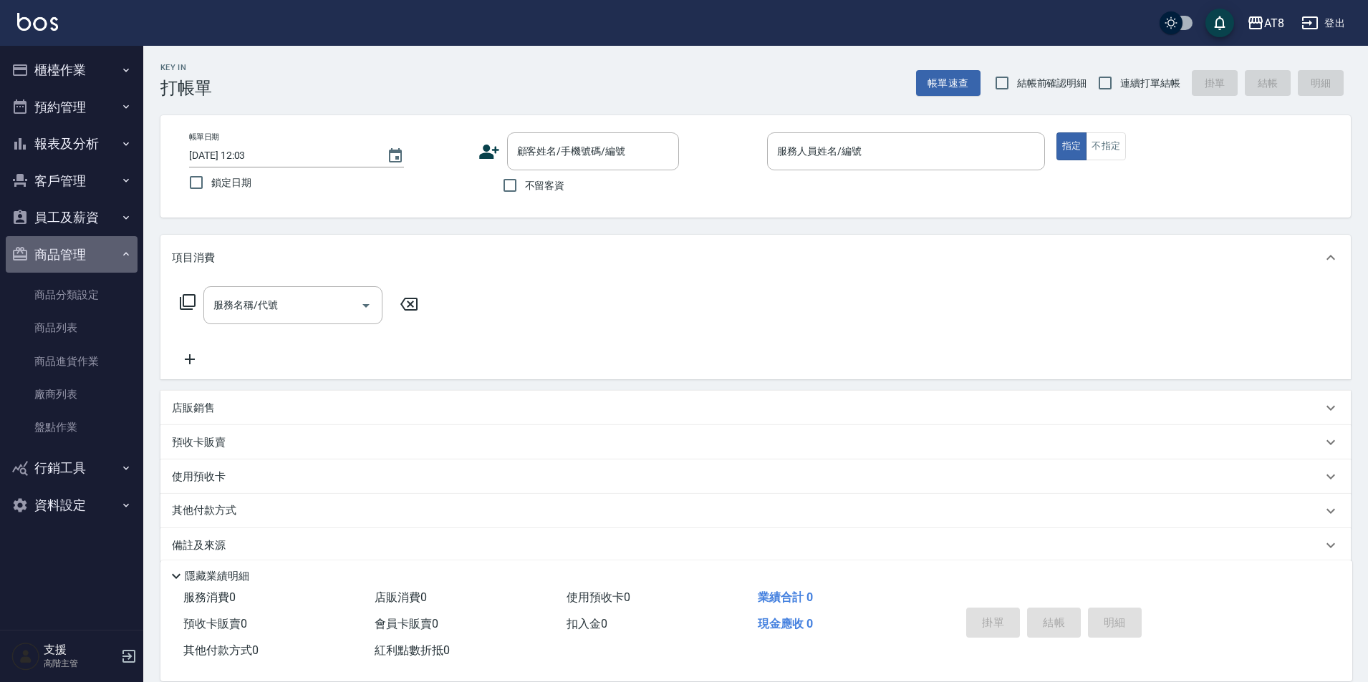
click at [64, 248] on button "商品管理" at bounding box center [72, 254] width 132 height 37
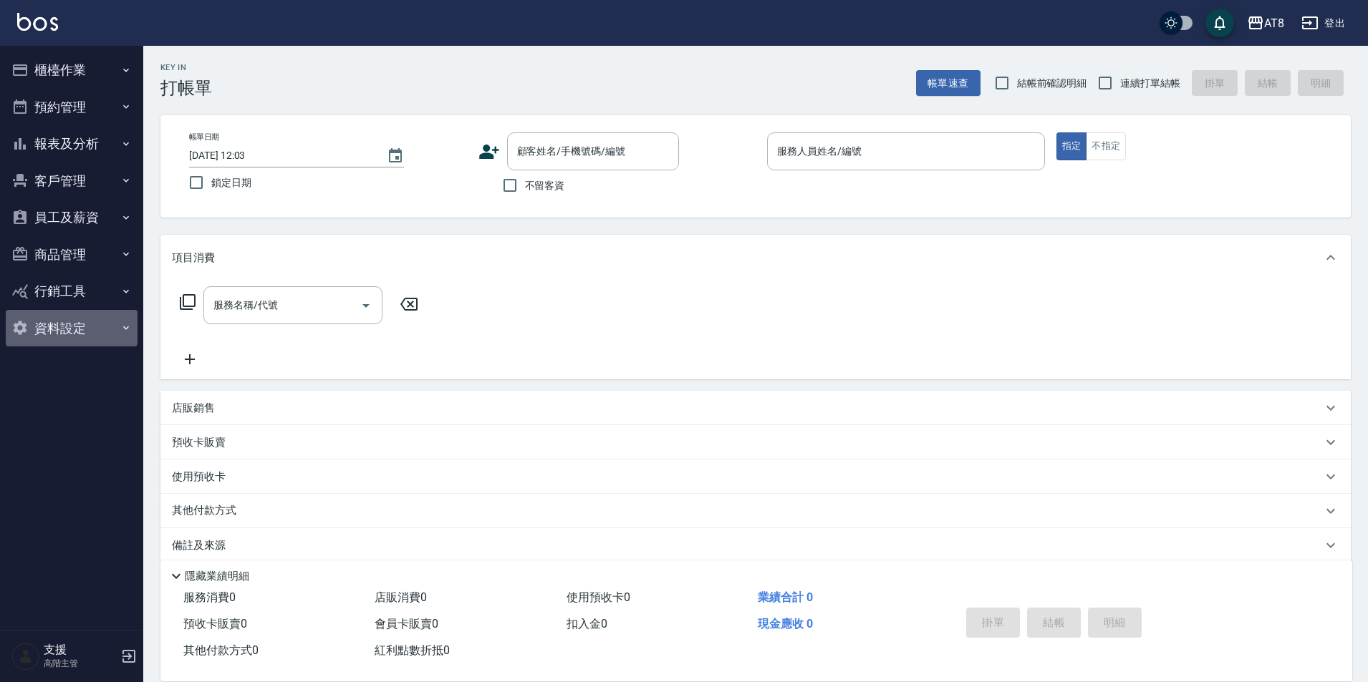
click at [73, 329] on button "資料設定" at bounding box center [72, 328] width 132 height 37
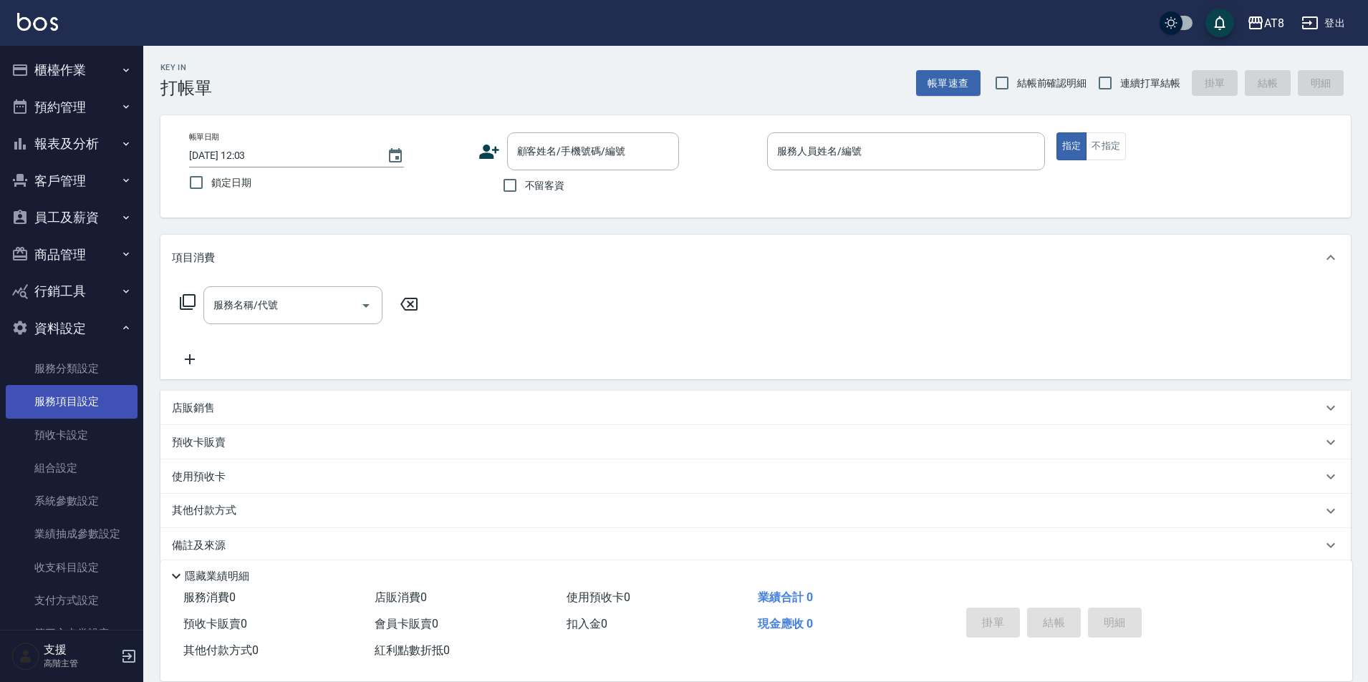
click at [64, 394] on link "服務項目設定" at bounding box center [72, 401] width 132 height 33
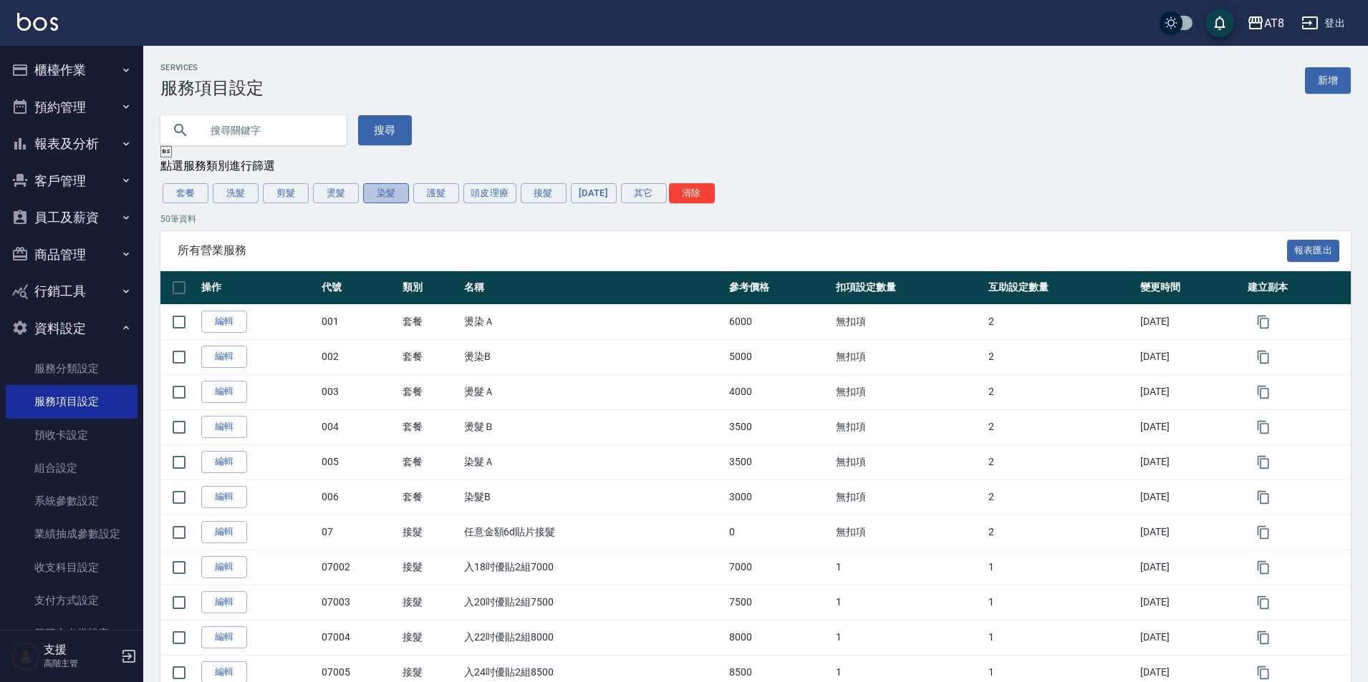
click at [380, 203] on button "染髮" at bounding box center [386, 193] width 46 height 20
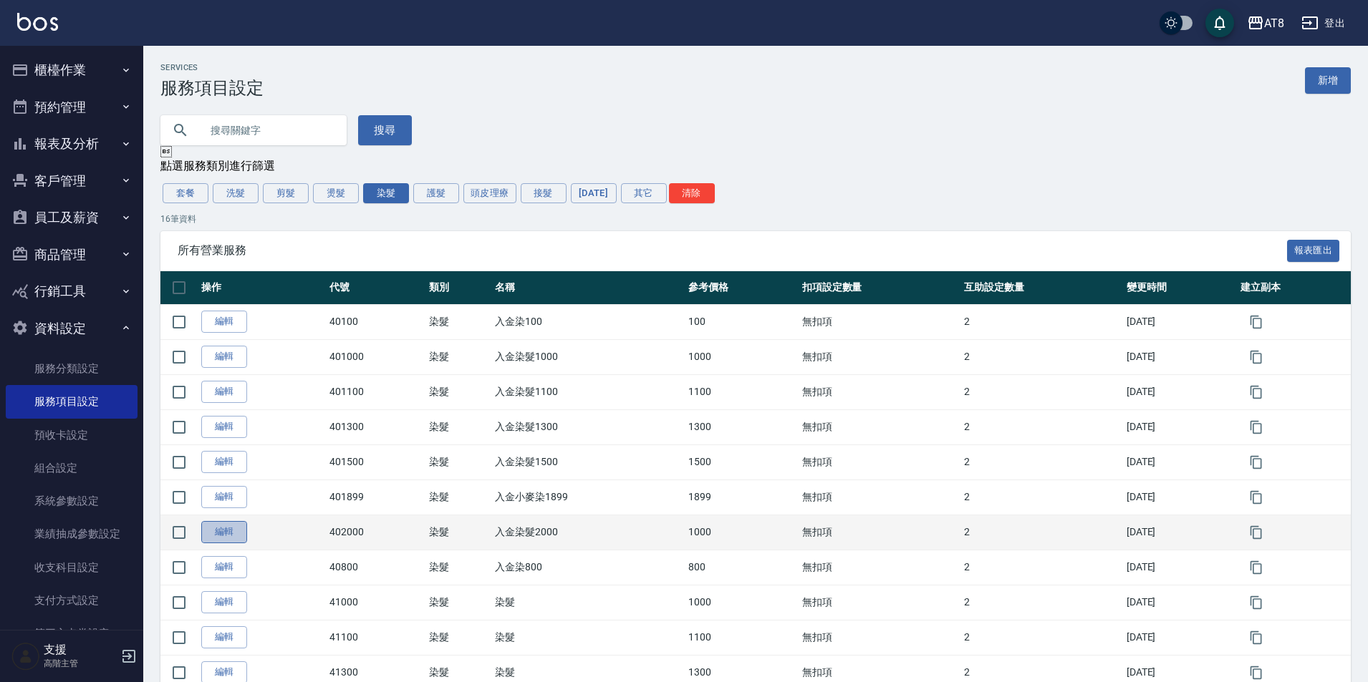
click at [218, 544] on link "編輯" at bounding box center [224, 532] width 46 height 22
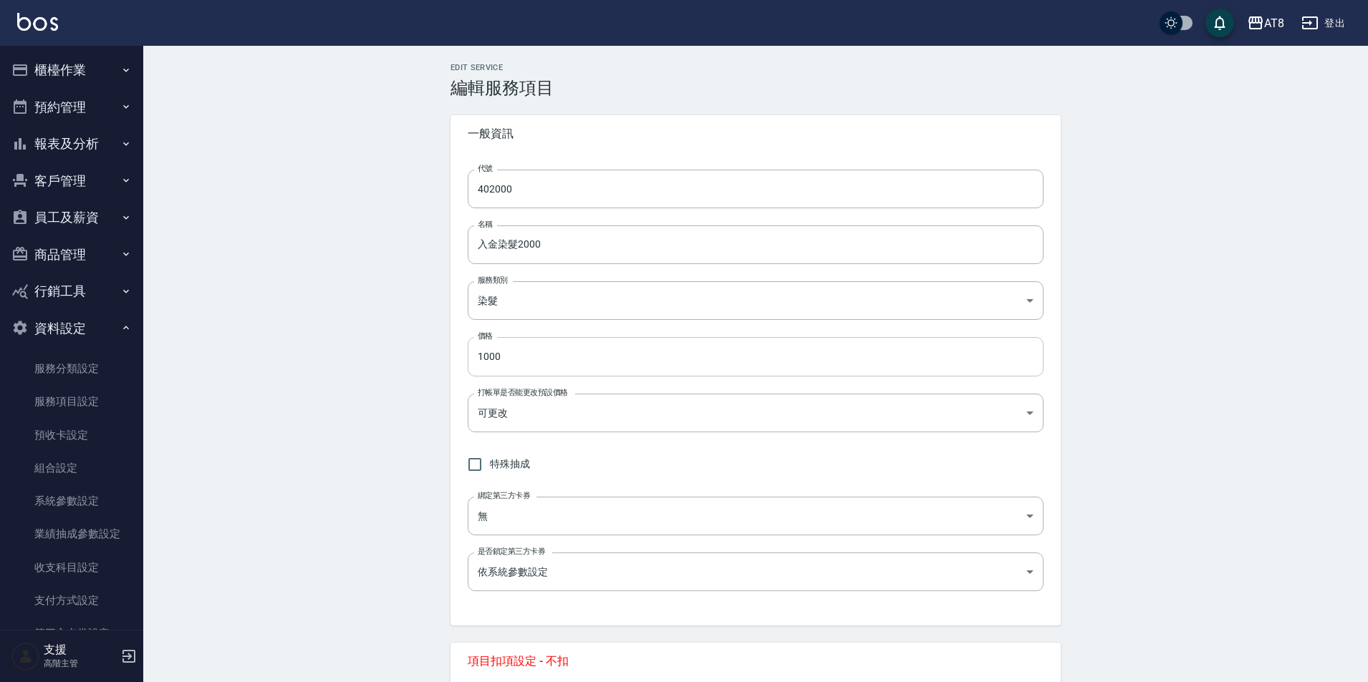
click at [481, 354] on input "1000" at bounding box center [756, 356] width 576 height 39
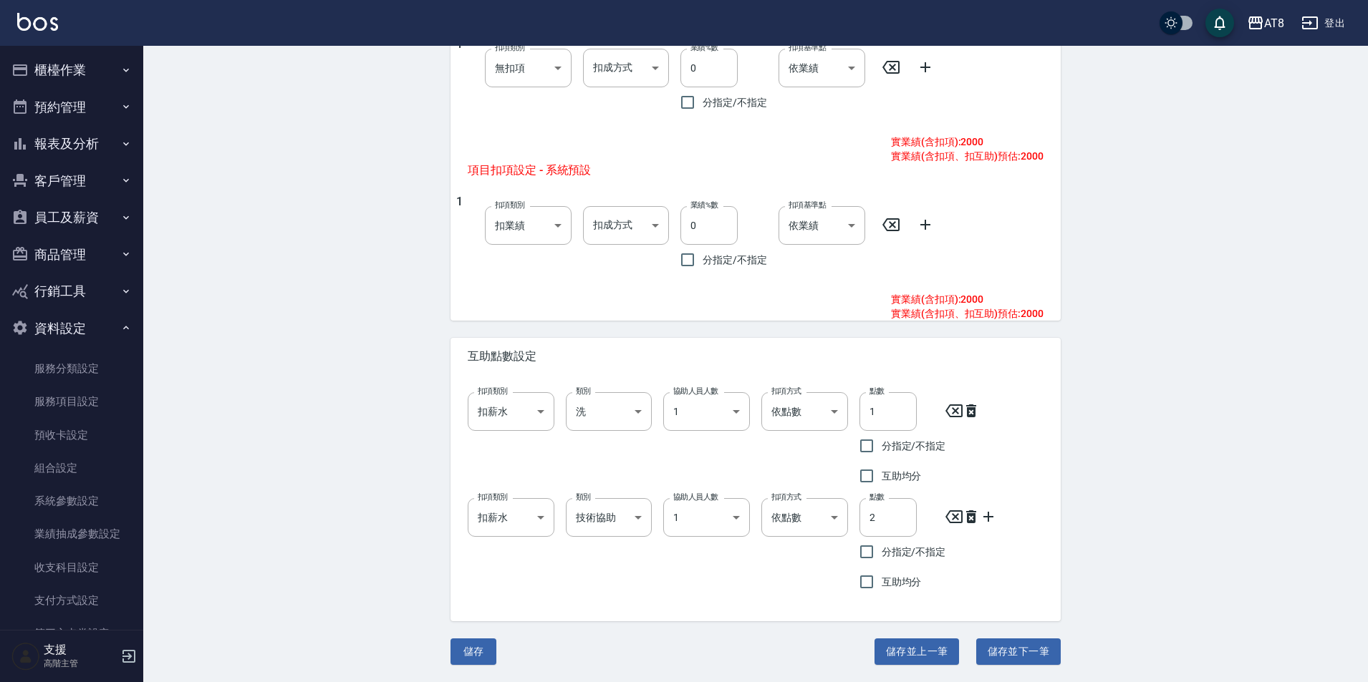
scroll to position [679, 0]
type input "2000"
click at [473, 657] on button "儲存" at bounding box center [473, 652] width 46 height 26
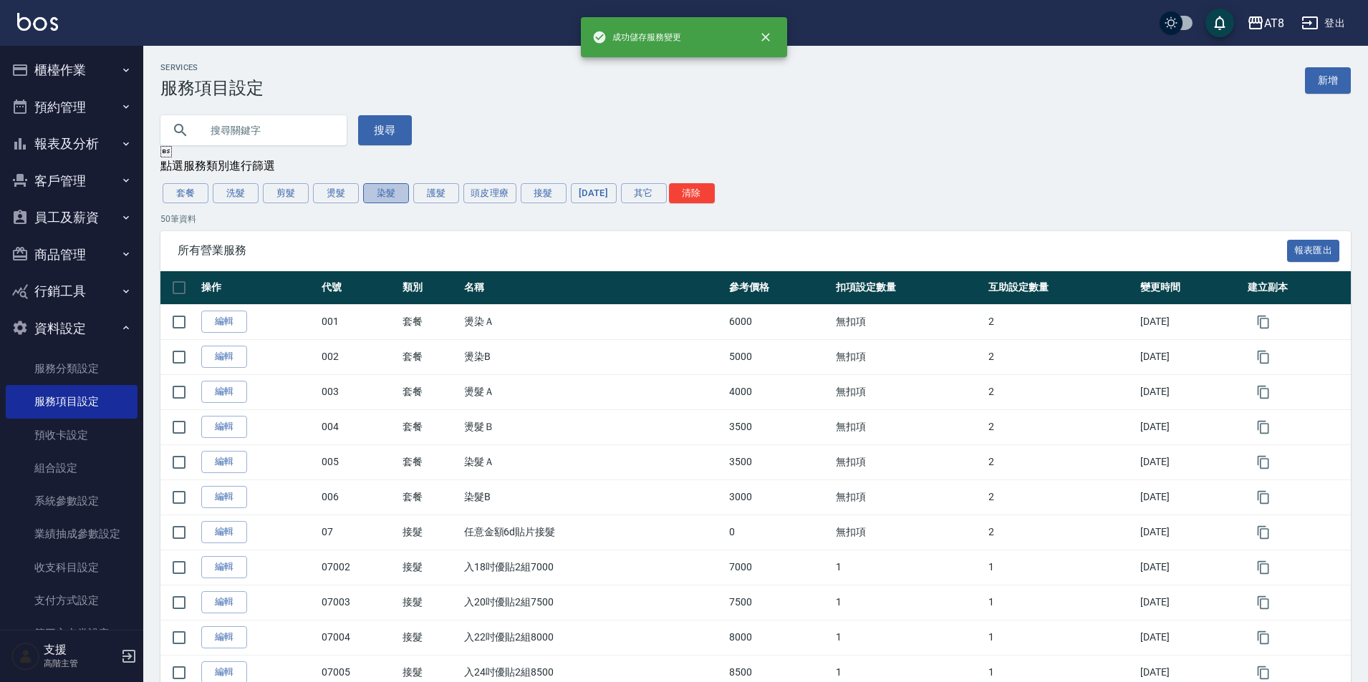
click at [390, 203] on button "染髮" at bounding box center [386, 193] width 46 height 20
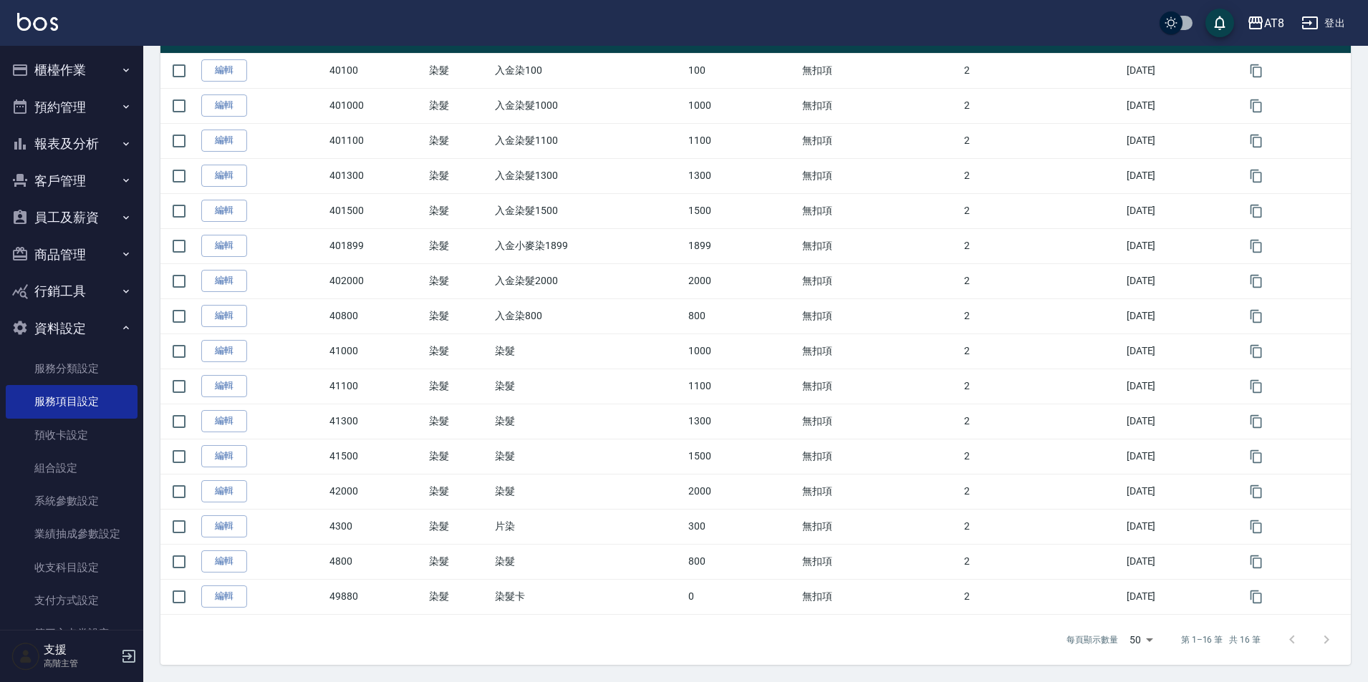
scroll to position [339, 0]
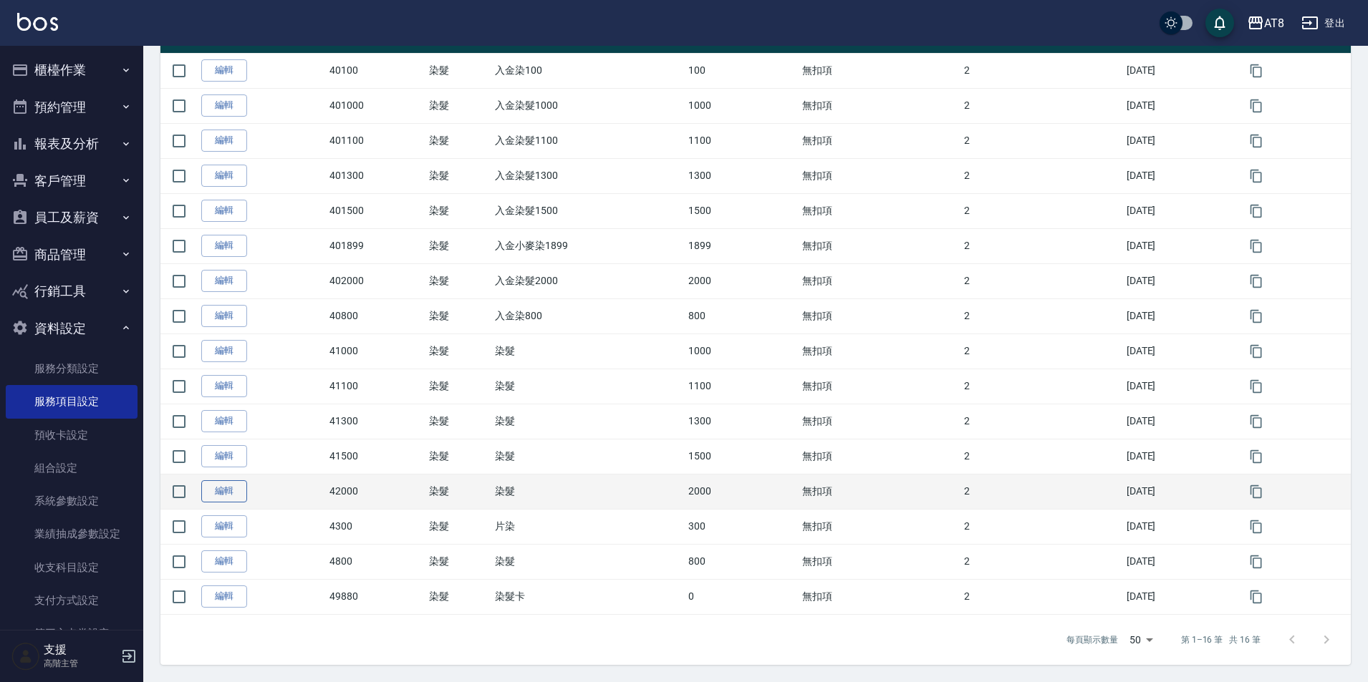
click at [231, 481] on link "編輯" at bounding box center [224, 492] width 46 height 22
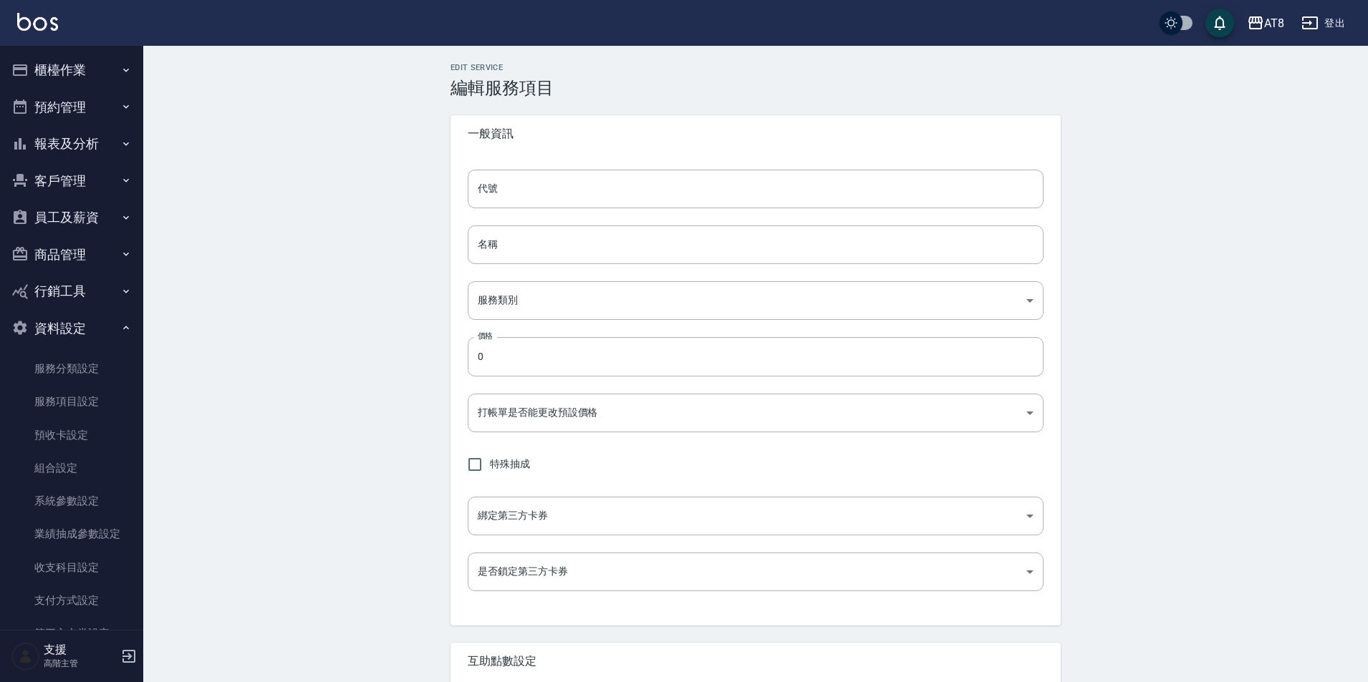
type input "42000"
type input "染髮"
type input "38902122-0311-42ec-b04d-4fd182f000be"
type input "2000"
type input "FALSE"
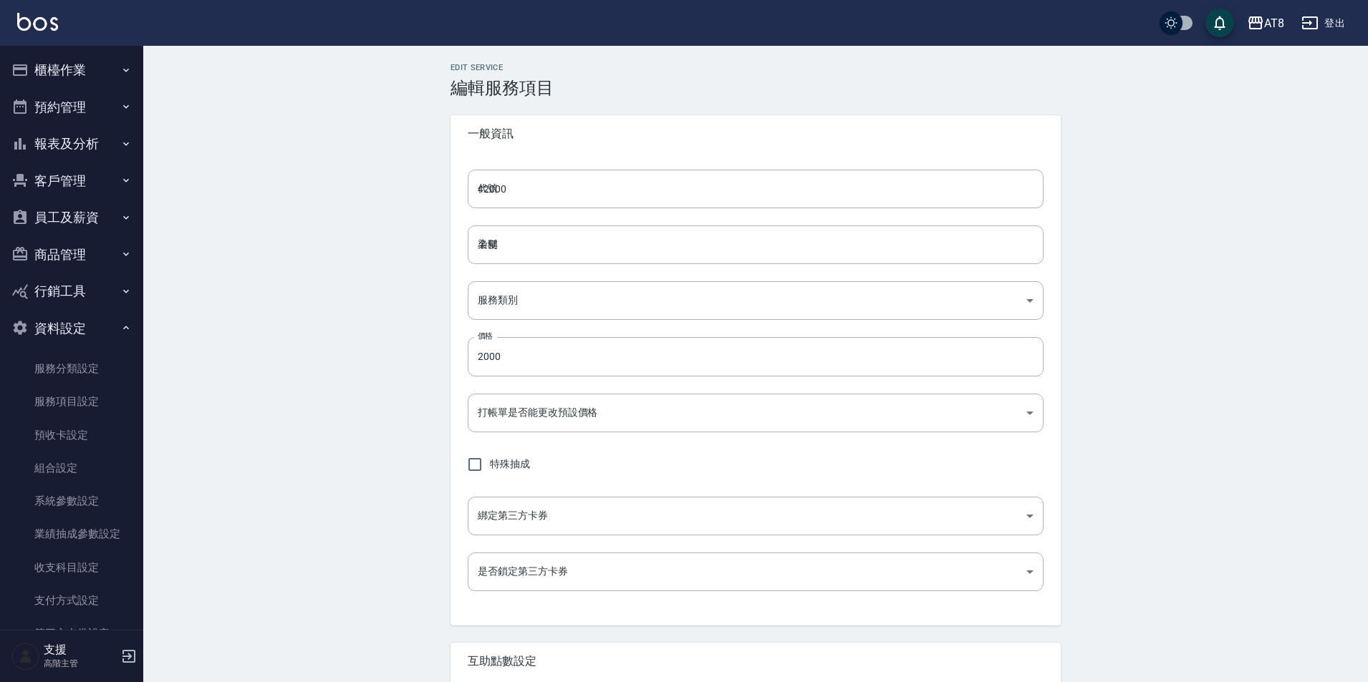
type input "none"
type input "UNSET"
type input "onSalary"
type input "洗"
type input "1"
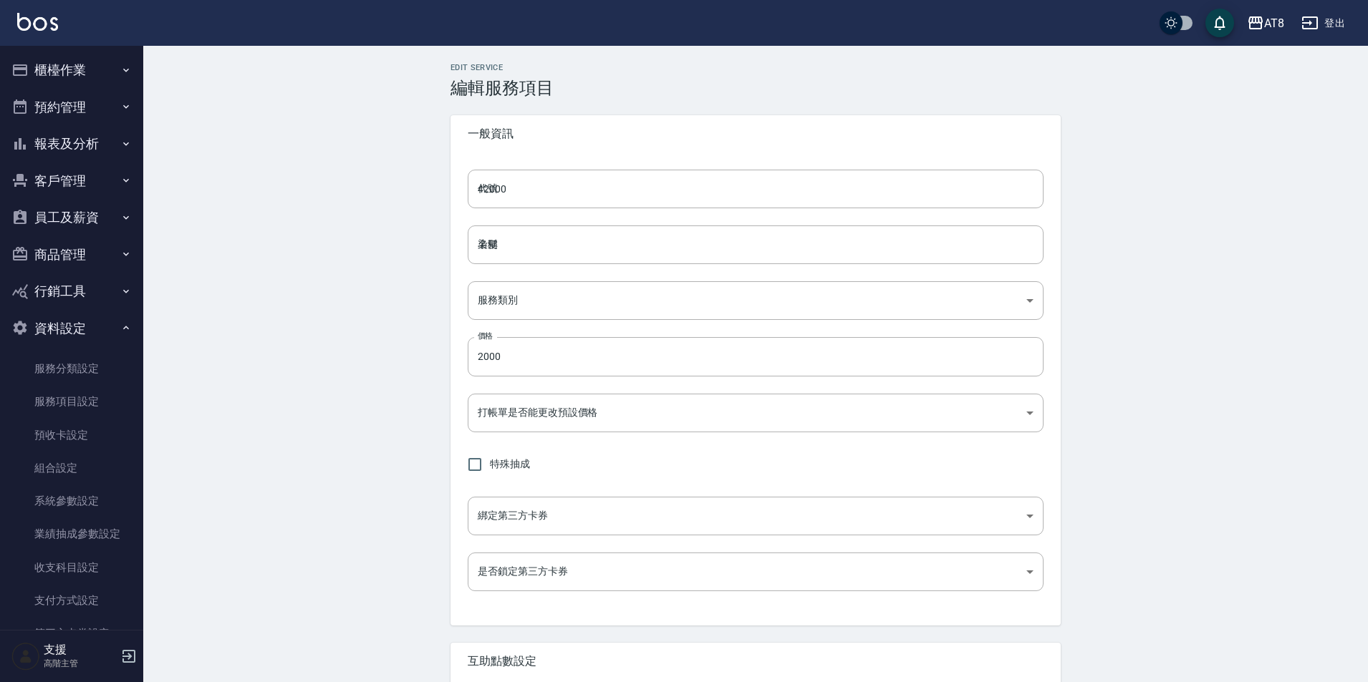
type input "點數"
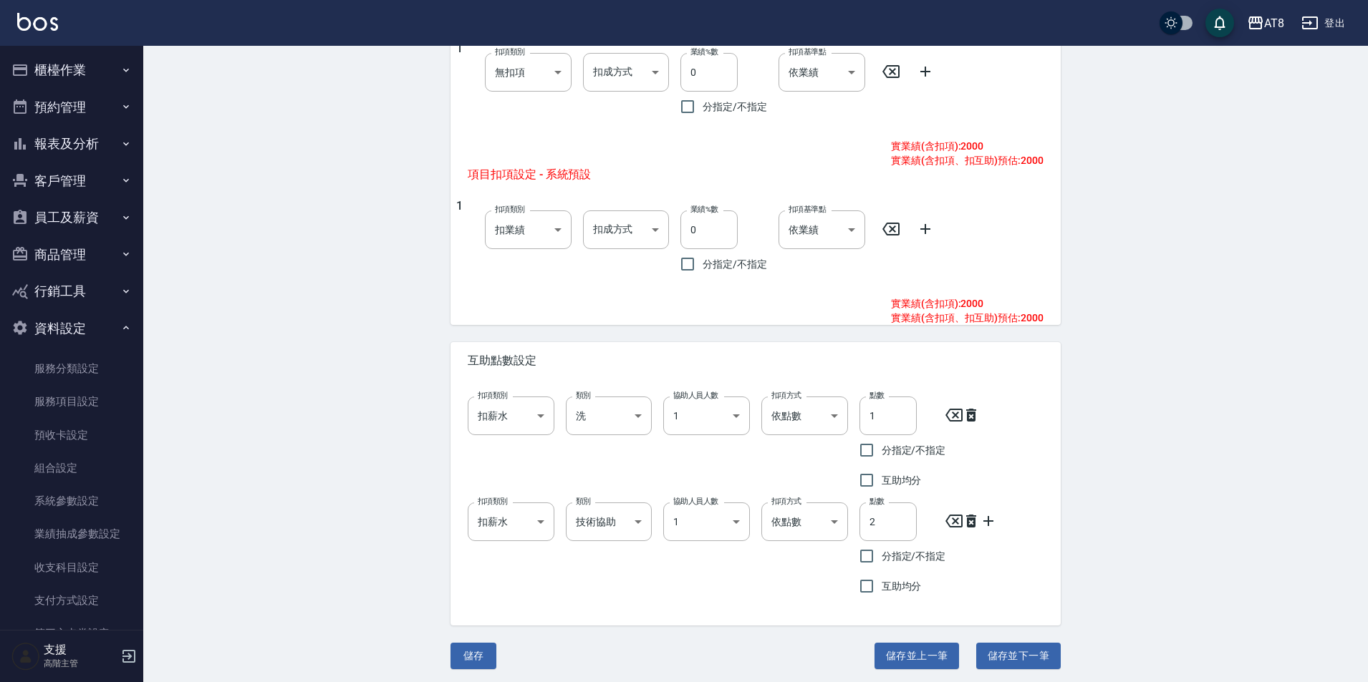
scroll to position [679, 0]
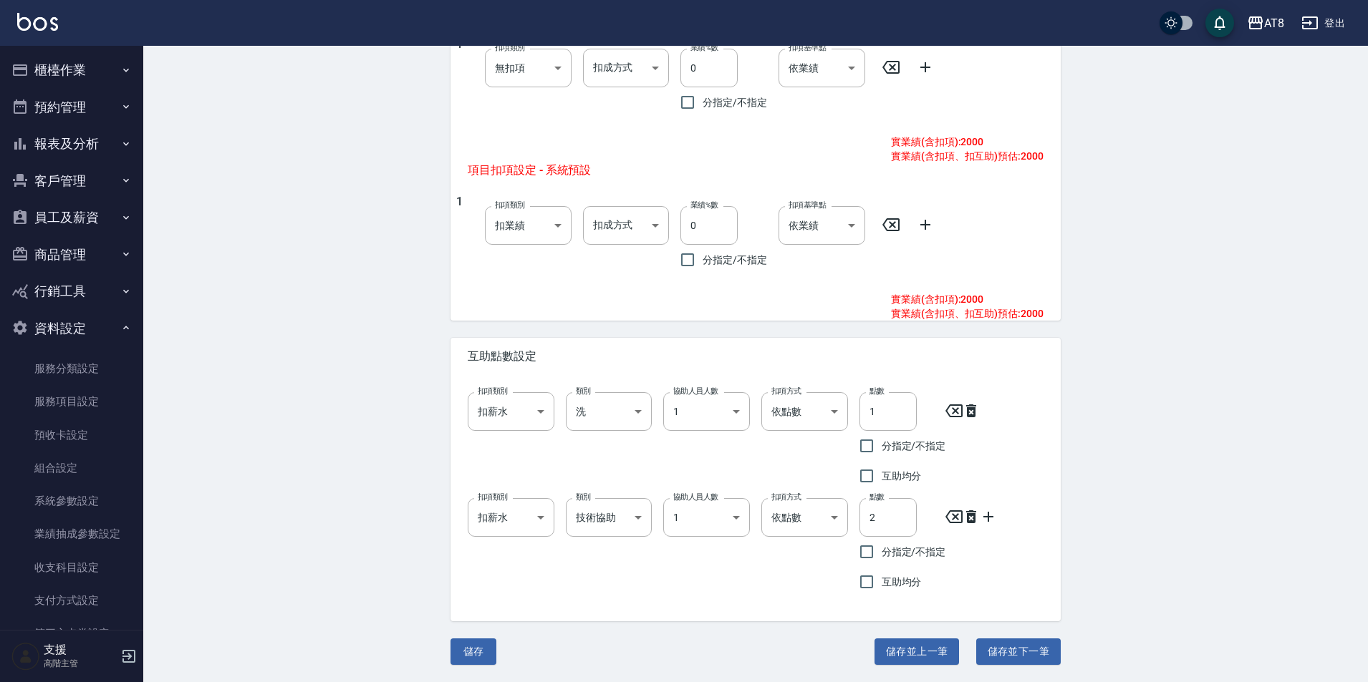
click at [1317, 24] on icon "button" at bounding box center [1310, 22] width 16 height 13
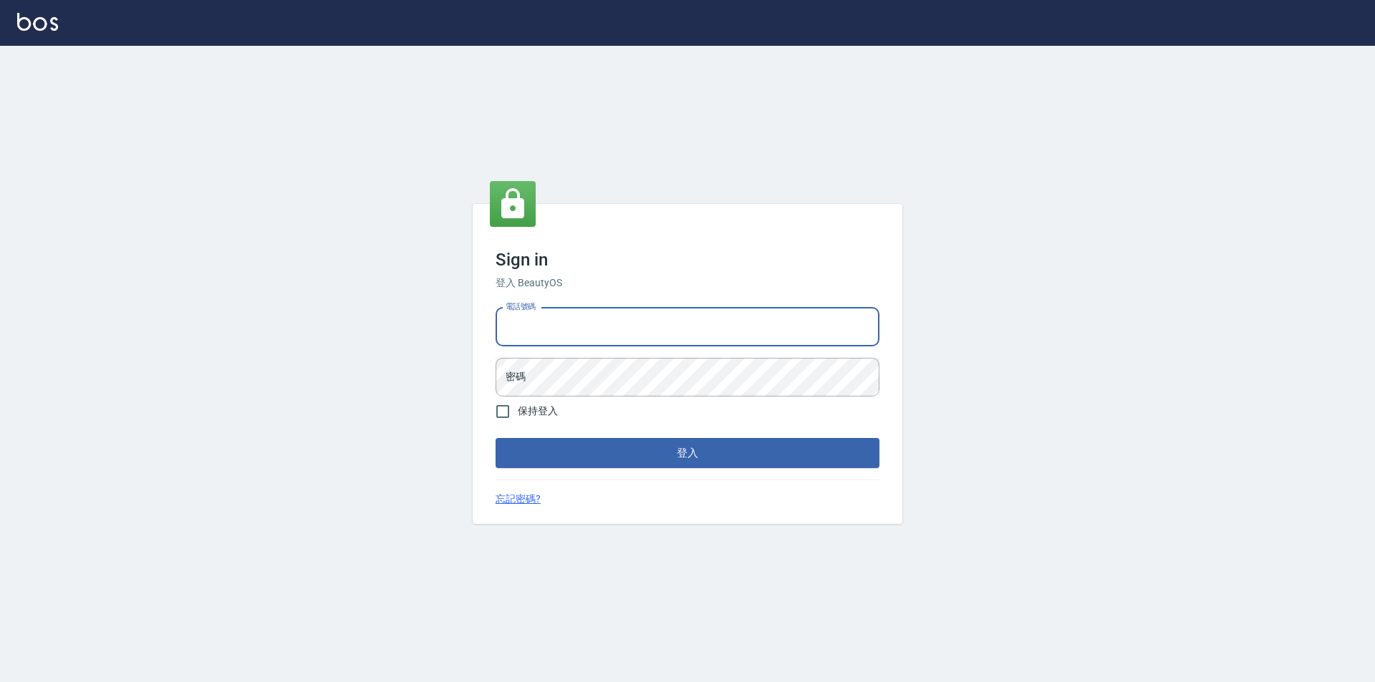
click at [670, 322] on input "電話號碼" at bounding box center [688, 327] width 384 height 39
type input "0989315080"
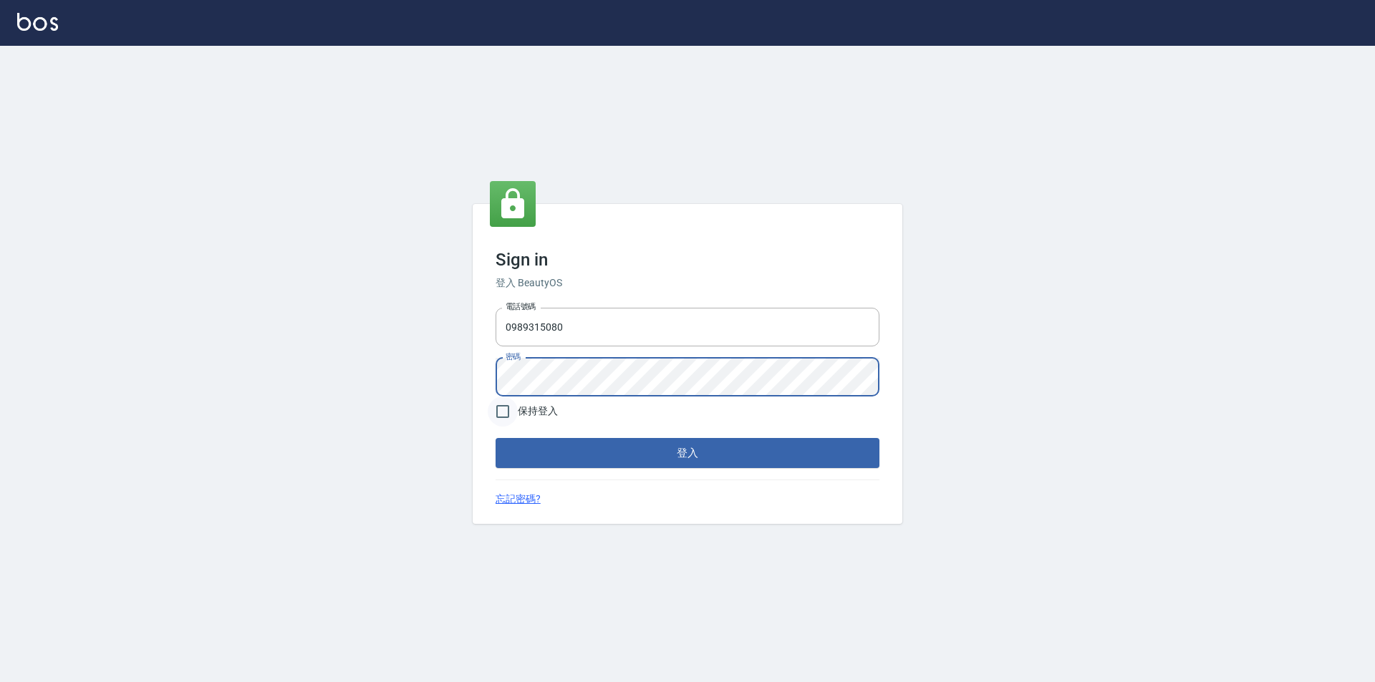
click at [501, 413] on input "保持登入" at bounding box center [503, 412] width 30 height 30
checkbox input "true"
click at [632, 468] on button "登入" at bounding box center [688, 453] width 384 height 30
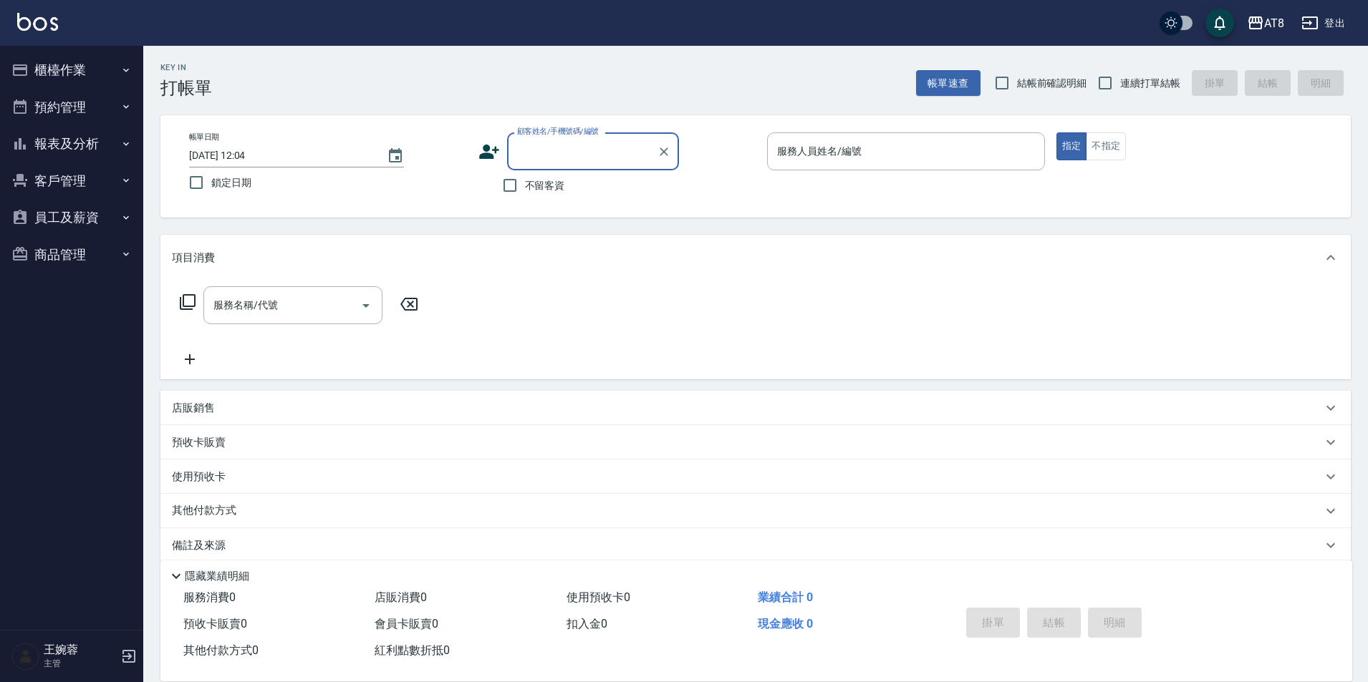
click at [48, 32] on link at bounding box center [37, 23] width 41 height 21
click at [54, 66] on button "櫃檯作業" at bounding box center [72, 70] width 132 height 37
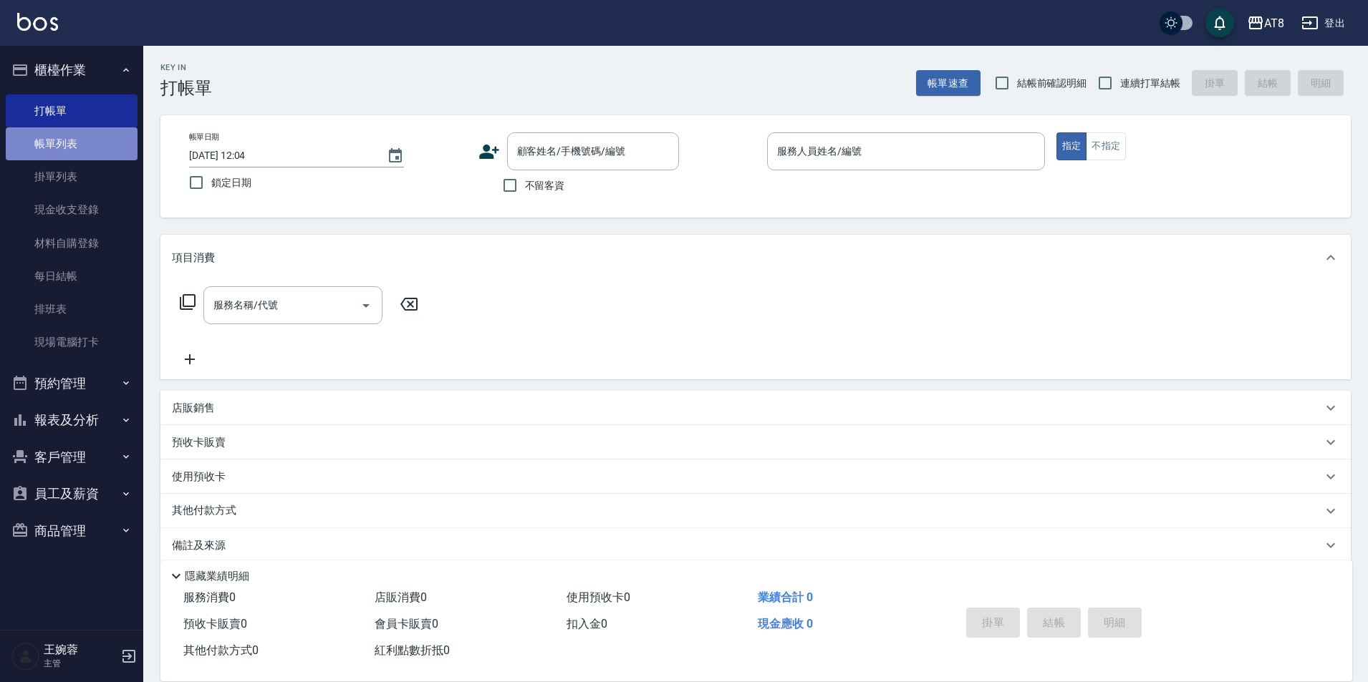
click at [71, 135] on link "帳單列表" at bounding box center [72, 143] width 132 height 33
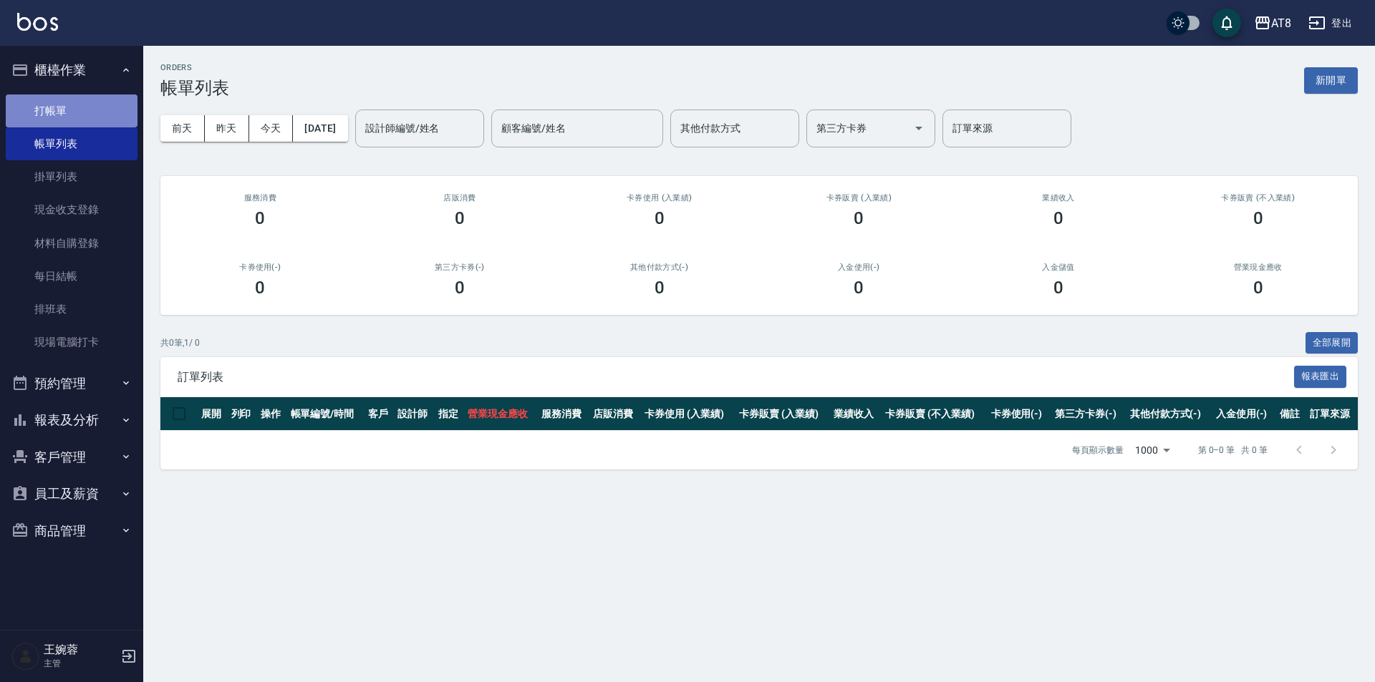
click at [63, 106] on link "打帳單" at bounding box center [72, 111] width 132 height 33
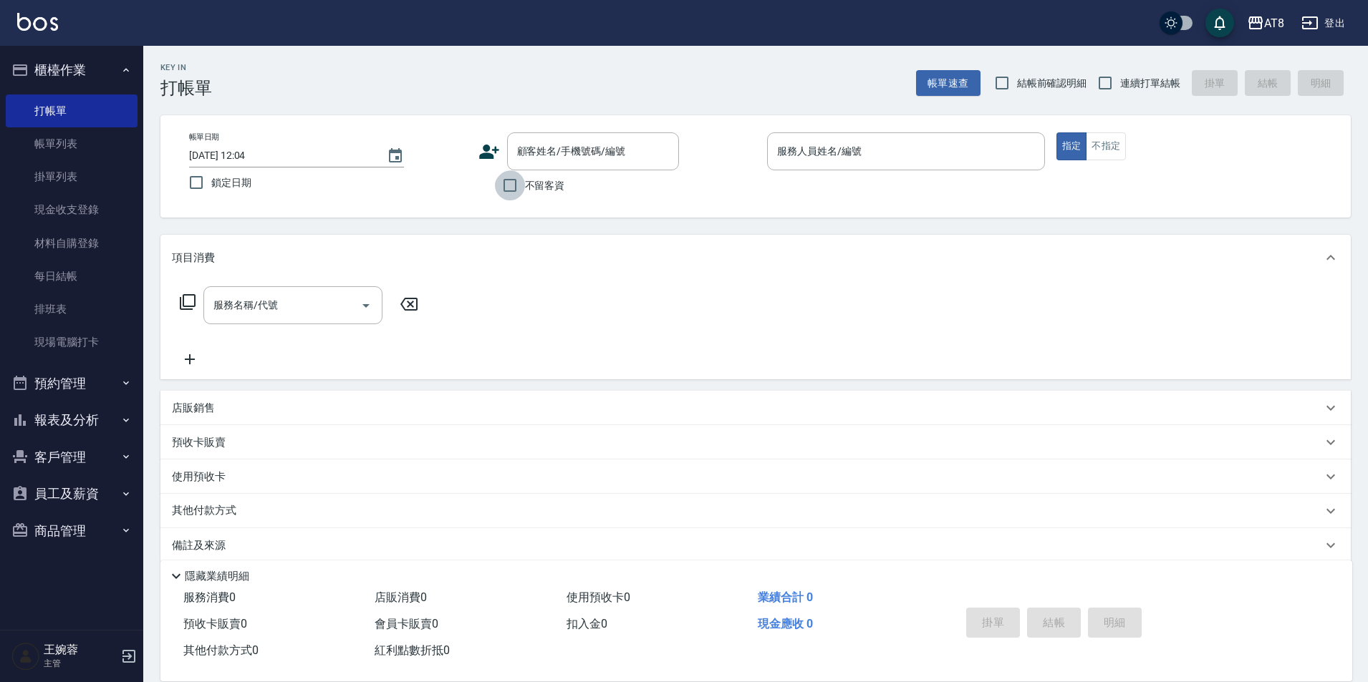
click at [506, 195] on input "不留客資" at bounding box center [510, 185] width 30 height 30
checkbox input "true"
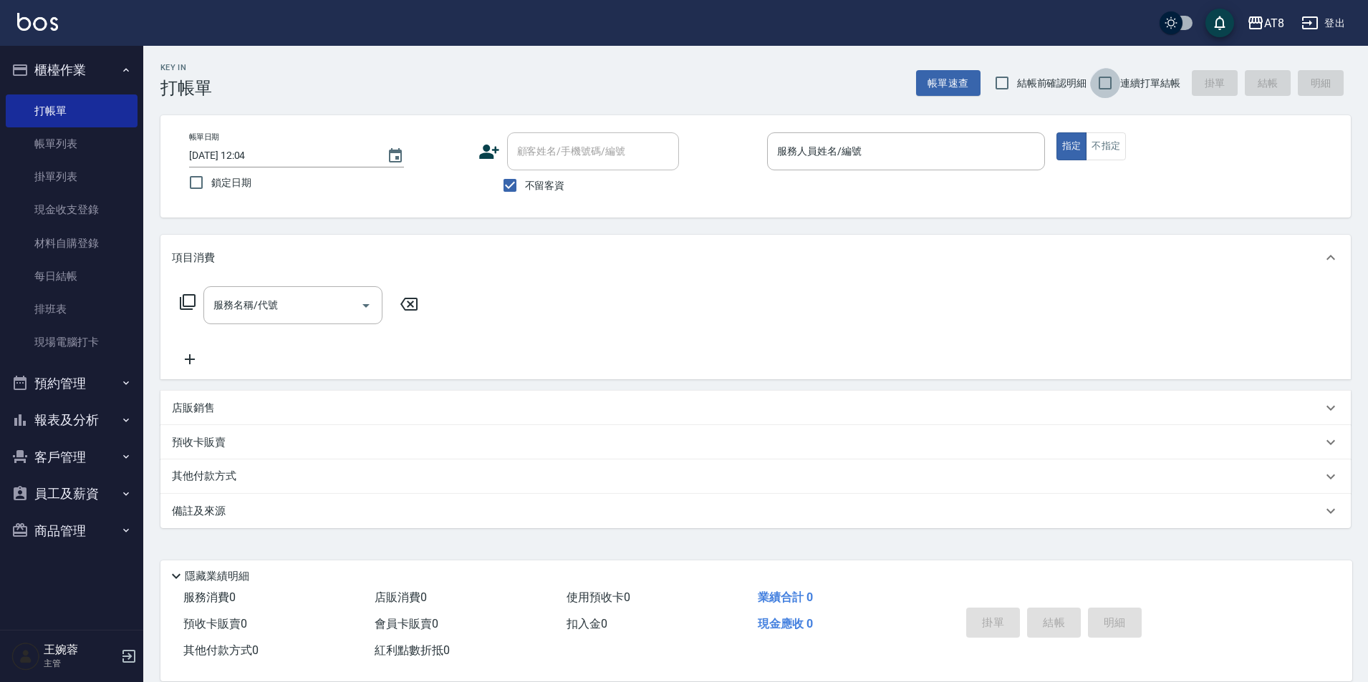
click at [1098, 84] on input "連續打單結帳" at bounding box center [1105, 83] width 30 height 30
checkbox input "true"
click at [968, 149] on input "服務人員姓名/編號" at bounding box center [905, 151] width 265 height 25
click at [1202, 165] on div "帳單日期 [DATE] 12:04 鎖定日期 顧客姓名/手機號碼/編號 顧客姓名/手機號碼/編號 不留客資 服務人員姓名/編號 服務人員姓名/編號 指定 不指定" at bounding box center [756, 166] width 1156 height 68
